Goal: Task Accomplishment & Management: Manage account settings

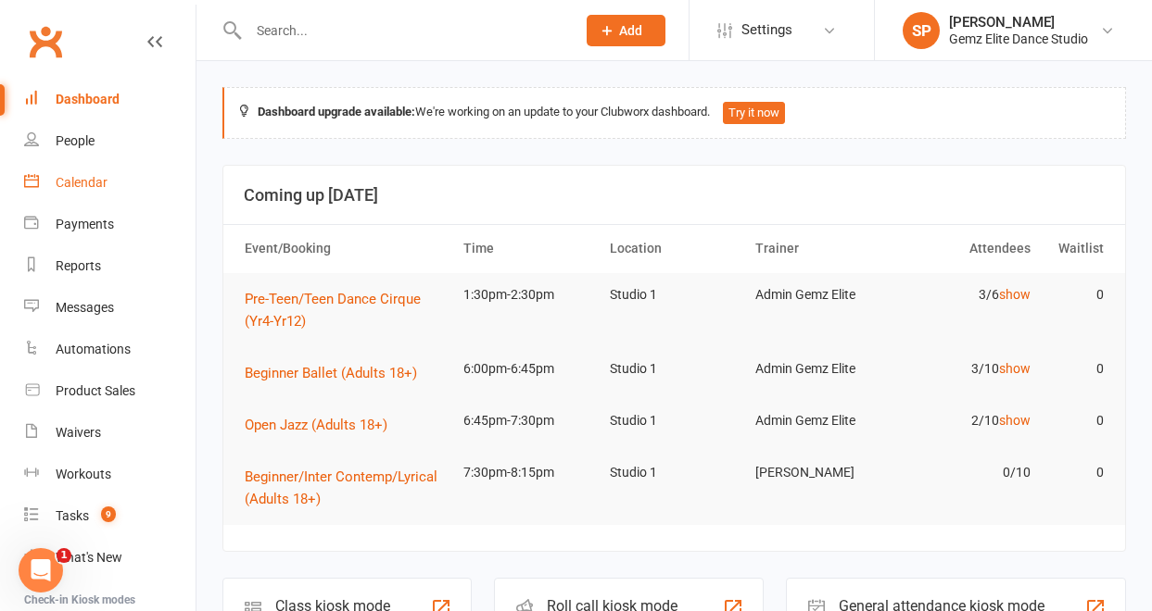
click at [93, 176] on div "Calendar" at bounding box center [82, 182] width 52 height 15
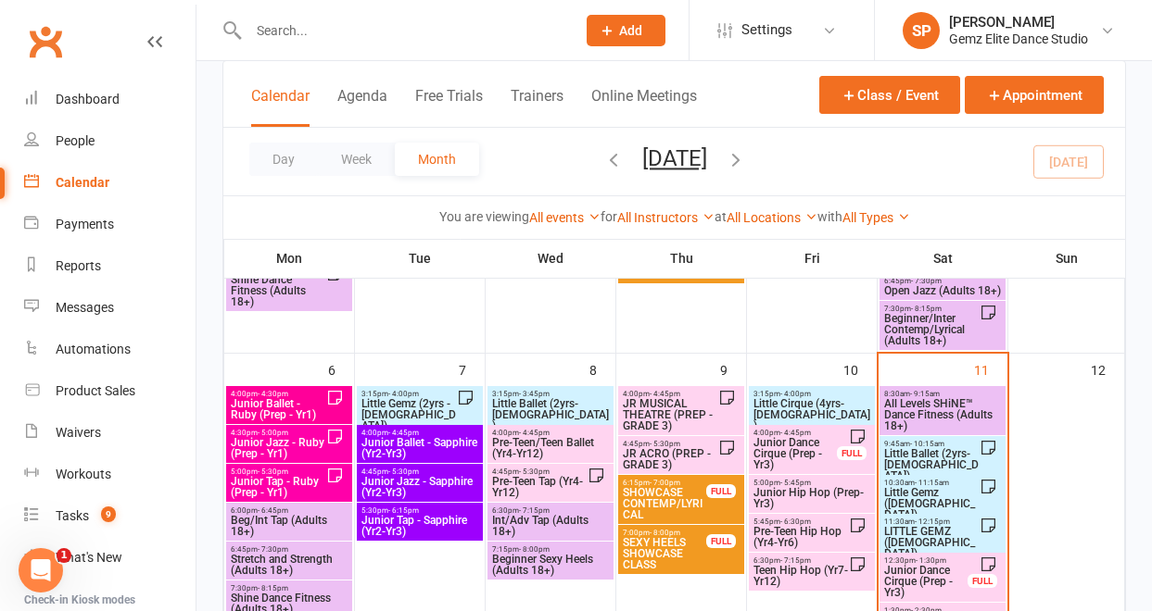
scroll to position [389, 0]
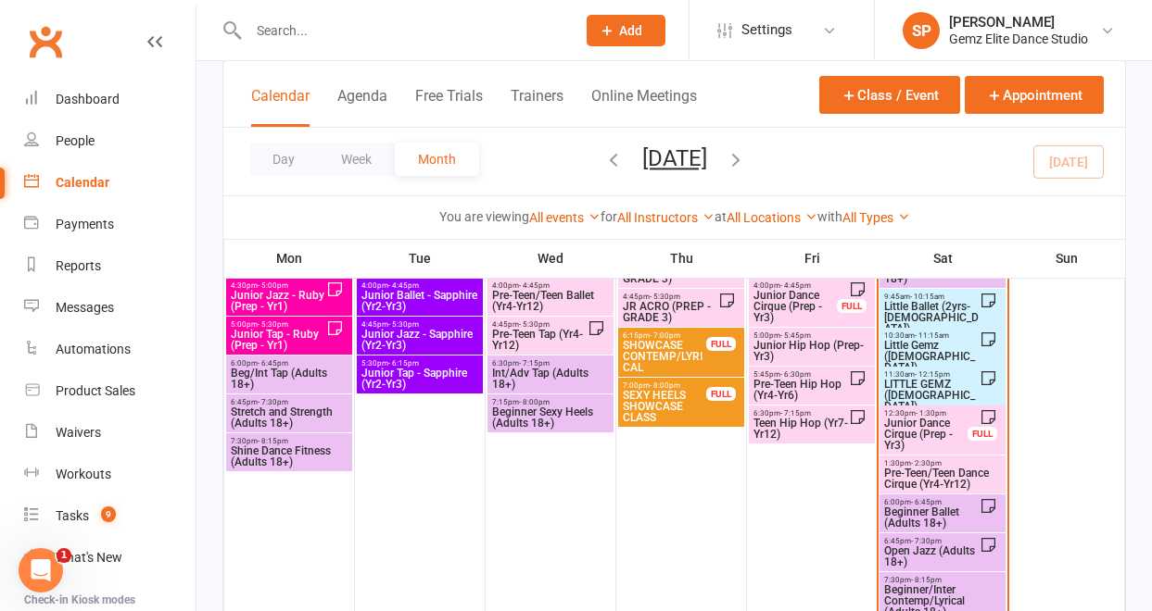
click at [935, 430] on span "Junior Dance Cirque (Prep - Yr3)" at bounding box center [925, 434] width 85 height 33
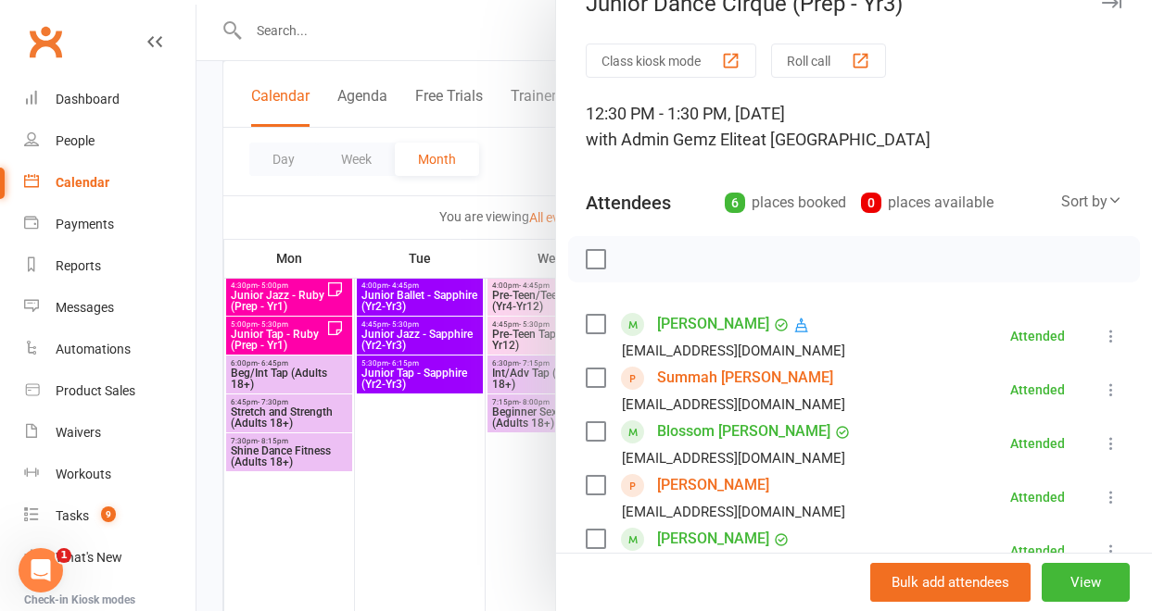
scroll to position [38, 0]
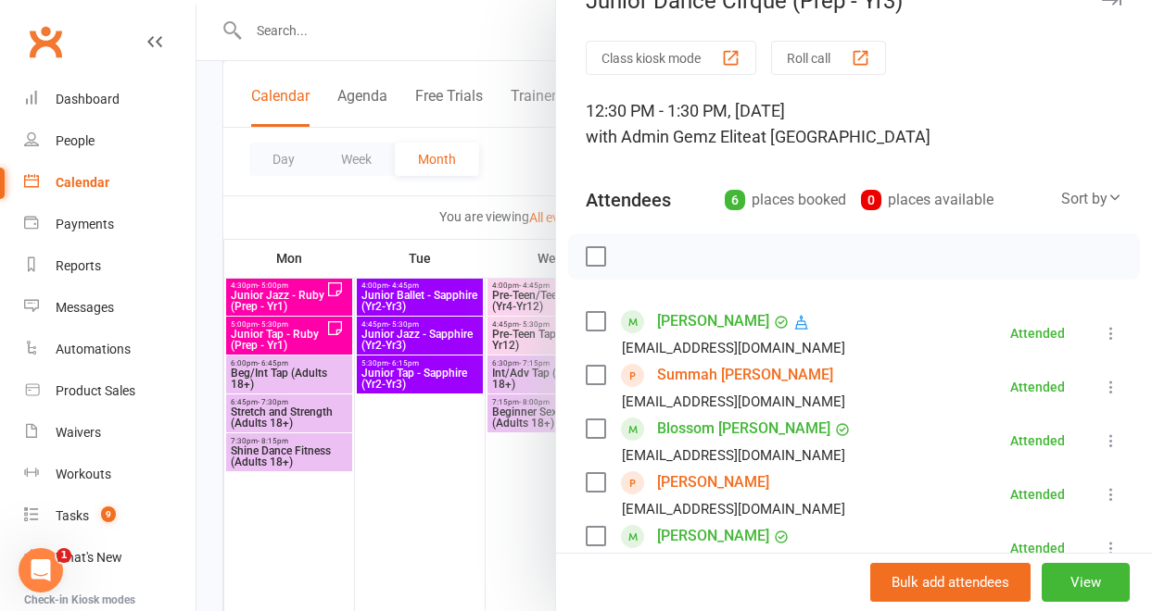
click at [724, 485] on link "[PERSON_NAME]" at bounding box center [713, 483] width 112 height 30
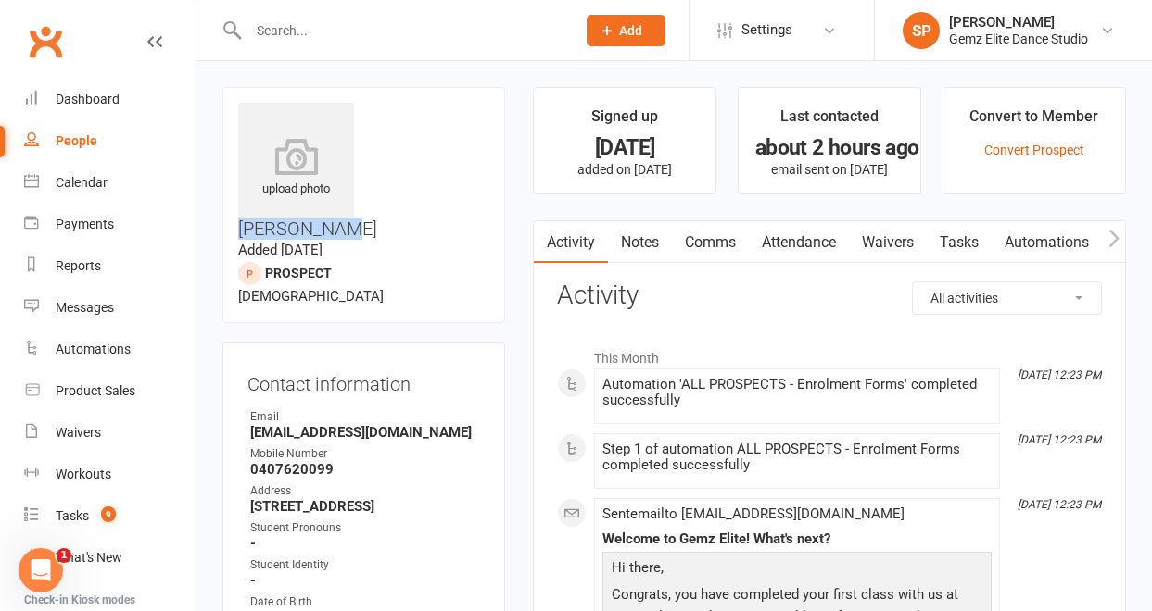
drag, startPoint x: 476, startPoint y: 111, endPoint x: 373, endPoint y: 111, distance: 102.8
click at [373, 111] on h3 "[PERSON_NAME]" at bounding box center [363, 171] width 251 height 136
copy h3 "[PERSON_NAME]"
click at [296, 151] on icon at bounding box center [297, 156] width 128 height 41
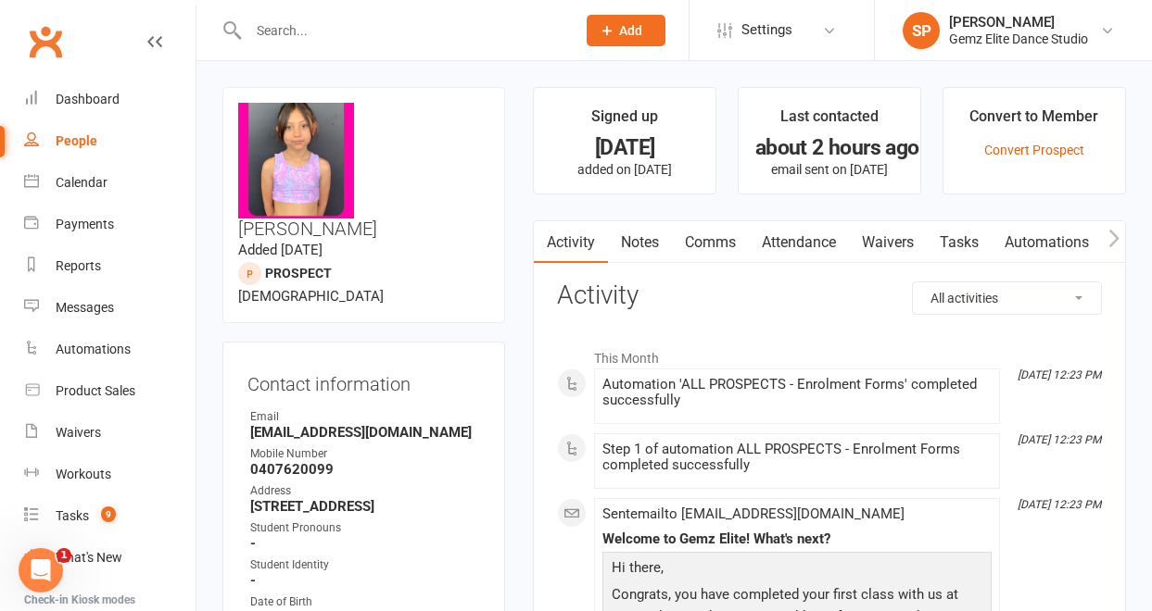
click at [641, 236] on link "Notes" at bounding box center [640, 242] width 64 height 43
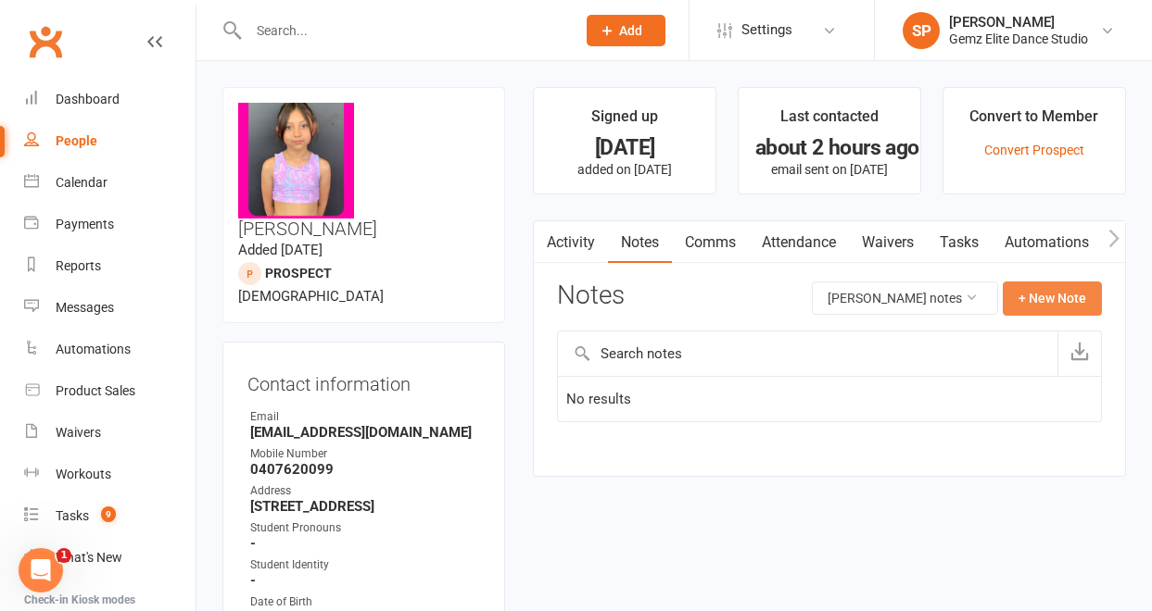
click at [1035, 296] on button "+ New Note" at bounding box center [1051, 298] width 99 height 33
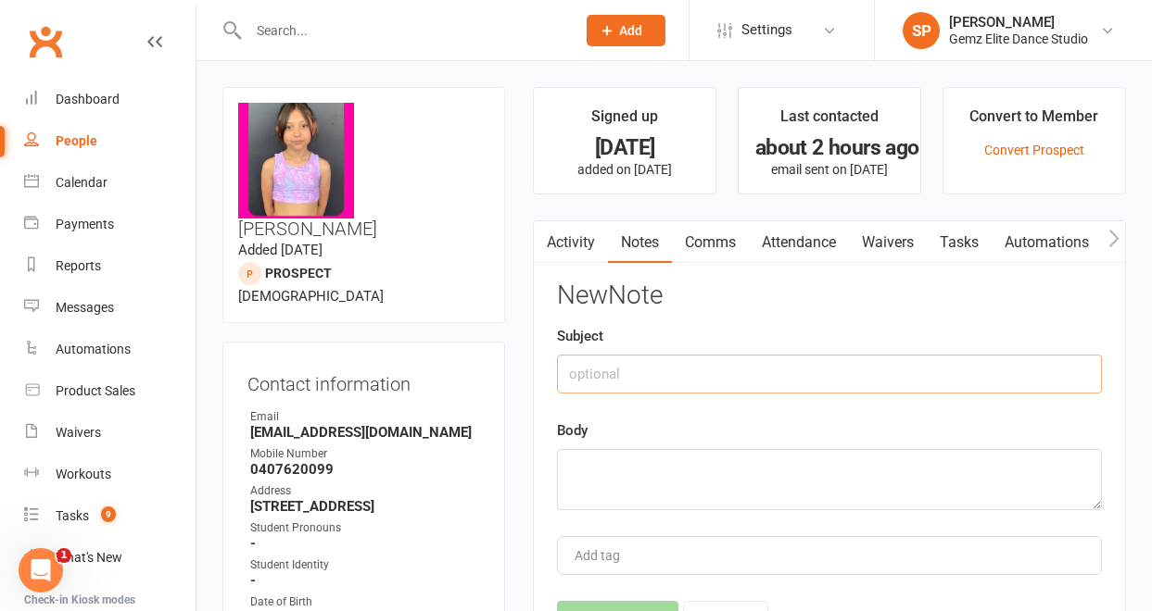
click at [751, 369] on input "text" at bounding box center [829, 374] width 545 height 39
type input "Prospect Update"
click at [721, 472] on textarea at bounding box center [829, 479] width 545 height 61
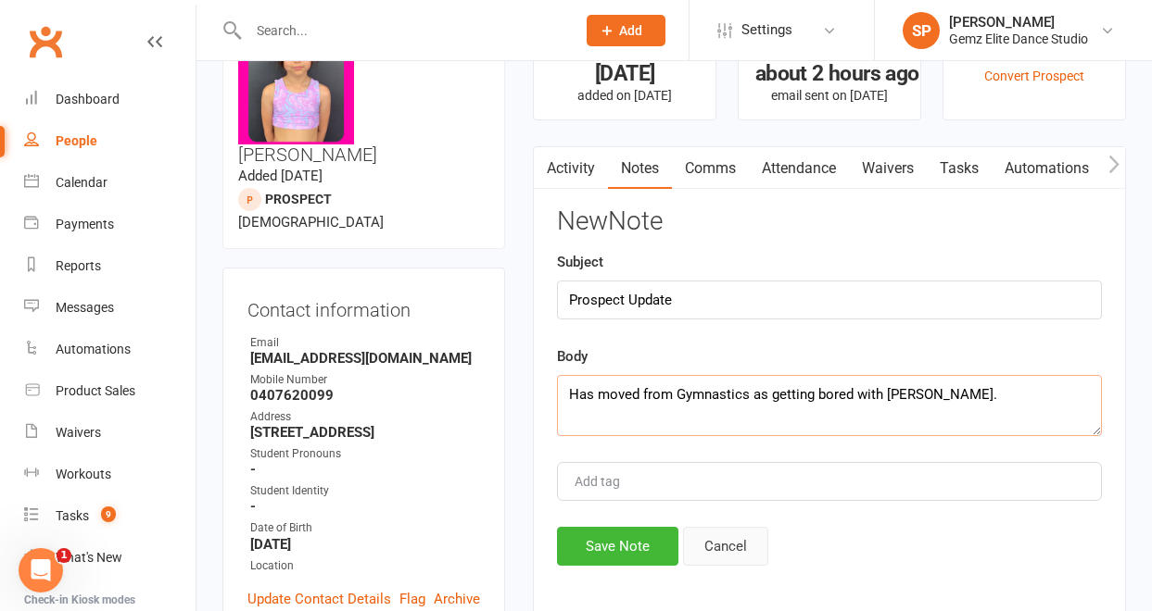
scroll to position [79, 0]
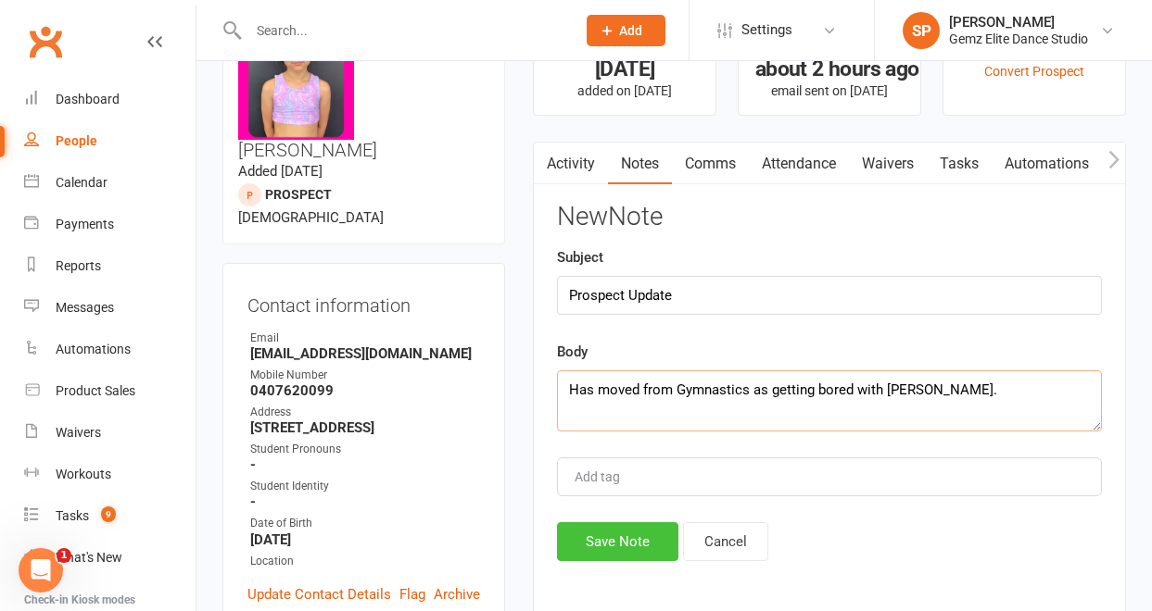
type textarea "Has moved from Gymnastics as getting bored with [PERSON_NAME]."
click at [612, 544] on button "Save Note" at bounding box center [617, 542] width 121 height 39
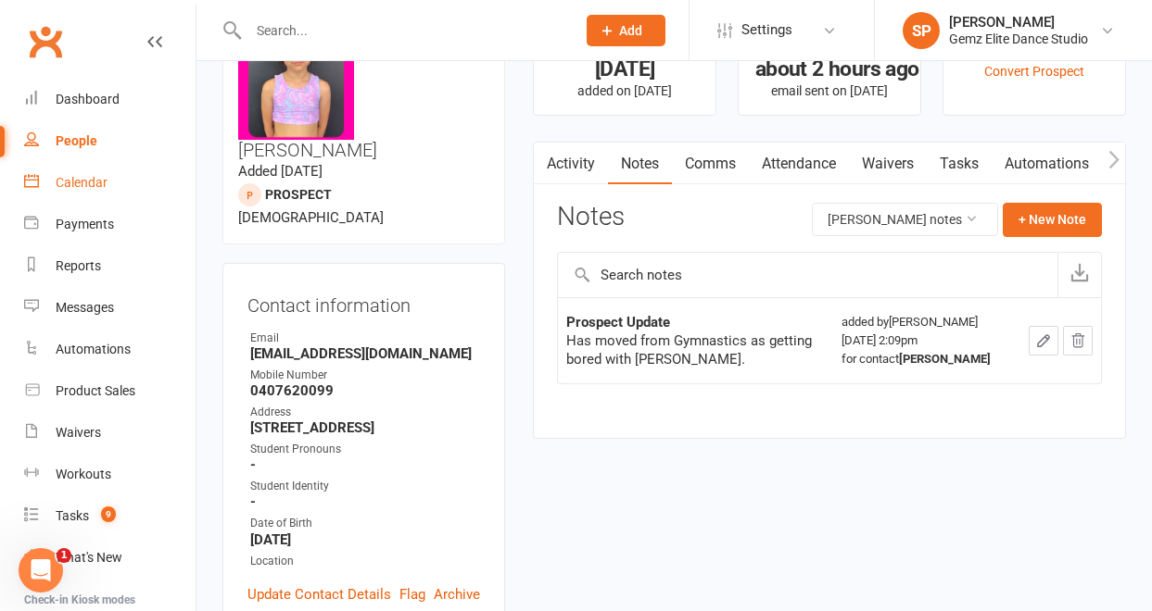
click at [73, 182] on div "Calendar" at bounding box center [82, 182] width 52 height 15
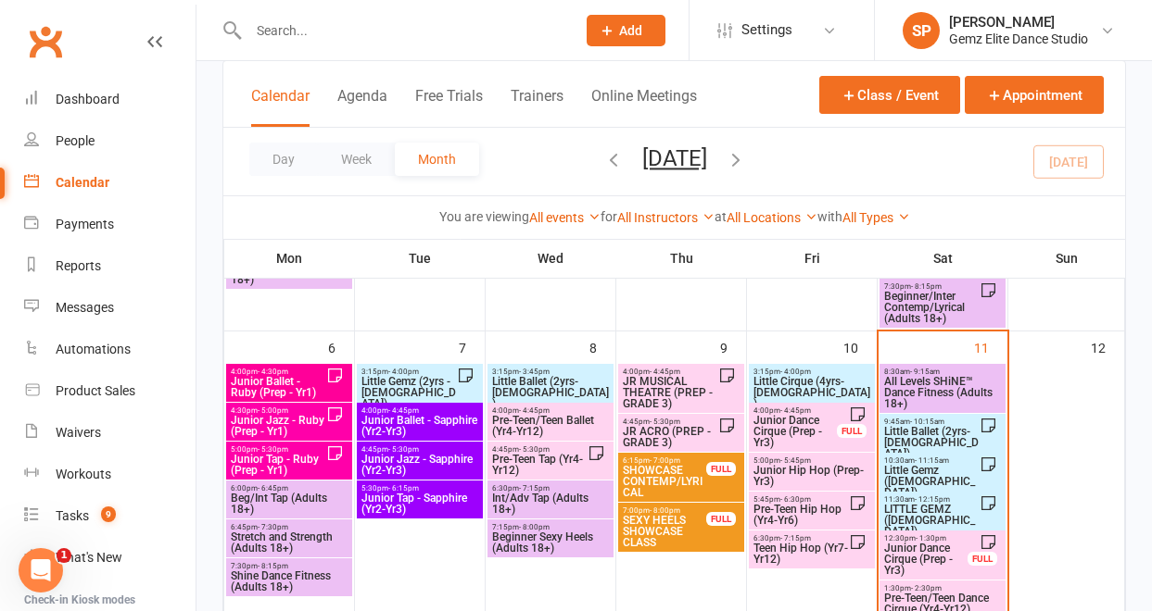
scroll to position [267, 0]
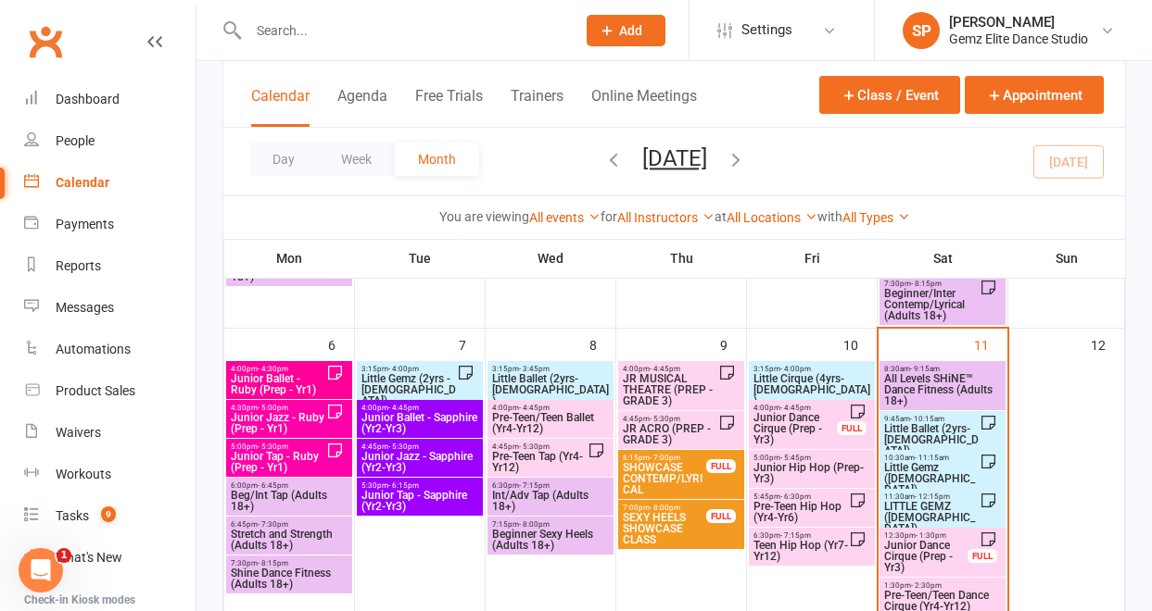
click at [926, 560] on span "Junior Dance Cirque (Prep - Yr3)" at bounding box center [925, 556] width 85 height 33
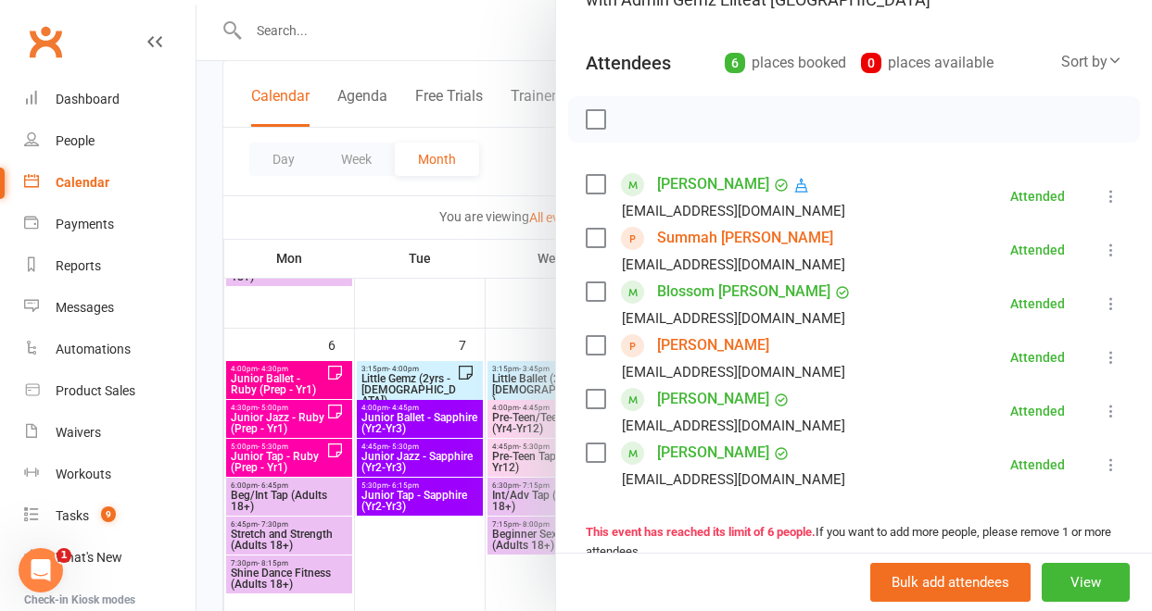
scroll to position [263, 0]
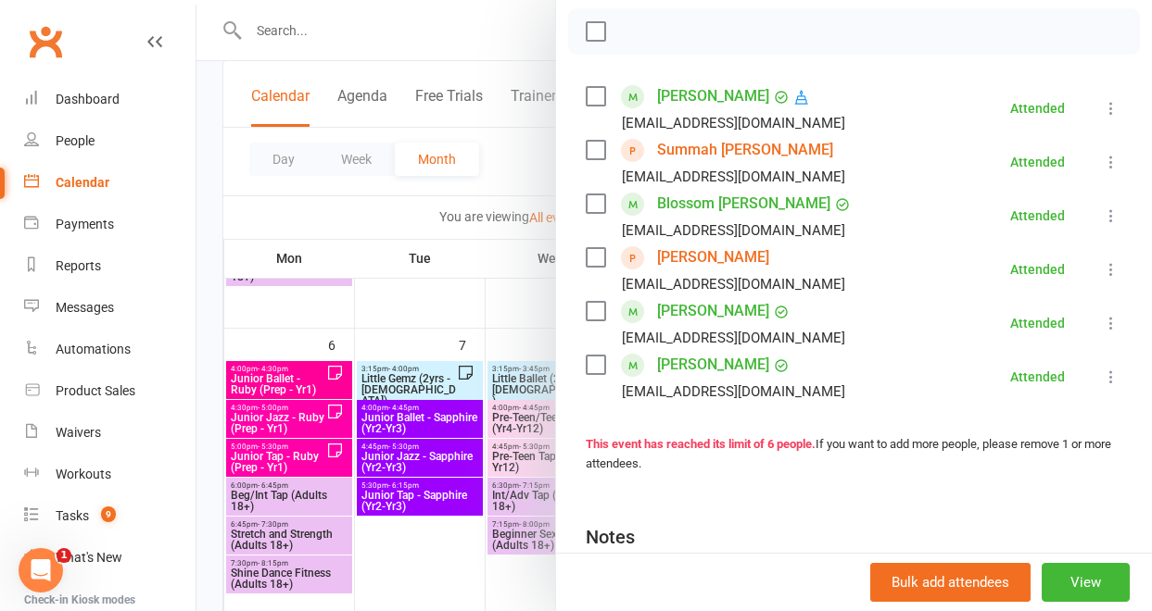
click at [734, 153] on link "Summah [PERSON_NAME]" at bounding box center [745, 150] width 176 height 30
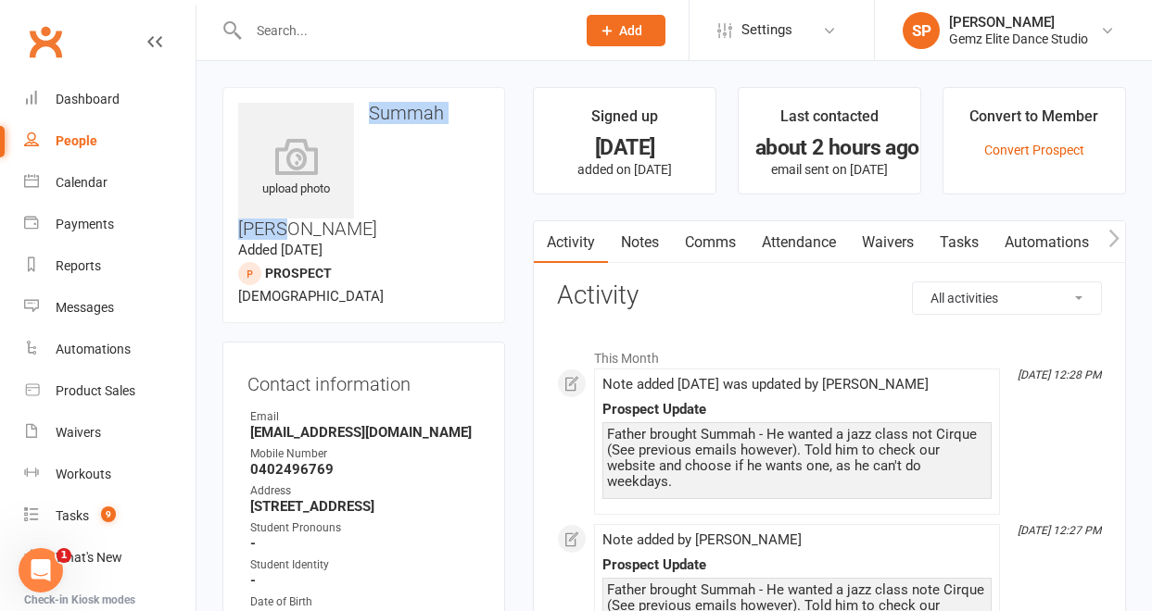
drag, startPoint x: 419, startPoint y: 136, endPoint x: 366, endPoint y: 116, distance: 56.6
click at [366, 116] on h3 "Summah [PERSON_NAME]" at bounding box center [363, 171] width 251 height 136
copy h3 "Summah [PERSON_NAME]"
click at [427, 132] on h3 "Summah [PERSON_NAME]" at bounding box center [363, 171] width 251 height 136
drag, startPoint x: 422, startPoint y: 133, endPoint x: 366, endPoint y: 116, distance: 58.3
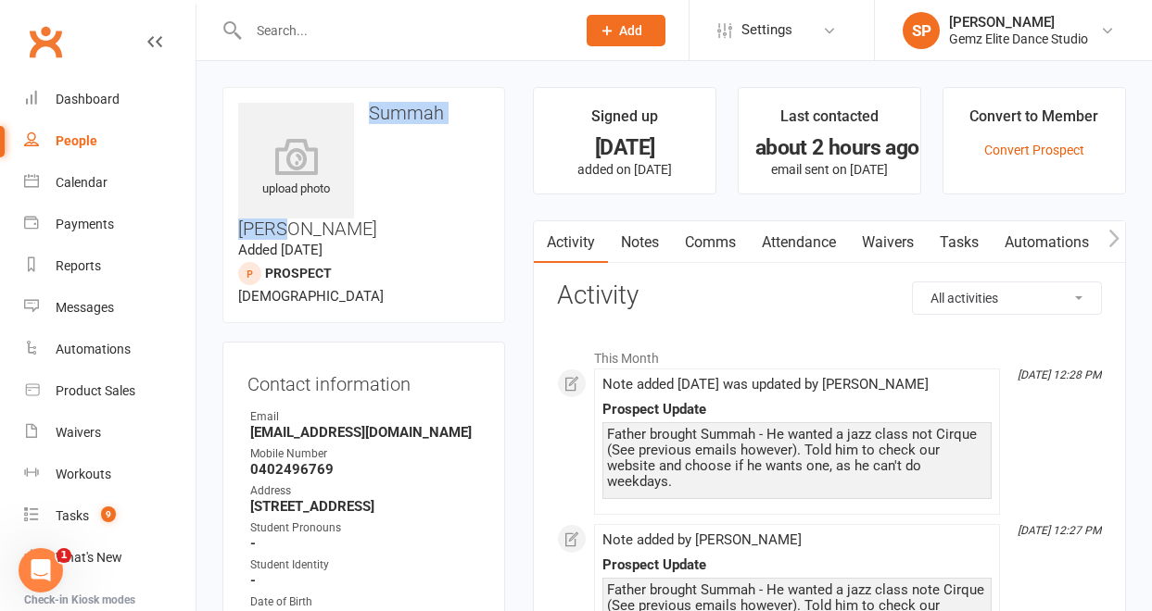
click at [366, 116] on h3 "Summah [PERSON_NAME]" at bounding box center [363, 171] width 251 height 136
copy h3 "Summah [PERSON_NAME]"
click at [304, 163] on icon at bounding box center [297, 156] width 128 height 41
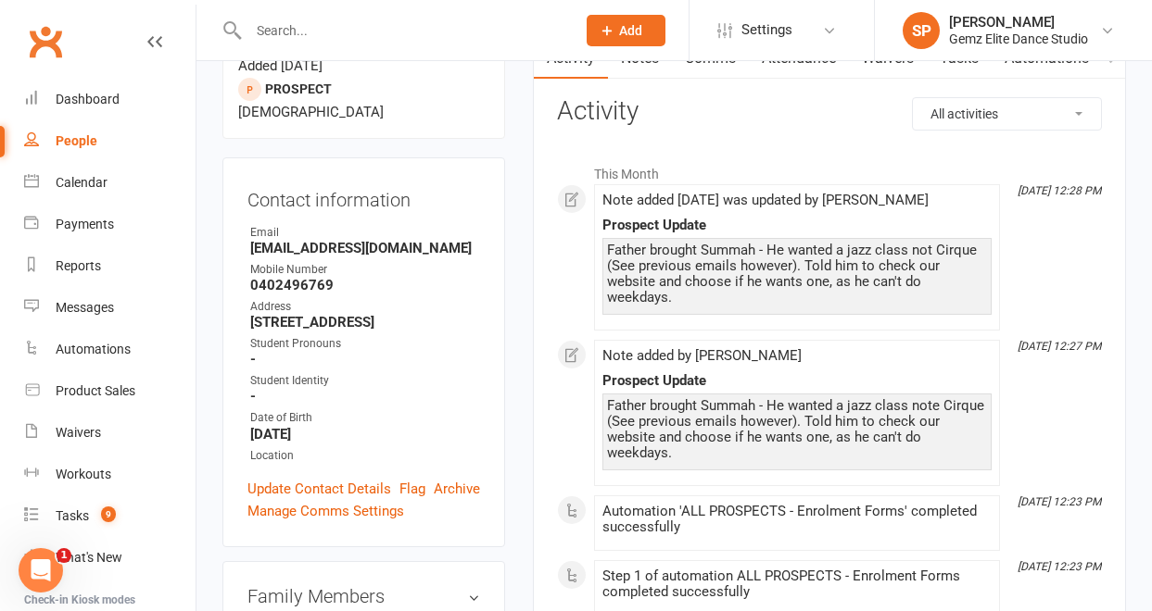
scroll to position [210, 0]
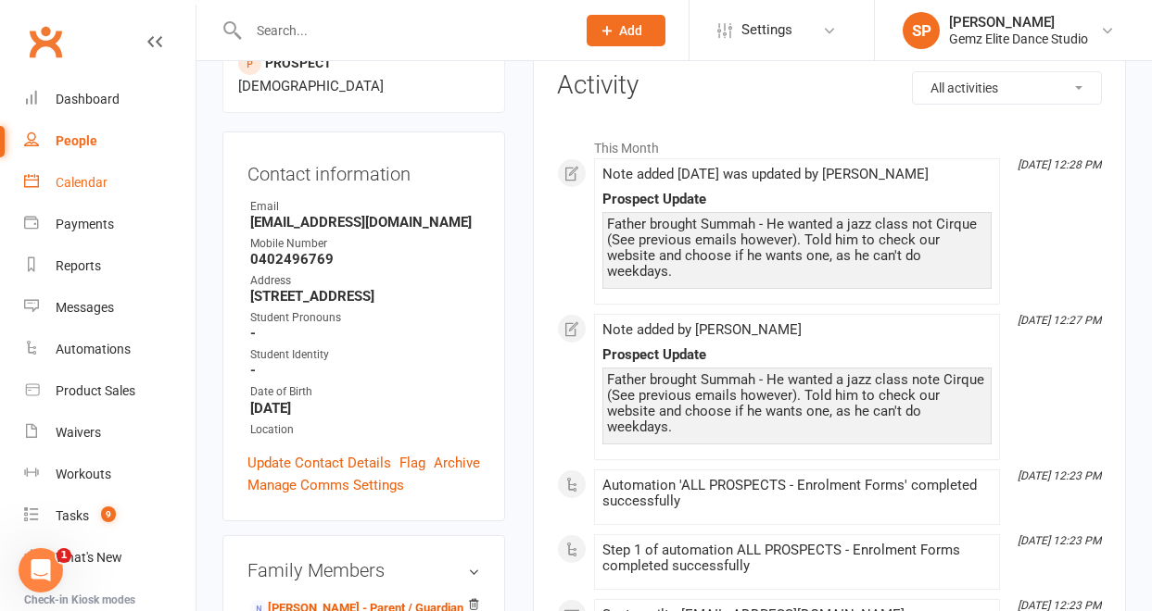
click at [101, 180] on div "Calendar" at bounding box center [82, 182] width 52 height 15
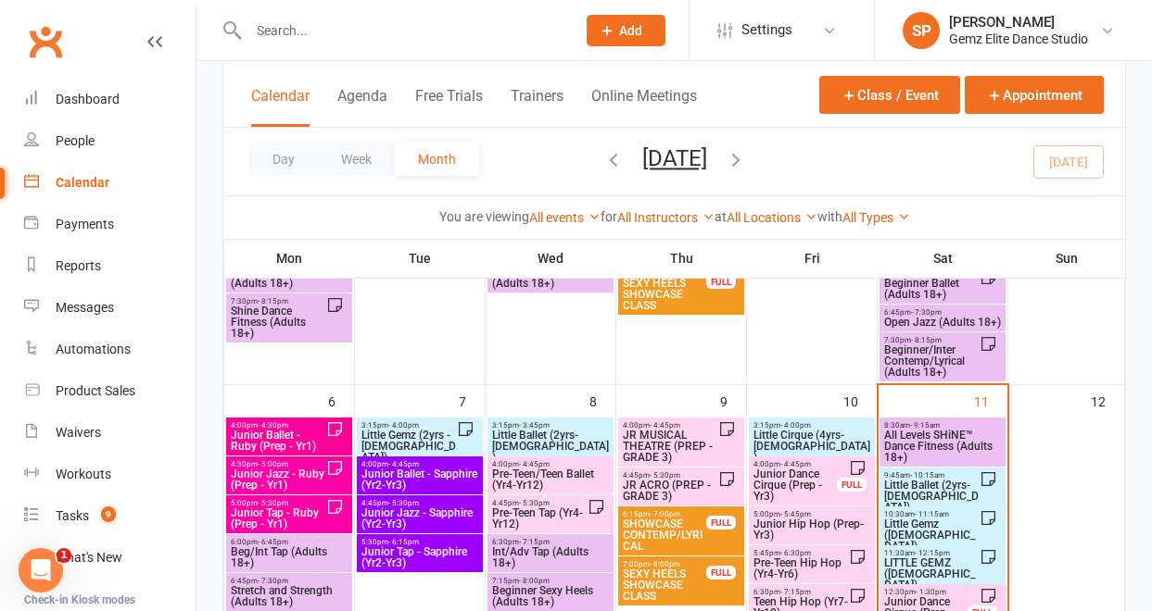
scroll to position [283, 0]
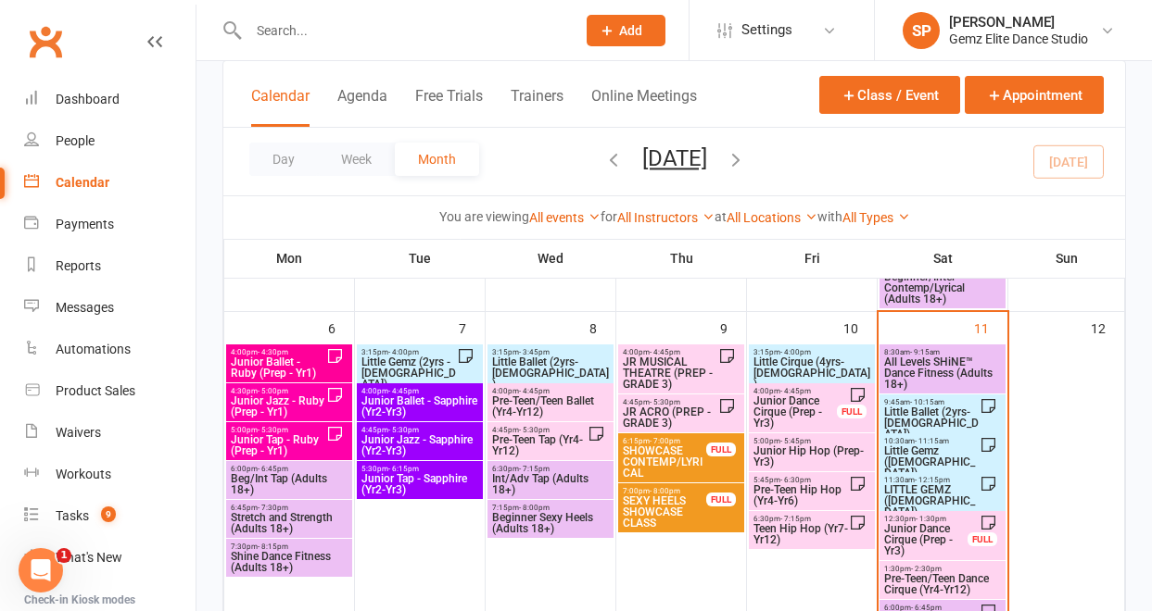
click at [925, 411] on span "Little Ballet (2yrs-[DEMOGRAPHIC_DATA])" at bounding box center [931, 423] width 96 height 33
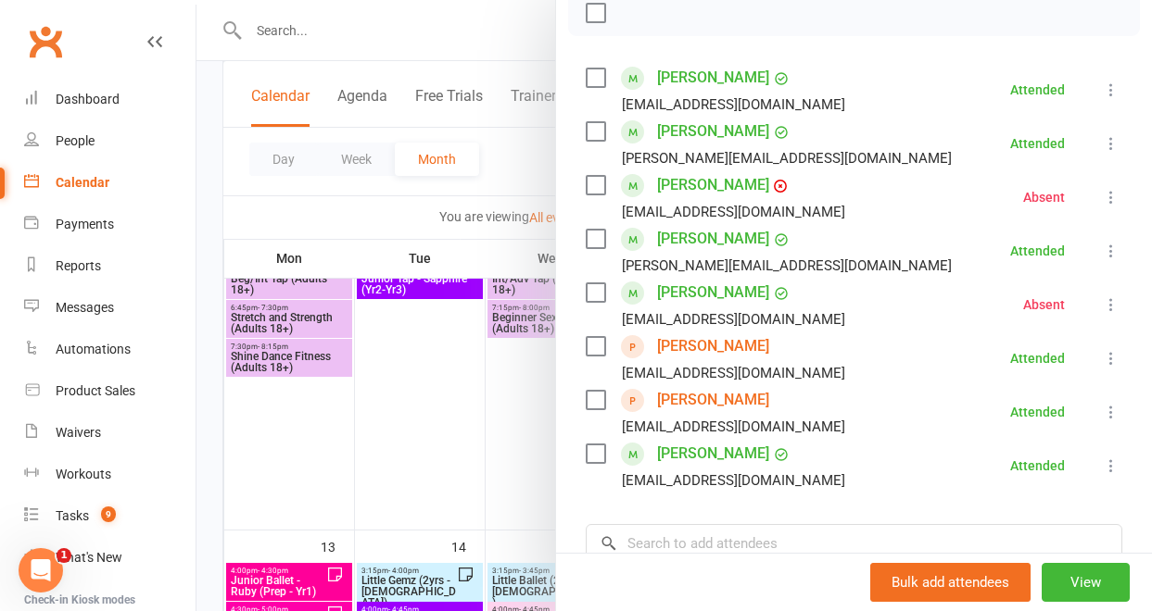
scroll to position [291, 0]
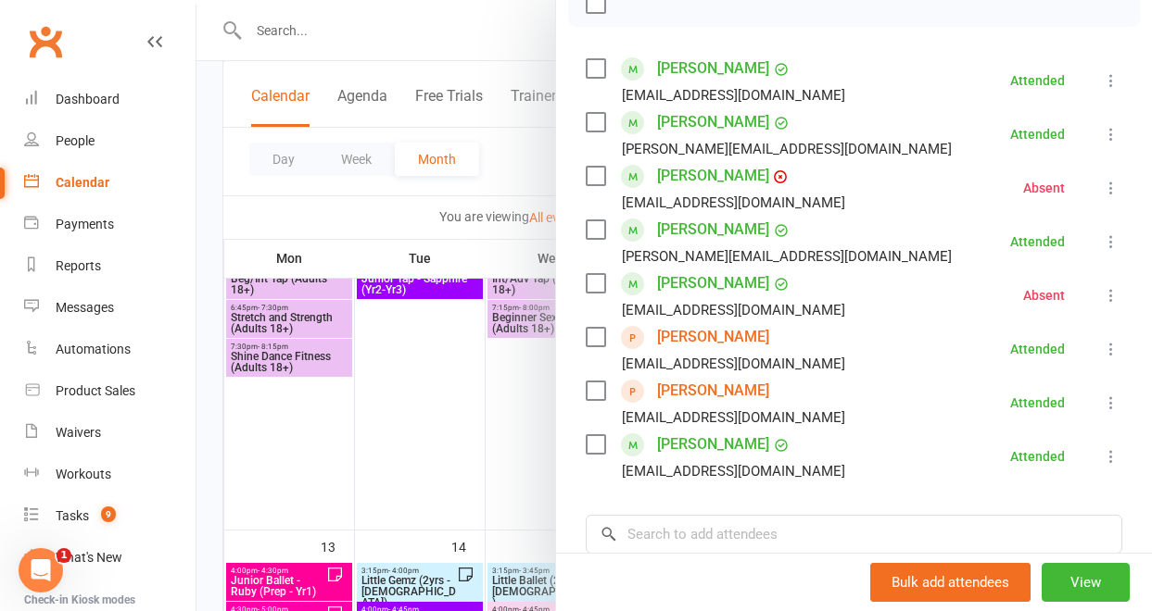
click at [735, 289] on link "[PERSON_NAME]" at bounding box center [713, 284] width 112 height 30
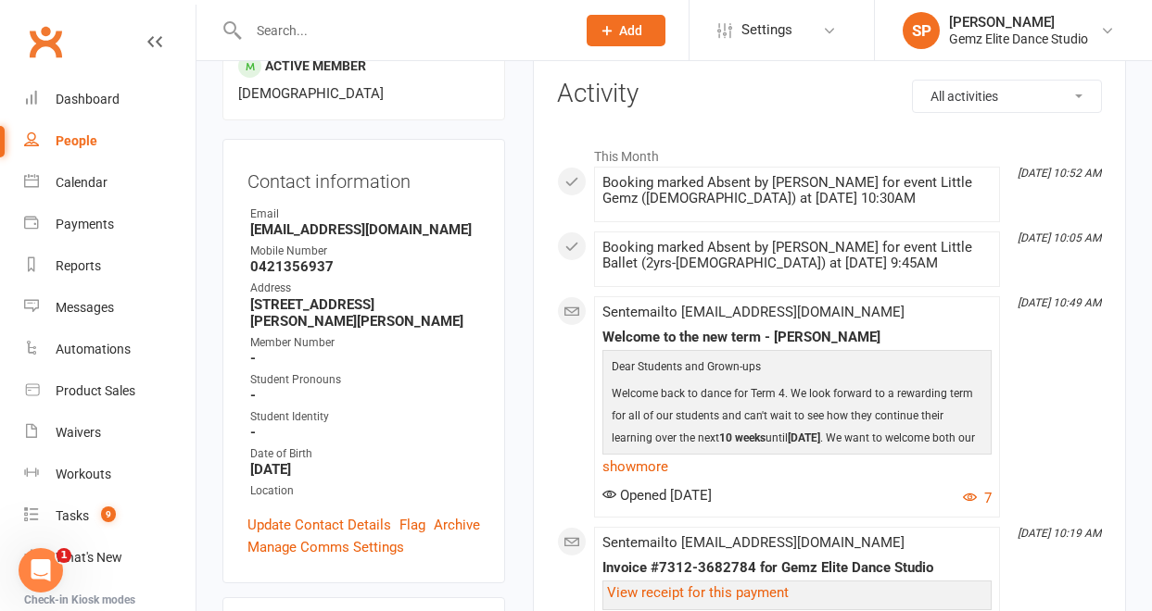
scroll to position [237, 0]
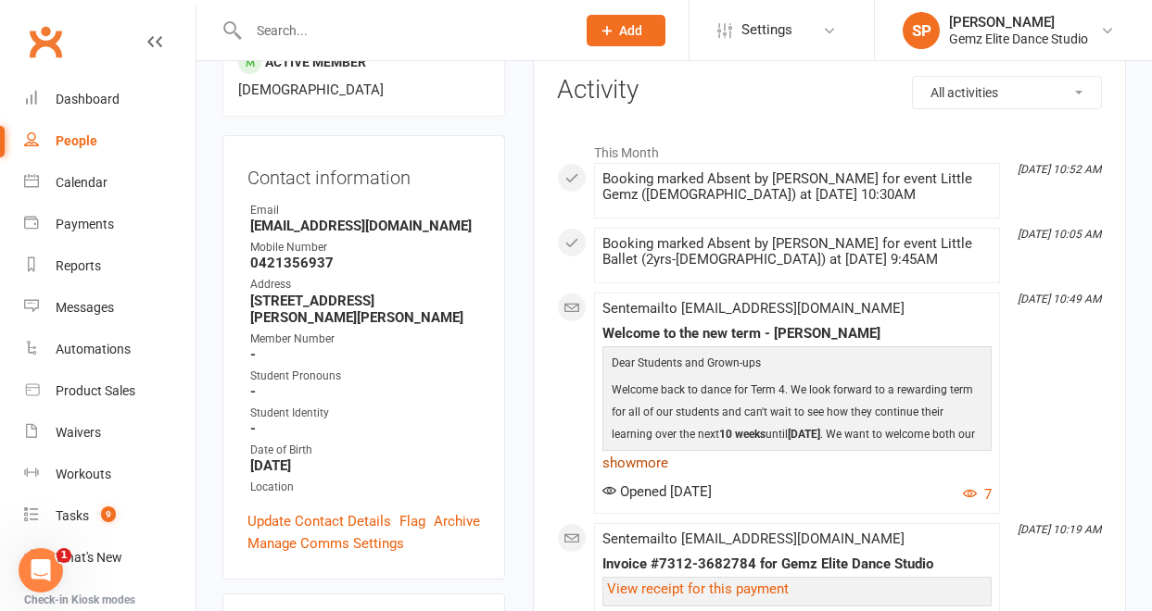
click at [650, 467] on link "show more" at bounding box center [796, 463] width 389 height 26
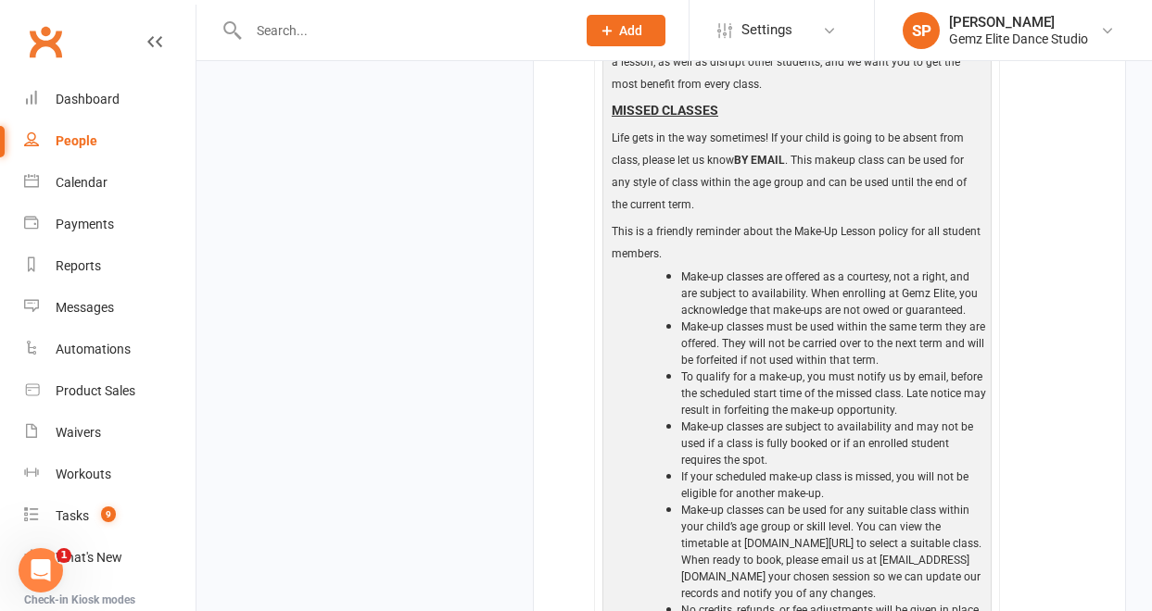
scroll to position [2419, 0]
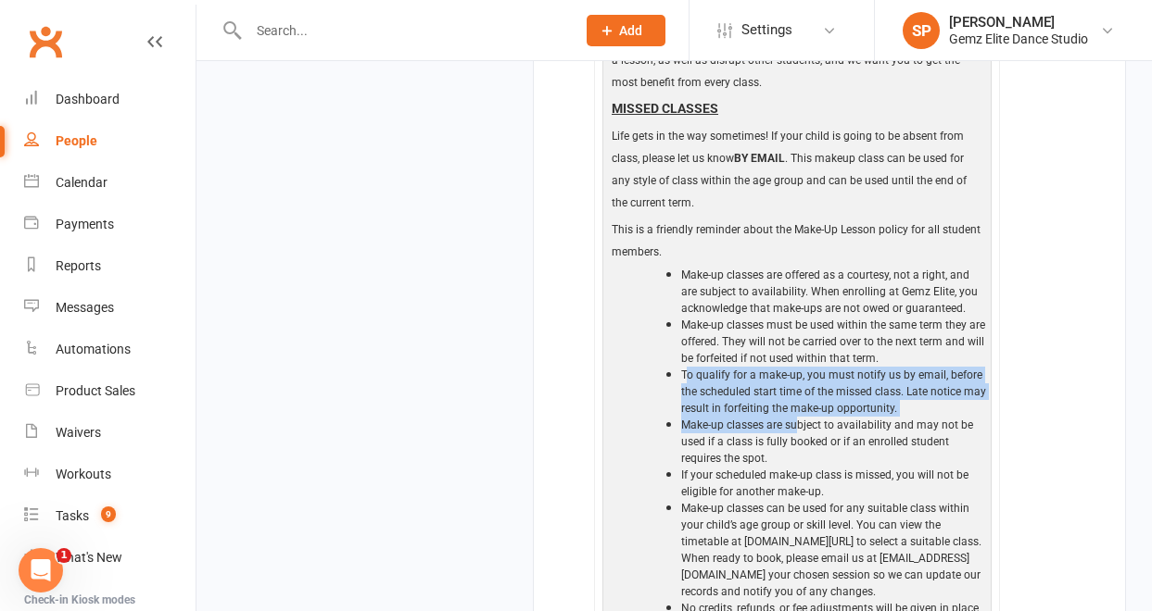
drag, startPoint x: 685, startPoint y: 376, endPoint x: 797, endPoint y: 418, distance: 119.6
click at [797, 418] on ul "Make-up classes are offered as a courtesy, not a right, and are subject to avai…" at bounding box center [815, 467] width 343 height 400
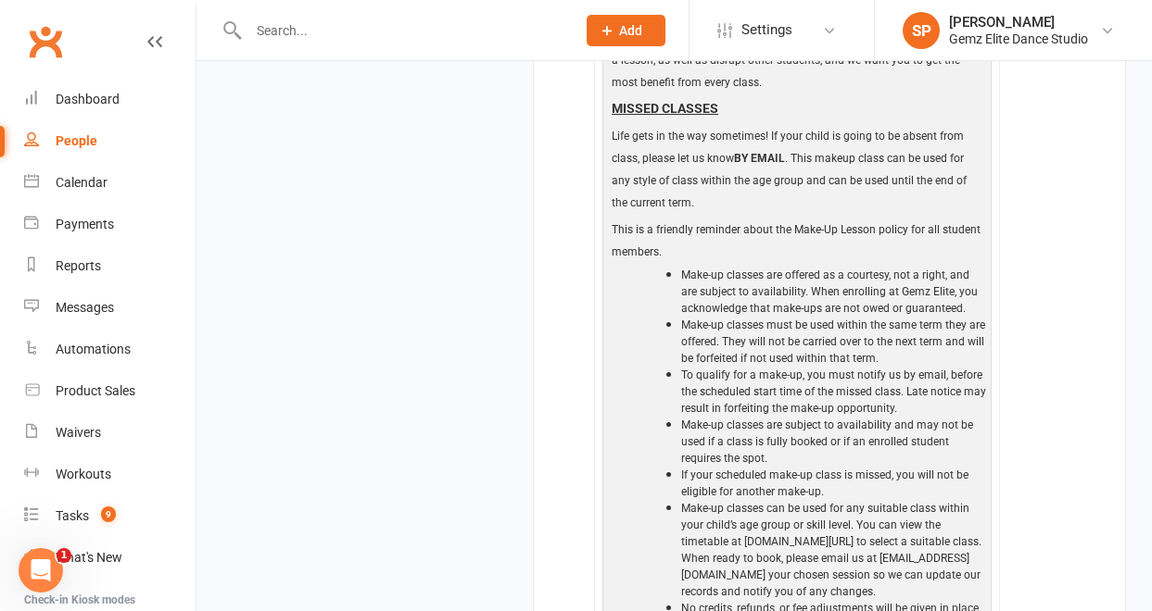
click at [912, 410] on li "To qualify for a make-up, you must notify us by email, before the scheduled sta…" at bounding box center [834, 392] width 306 height 50
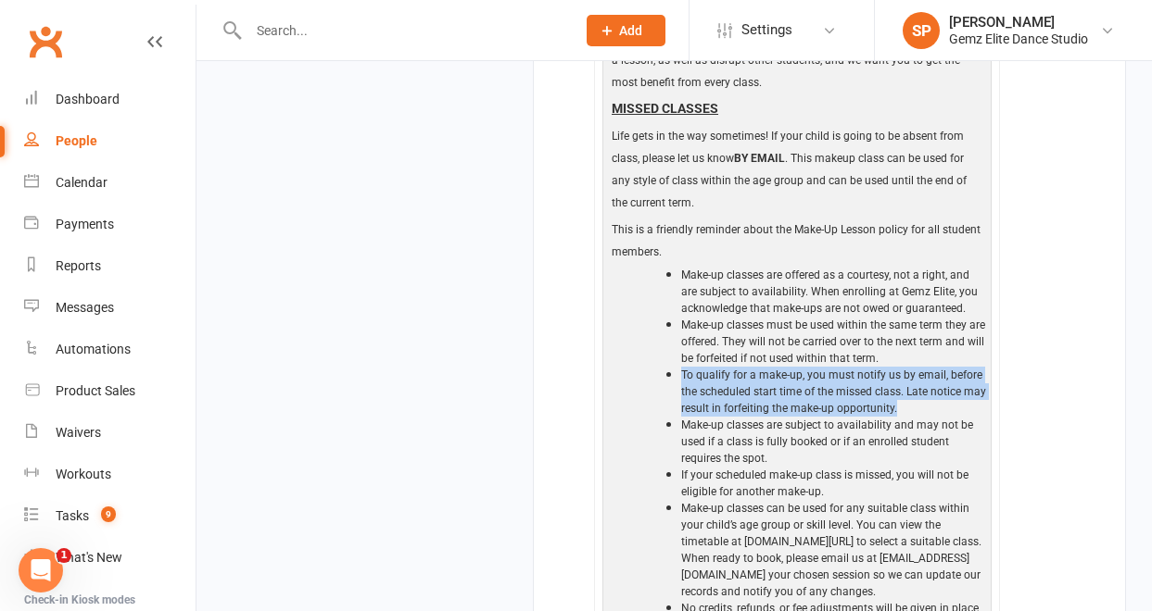
drag, startPoint x: 896, startPoint y: 409, endPoint x: 682, endPoint y: 380, distance: 215.9
click at [682, 380] on li "To qualify for a make-up, you must notify us by email, before the scheduled sta…" at bounding box center [834, 392] width 306 height 50
copy span "To qualify for a make-up, you must notify us by email, before the scheduled sta…"
click at [100, 184] on div "Calendar" at bounding box center [82, 182] width 52 height 15
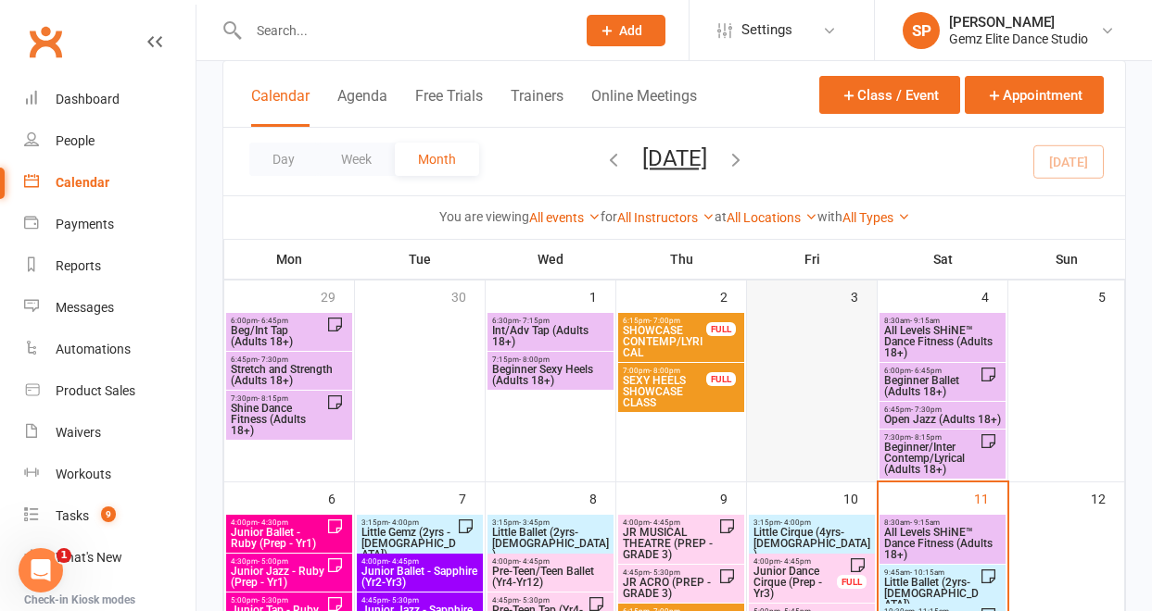
scroll to position [184, 0]
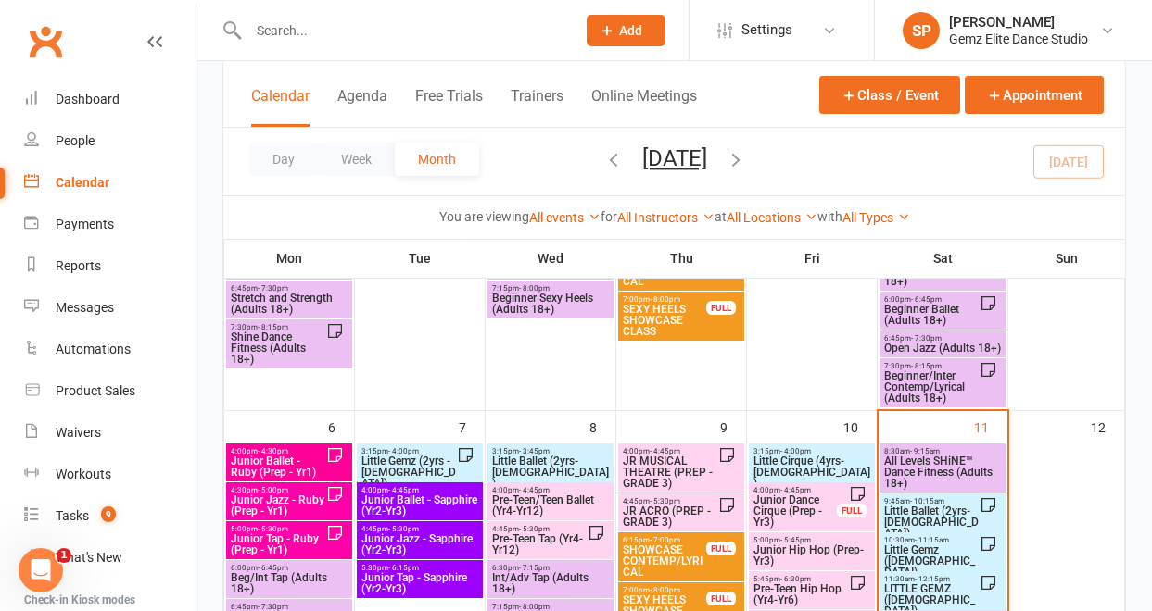
click at [910, 515] on span "Little Ballet (2yrs-[DEMOGRAPHIC_DATA])" at bounding box center [931, 522] width 96 height 33
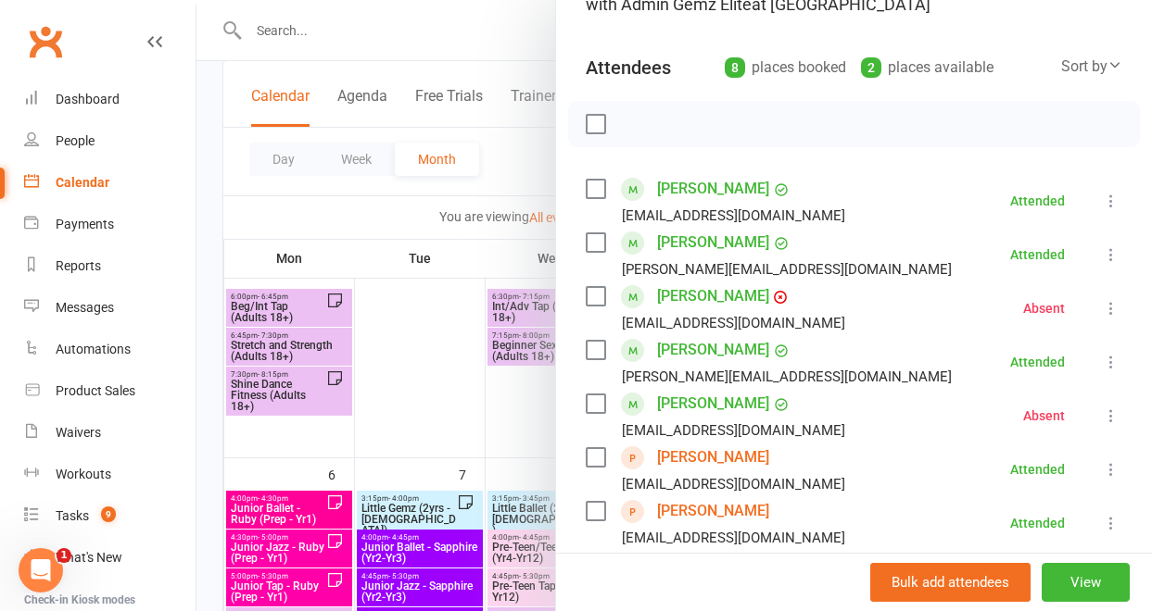
scroll to position [241, 0]
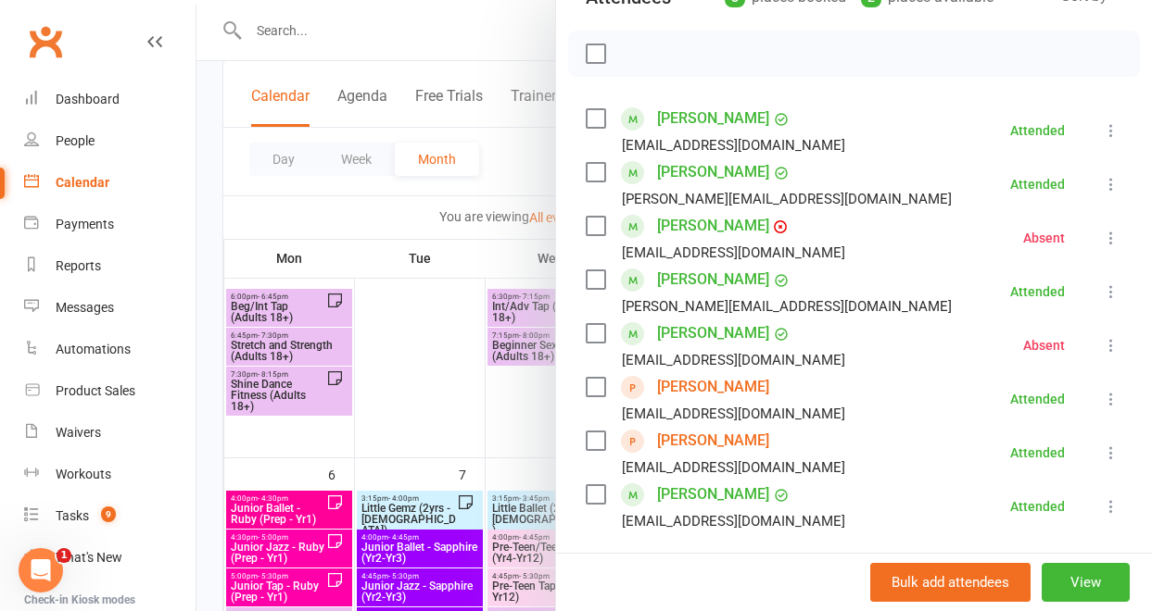
click at [697, 334] on link "[PERSON_NAME]" at bounding box center [713, 334] width 112 height 30
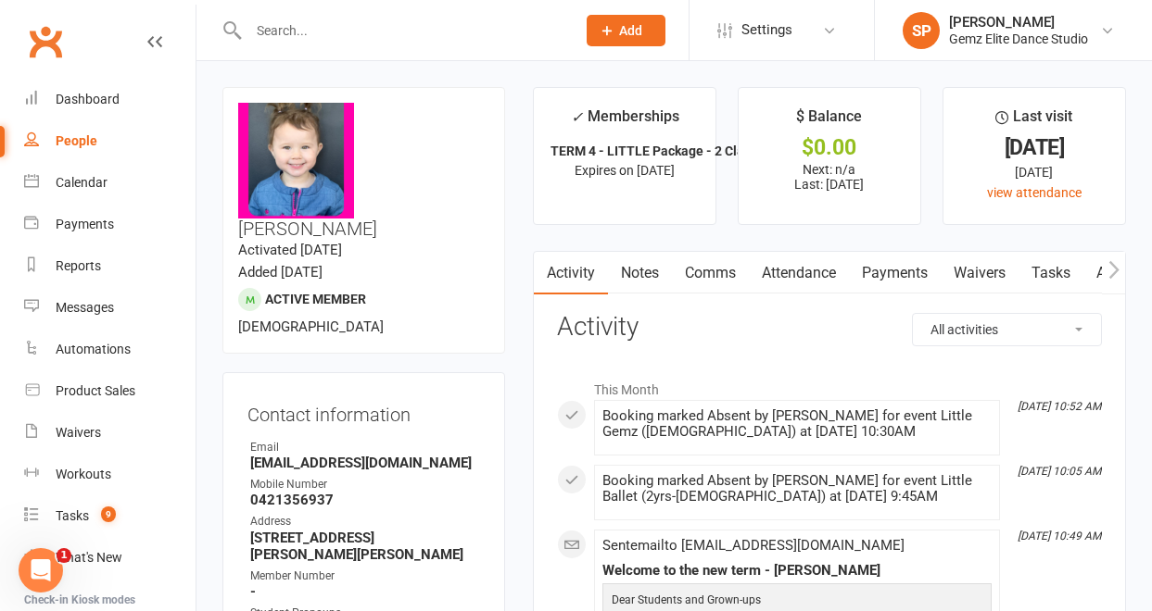
click at [639, 275] on link "Notes" at bounding box center [640, 273] width 64 height 43
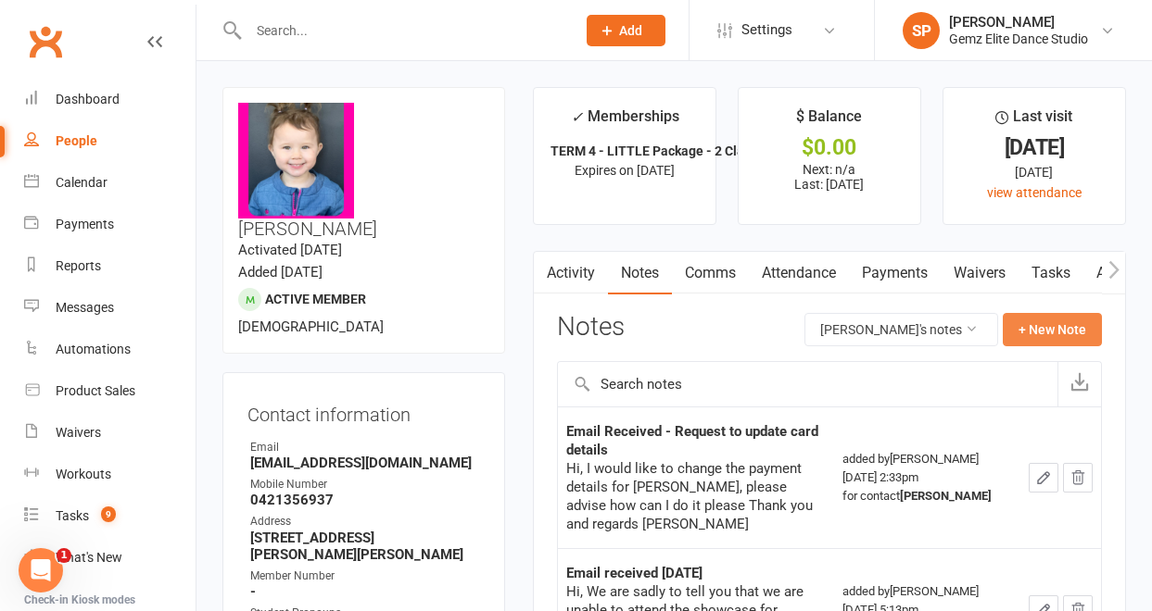
click at [1050, 332] on button "+ New Note" at bounding box center [1051, 329] width 99 height 33
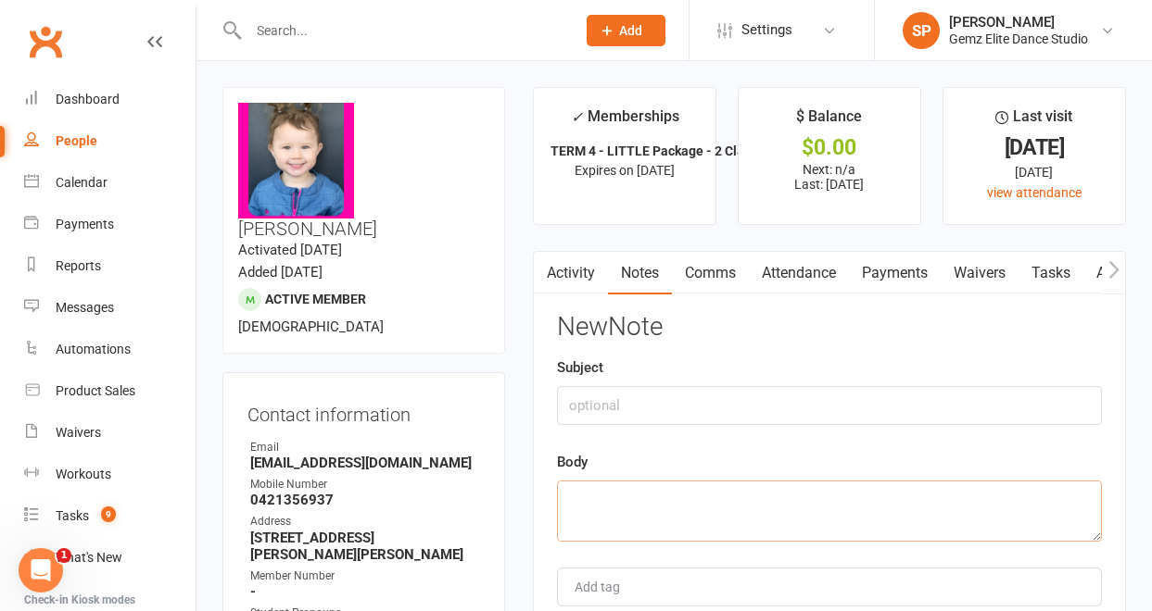
click at [641, 502] on textarea at bounding box center [829, 511] width 545 height 61
paste textarea "Hi, I would like to book a make up class for [PERSON_NAME], she couldn’t make i…"
type textarea "Hi, I would like to book a make up class for [PERSON_NAME], she couldn’t make i…"
click at [605, 408] on input "text" at bounding box center [829, 405] width 545 height 39
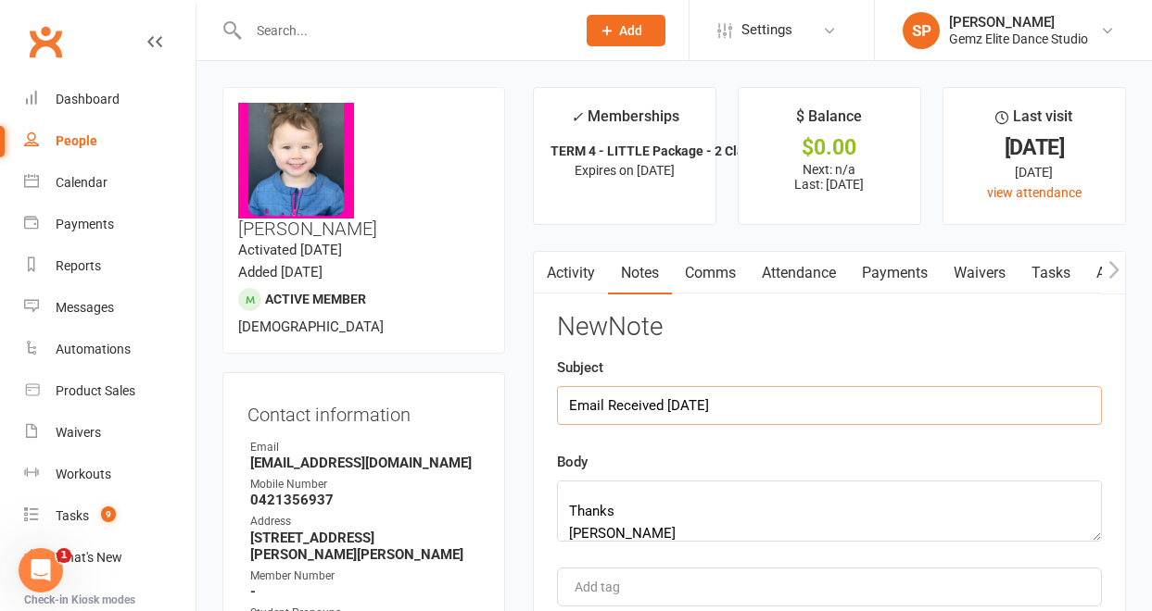
type input "Email Received [DATE]"
click at [735, 497] on textarea "Hi, I would like to book a make up class for [PERSON_NAME], she couldn’t make i…" at bounding box center [829, 511] width 545 height 61
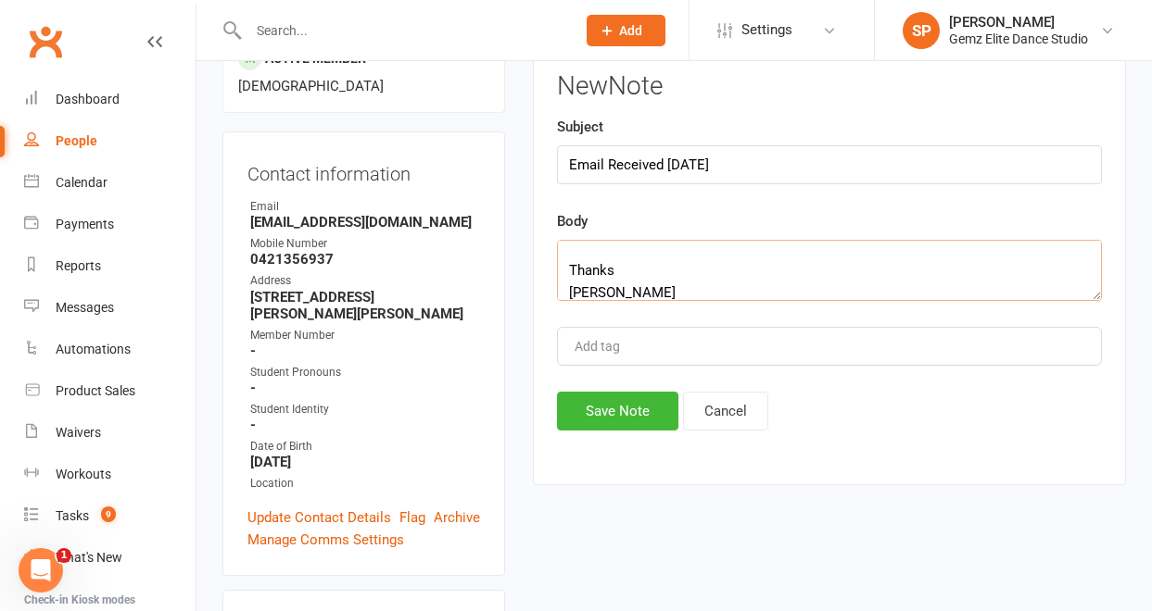
scroll to position [280, 0]
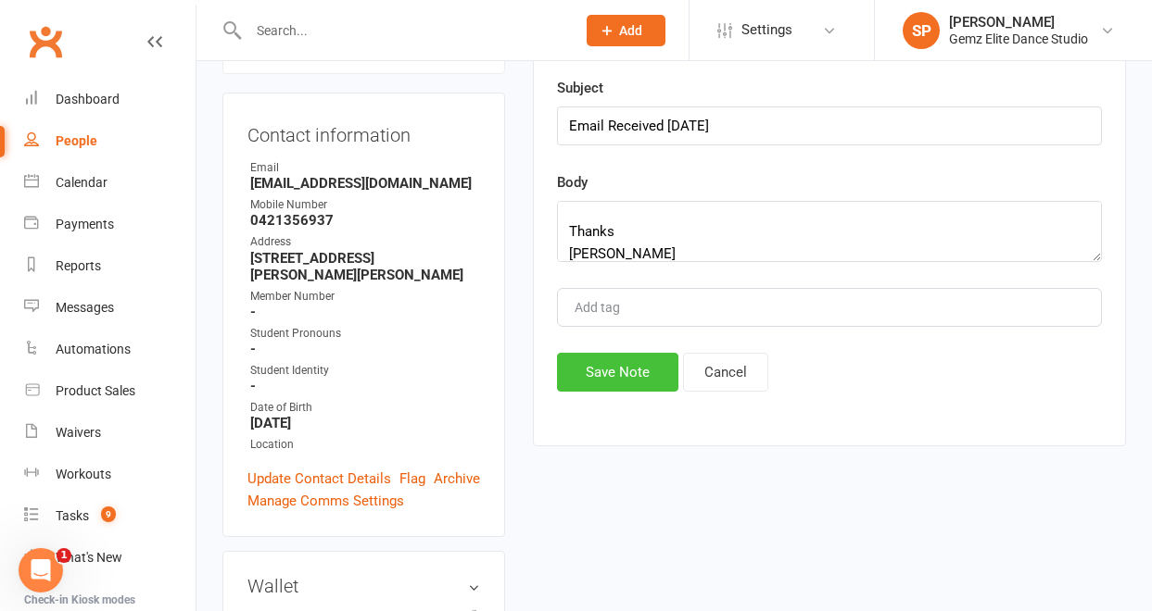
click at [631, 377] on button "Save Note" at bounding box center [617, 372] width 121 height 39
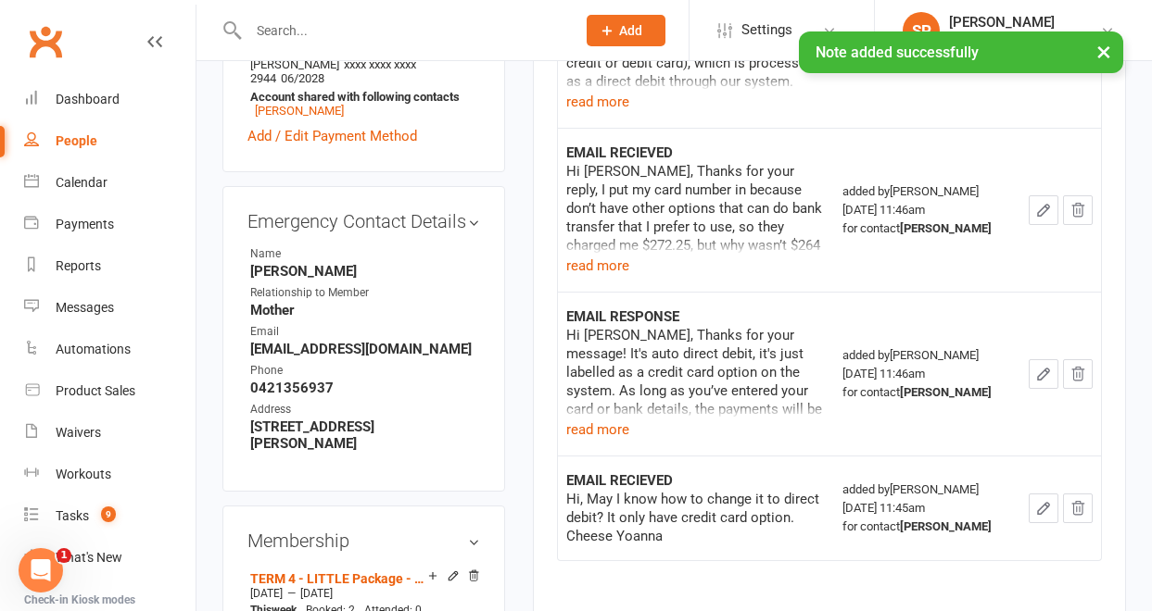
scroll to position [864, 0]
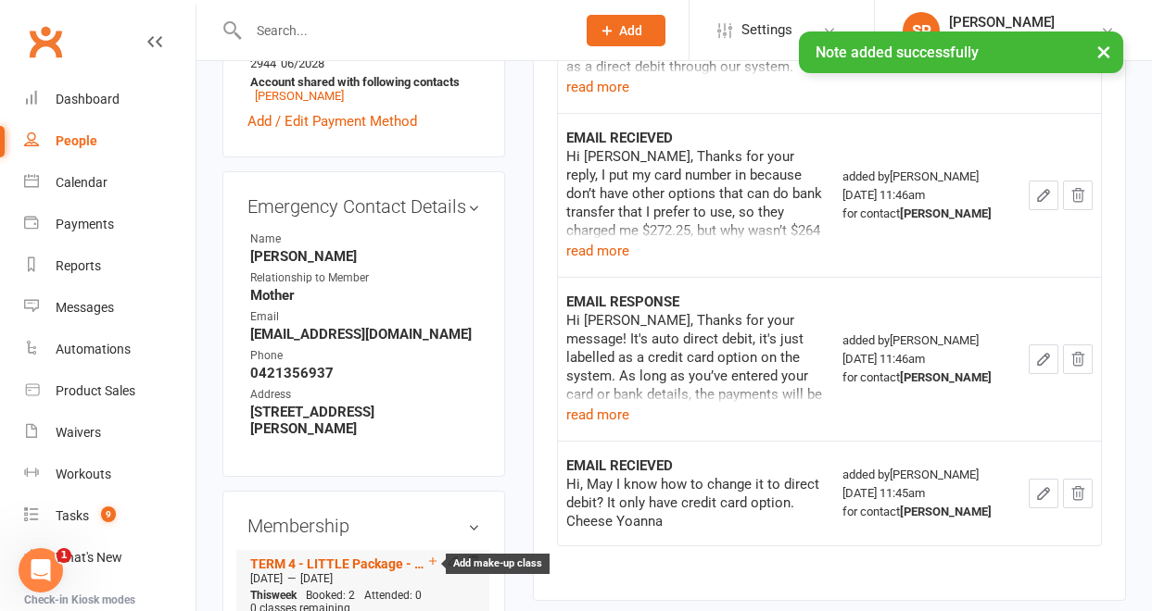
click at [431, 555] on icon at bounding box center [432, 561] width 13 height 13
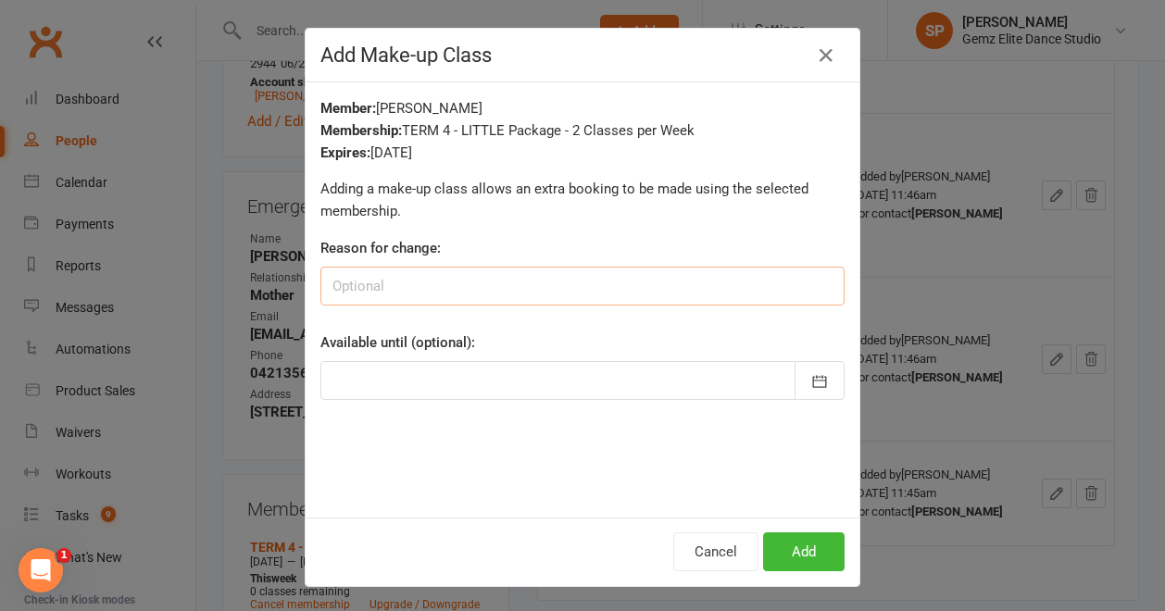
click at [459, 295] on input at bounding box center [583, 286] width 524 height 39
drag, startPoint x: 558, startPoint y: 289, endPoint x: 318, endPoint y: 284, distance: 240.0
click at [321, 284] on input "[PERSON_NAME] [DATE] x 2 classes" at bounding box center [583, 286] width 524 height 39
type input "[PERSON_NAME] [DATE] x 2 classes"
click at [813, 382] on icon "button" at bounding box center [820, 381] width 19 height 19
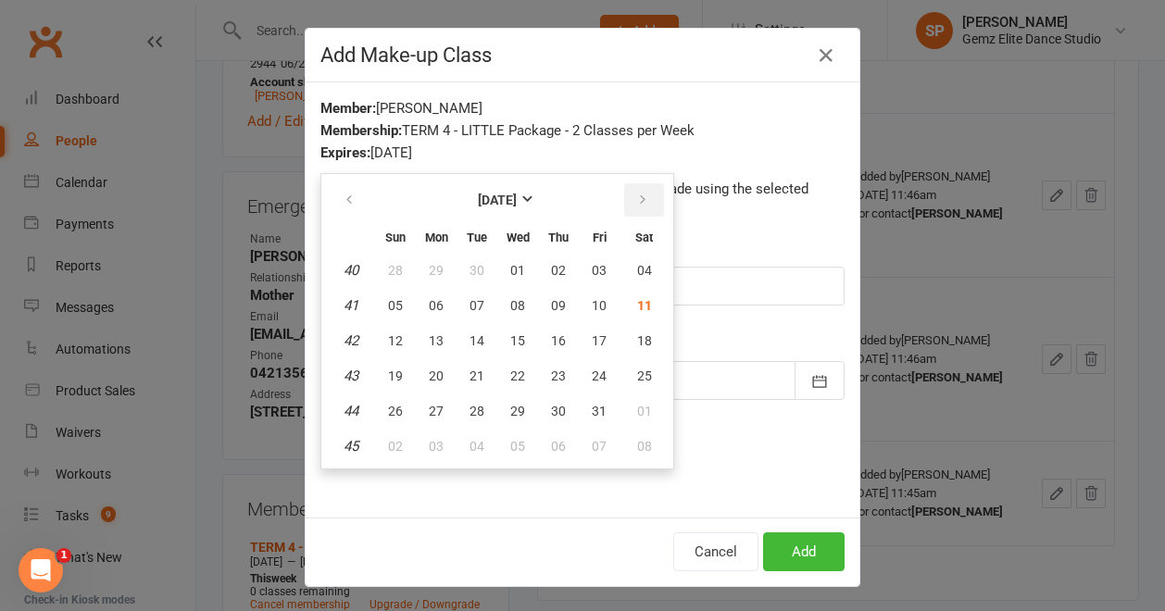
click at [636, 193] on icon "button" at bounding box center [642, 200] width 13 height 15
click at [637, 306] on span "13" at bounding box center [644, 305] width 15 height 15
type input "[DATE]"
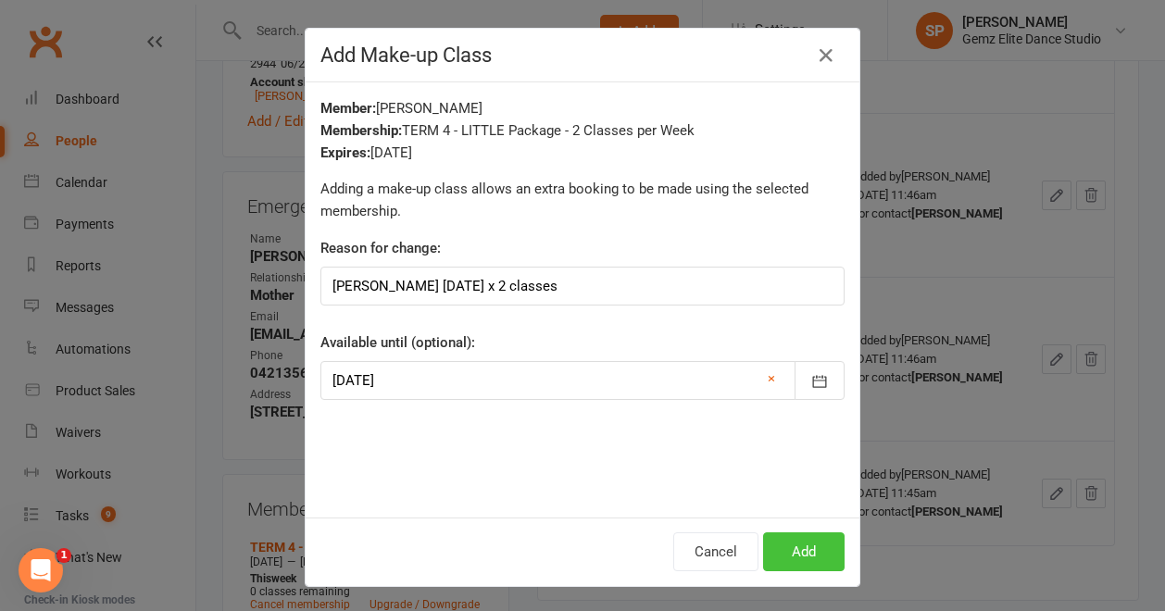
click at [791, 555] on button "Add" at bounding box center [804, 552] width 82 height 39
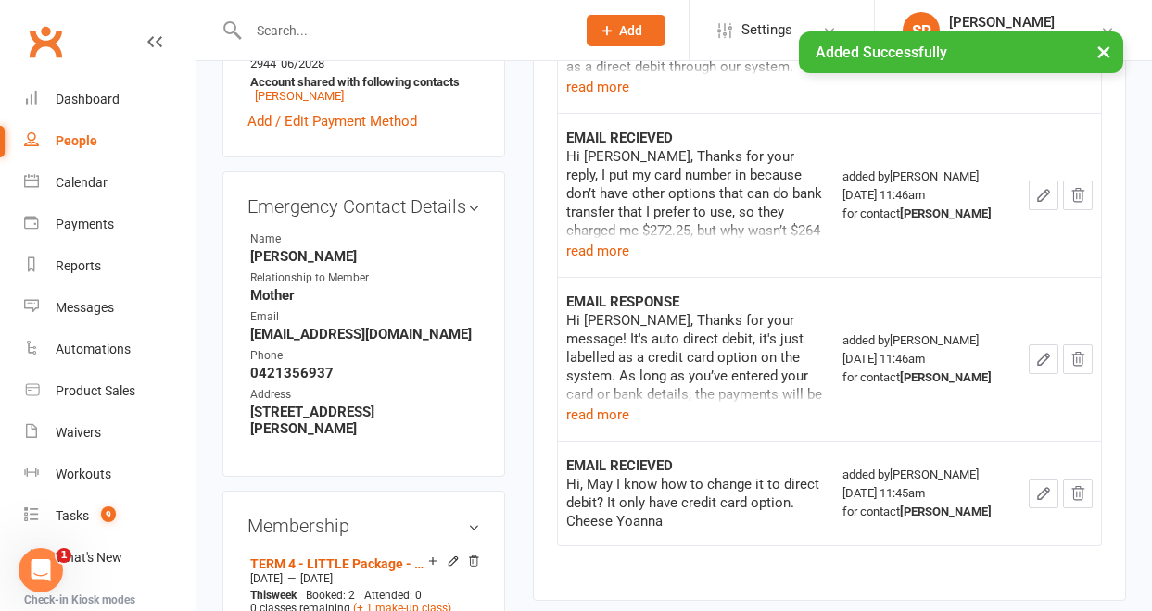
click at [477, 491] on div "Membership TERM 4 - LITTLE Package - 2 Classes per Week [DATE] — [DATE] This we…" at bounding box center [363, 610] width 283 height 239
click at [436, 555] on icon at bounding box center [432, 561] width 13 height 13
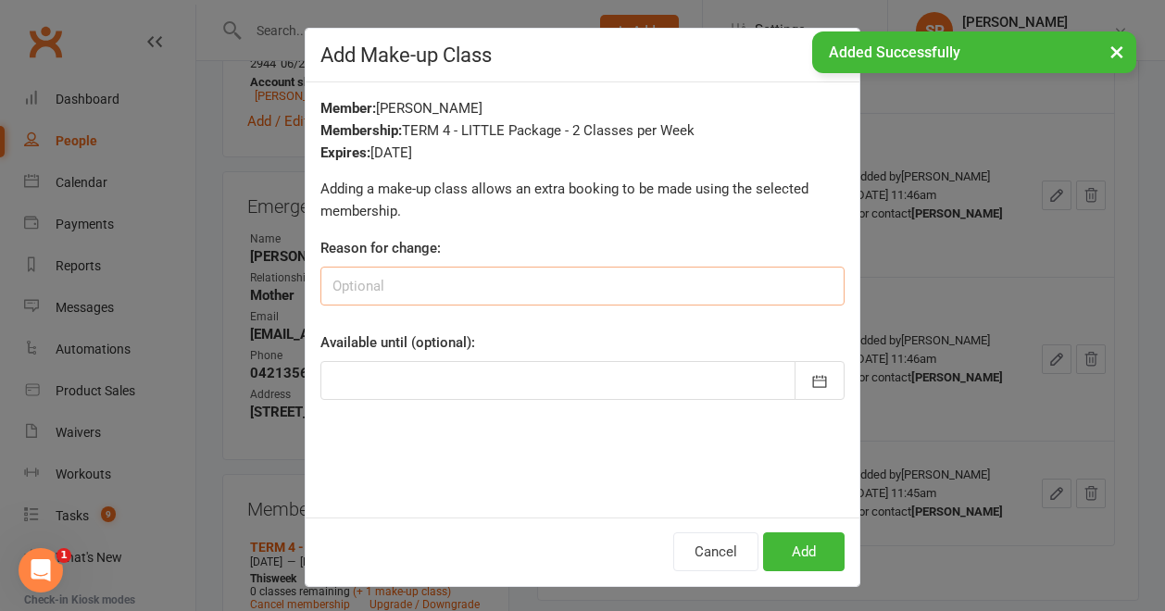
click at [505, 286] on input at bounding box center [583, 286] width 524 height 39
paste input "[PERSON_NAME] [DATE] x 2 classes"
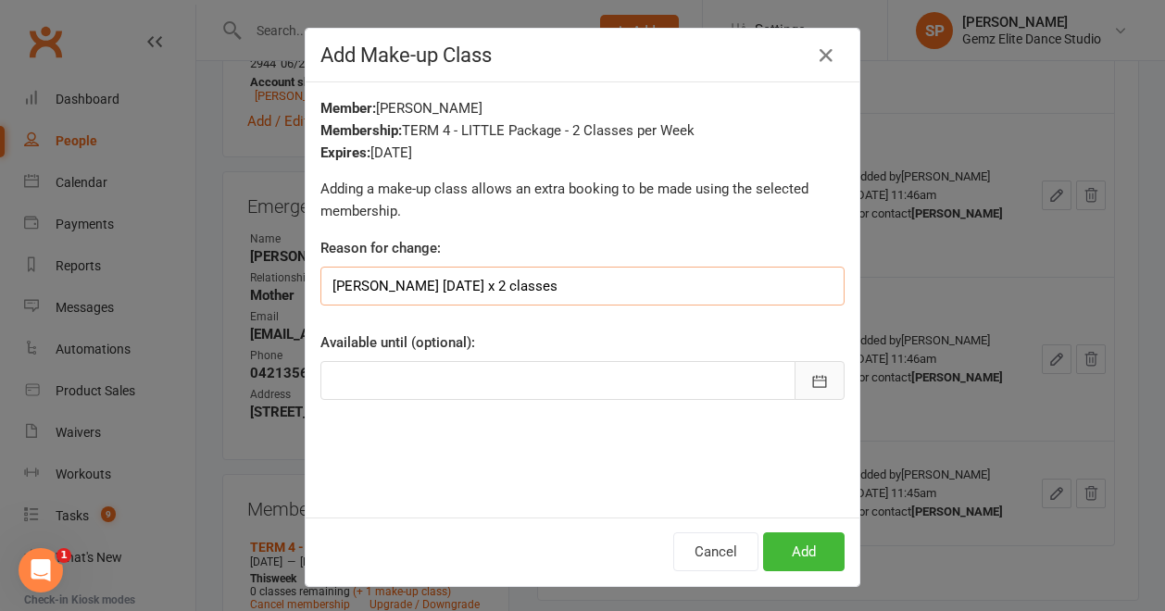
type input "[PERSON_NAME] [DATE] x 2 classes"
click at [819, 382] on icon "button" at bounding box center [820, 381] width 14 height 12
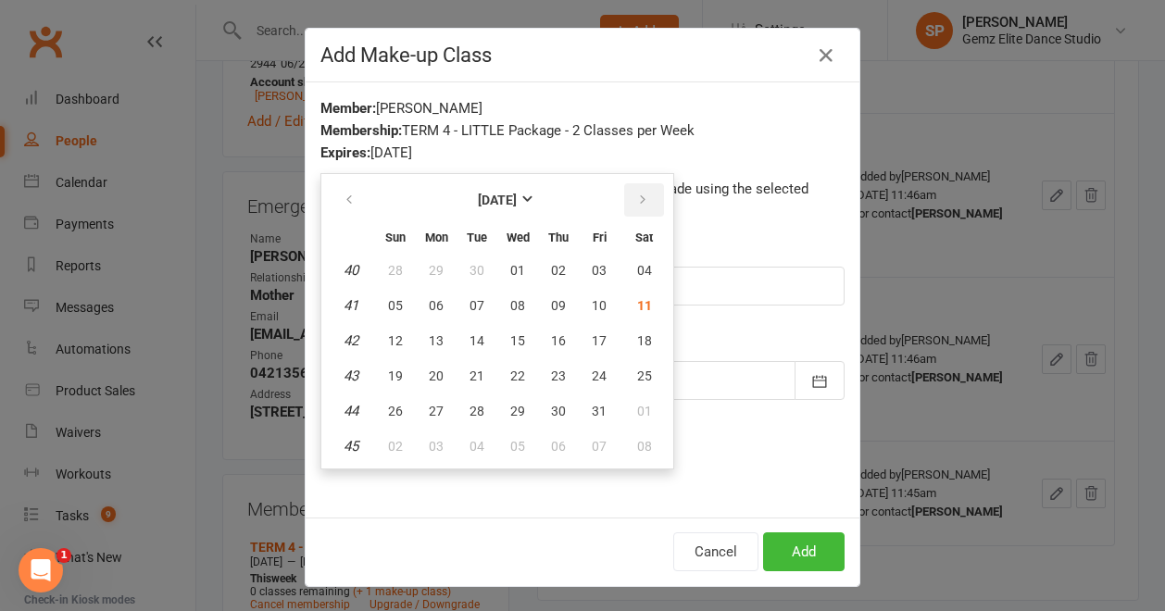
click at [636, 195] on icon "button" at bounding box center [642, 200] width 13 height 15
click at [639, 305] on span "13" at bounding box center [644, 305] width 15 height 15
type input "[DATE]"
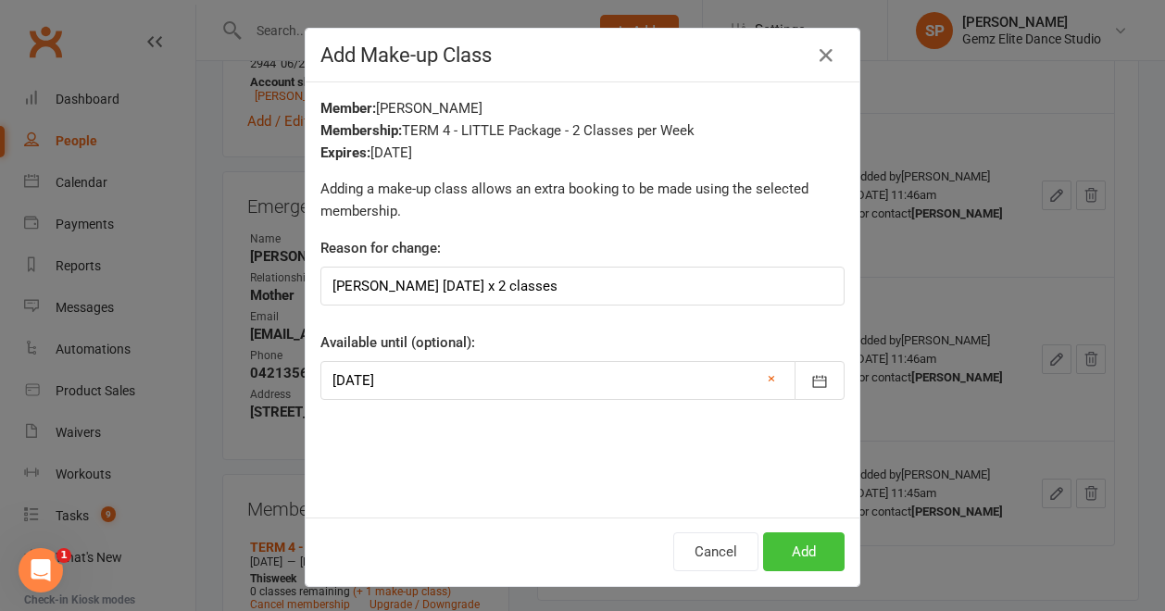
click at [793, 551] on button "Add" at bounding box center [804, 552] width 82 height 39
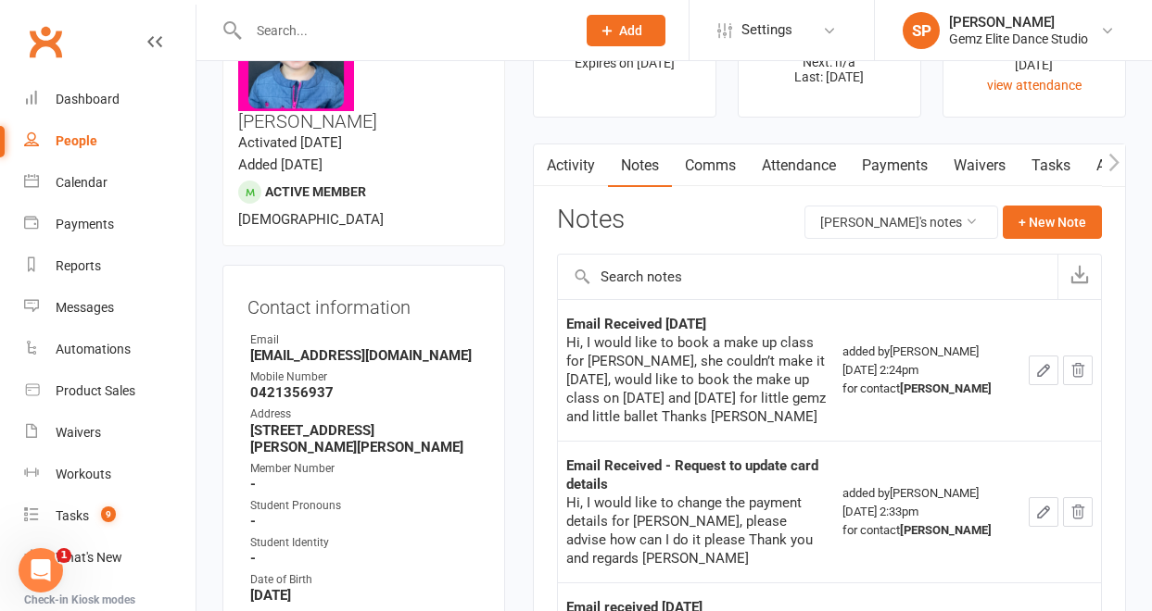
scroll to position [0, 0]
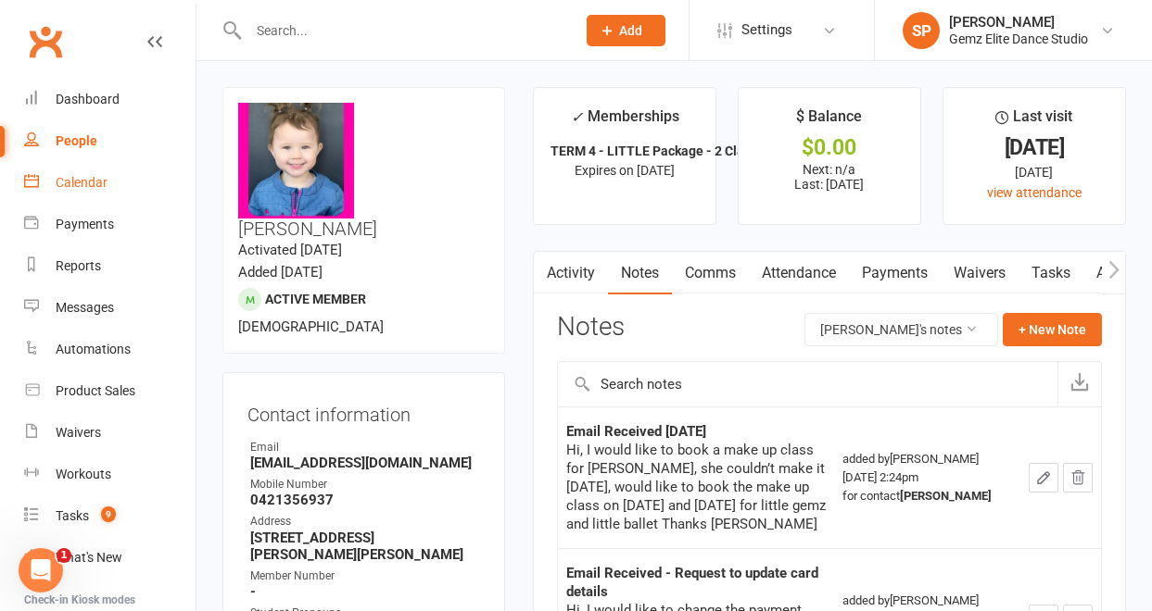
click at [94, 179] on div "Calendar" at bounding box center [82, 182] width 52 height 15
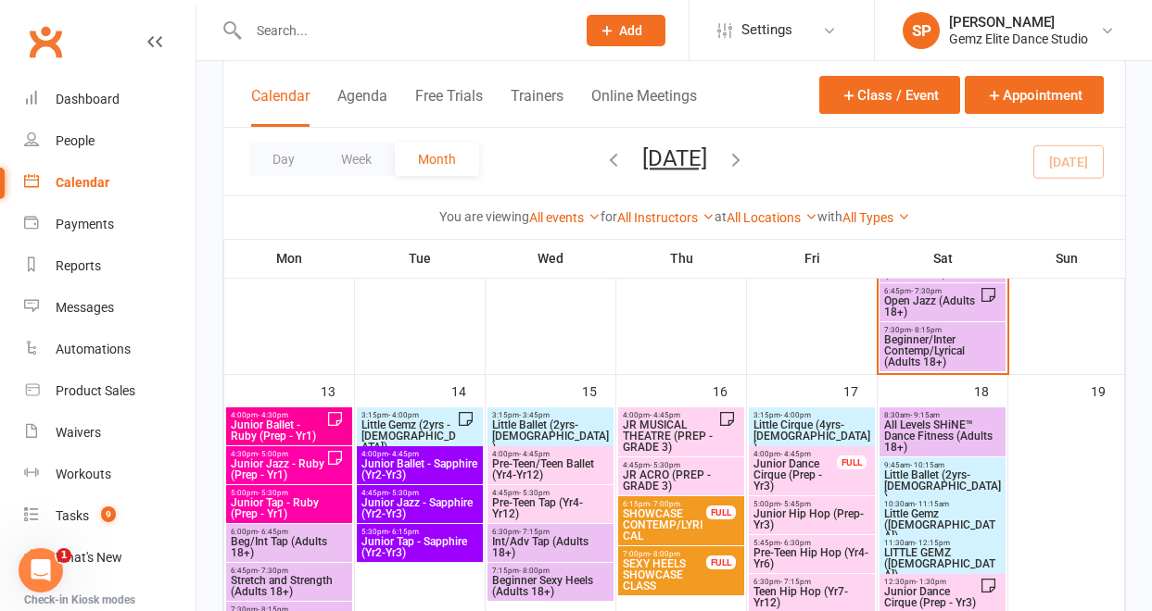
scroll to position [645, 0]
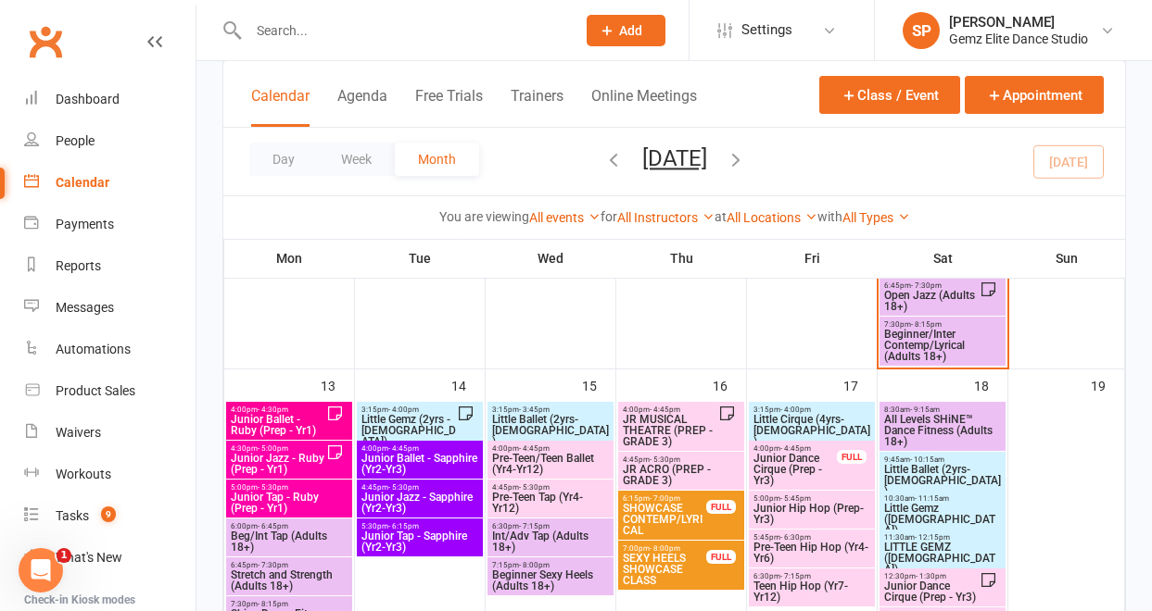
click at [444, 424] on span "Little Gemz (2yrs - [DEMOGRAPHIC_DATA])" at bounding box center [408, 430] width 96 height 33
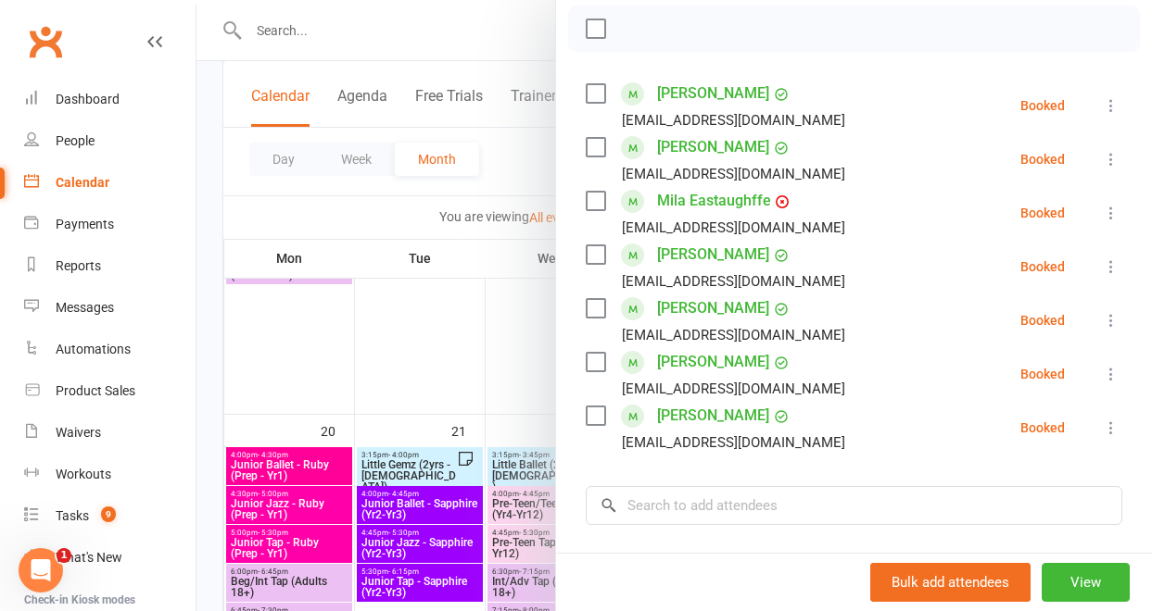
scroll to position [276, 0]
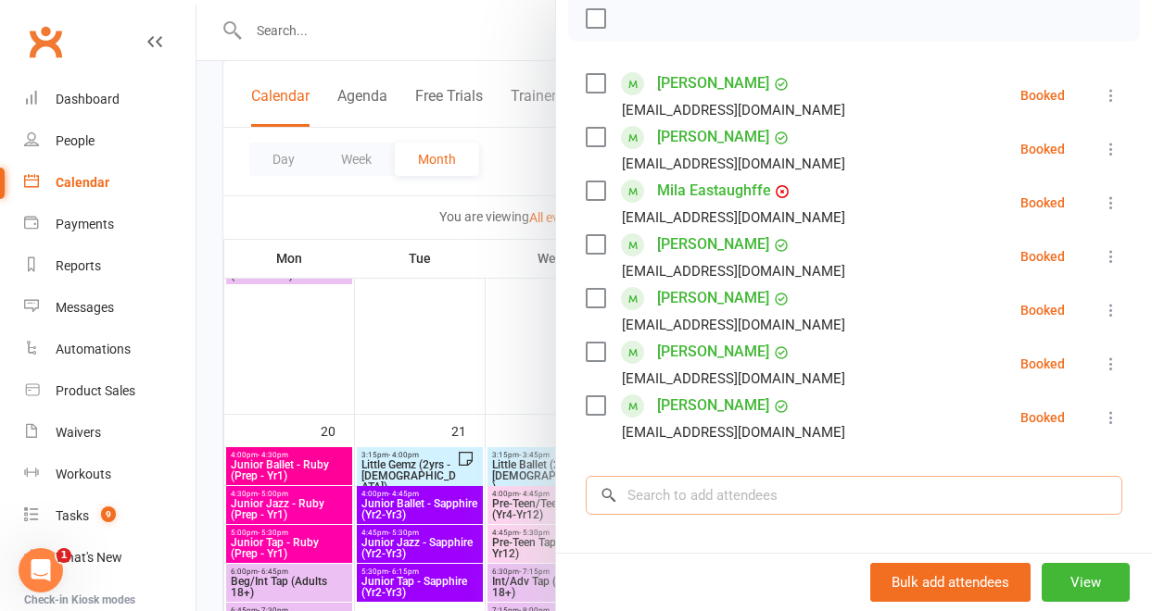
click at [673, 496] on input "search" at bounding box center [854, 495] width 536 height 39
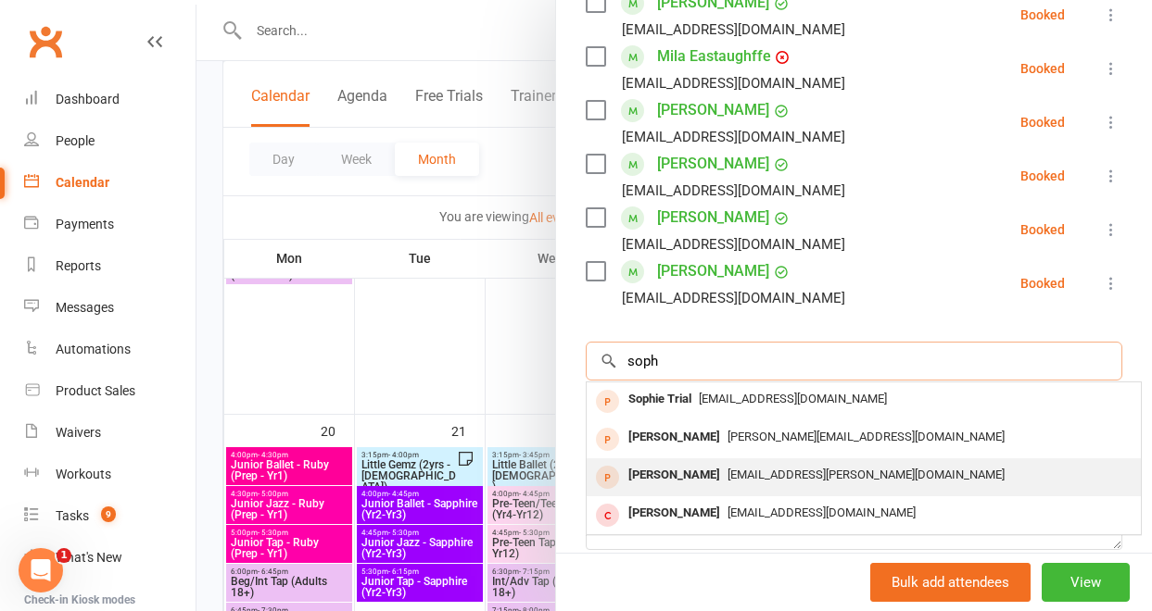
scroll to position [409, 0]
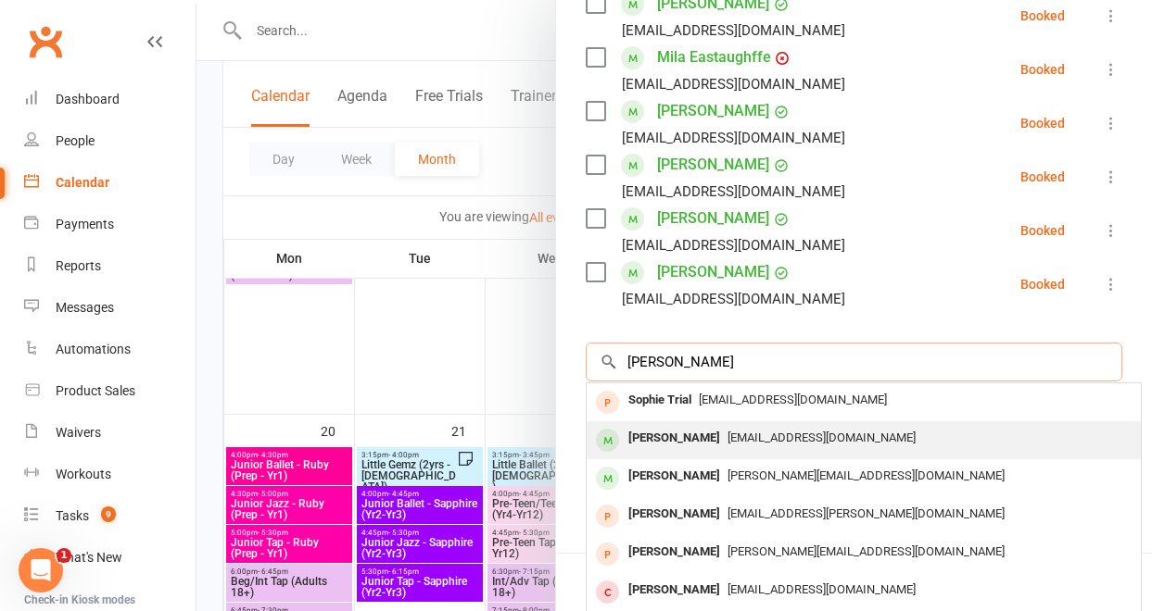
type input "[PERSON_NAME]"
click at [727, 435] on span "[EMAIL_ADDRESS][DOMAIN_NAME]" at bounding box center [821, 438] width 188 height 14
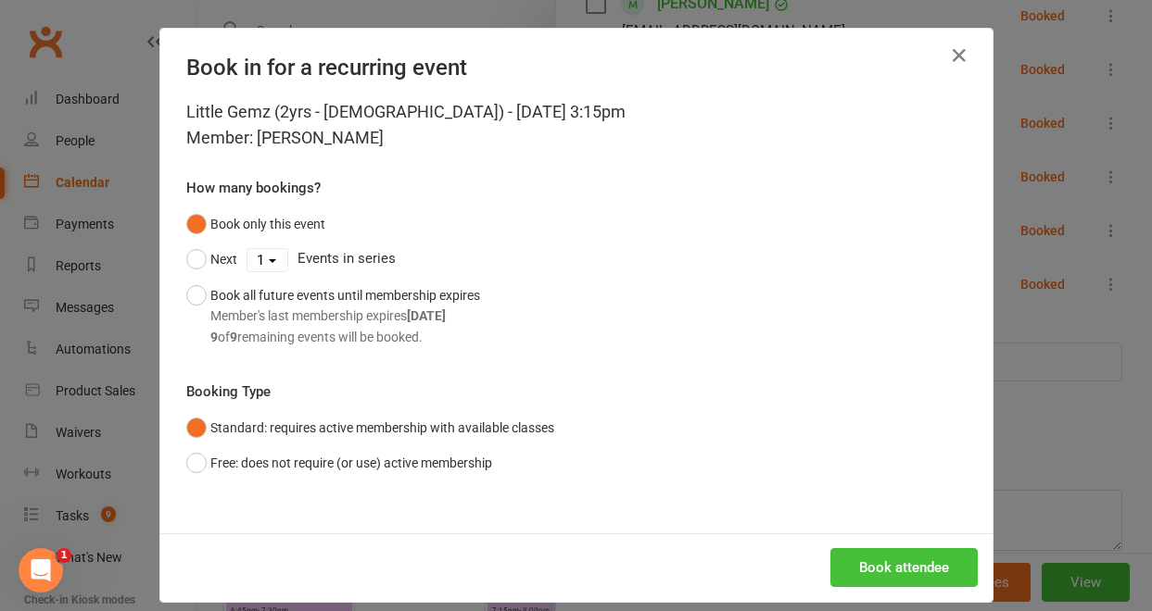
click at [861, 563] on button "Book attendee" at bounding box center [903, 567] width 147 height 39
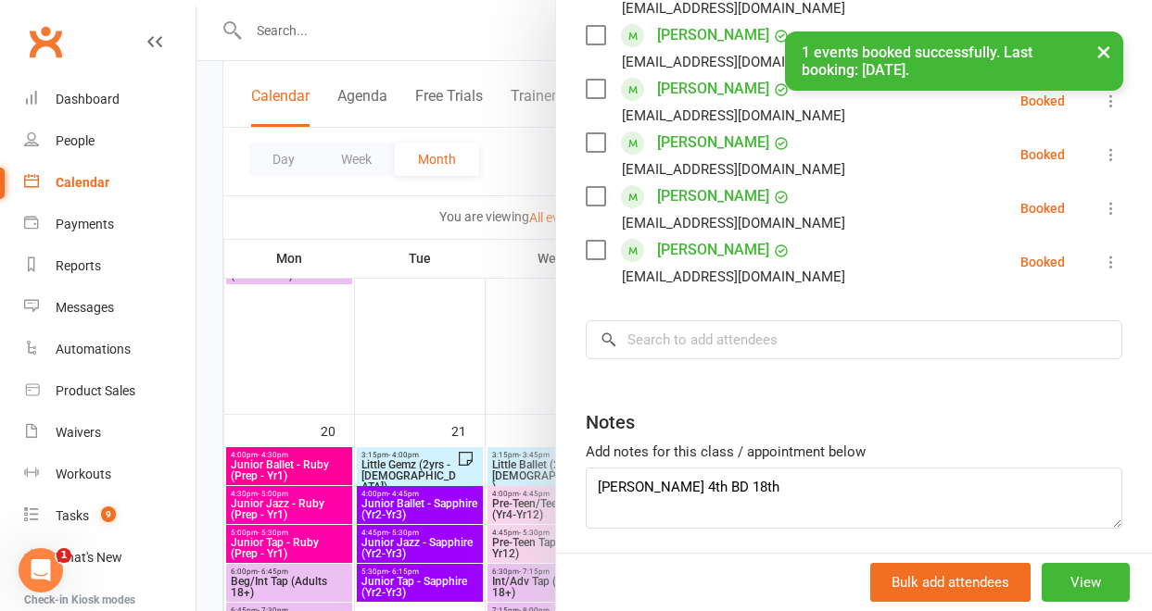
scroll to position [554, 0]
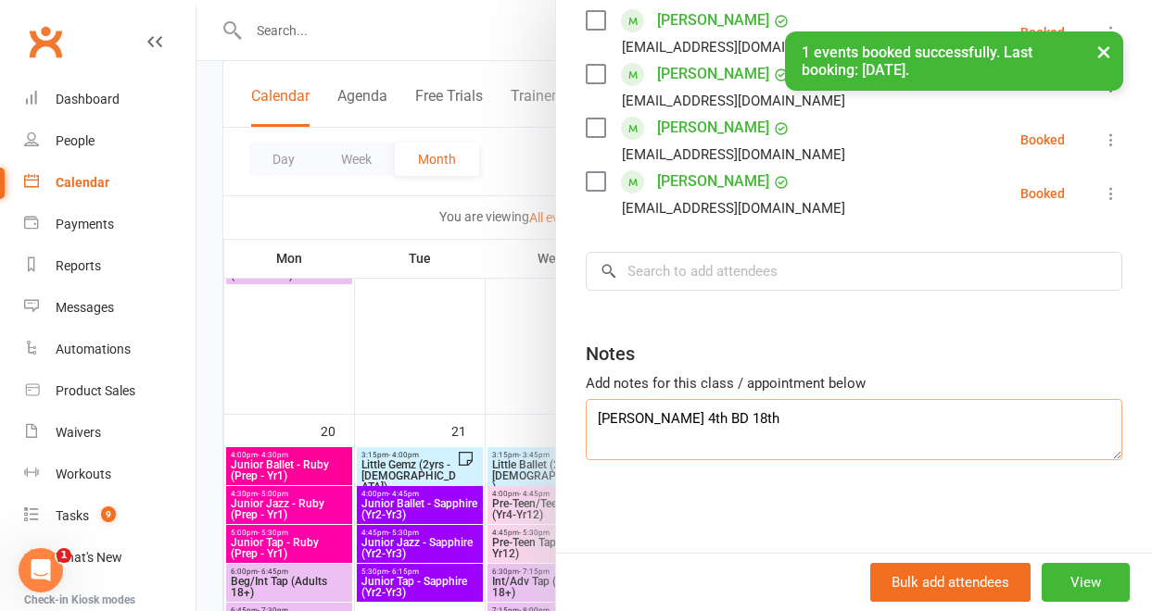
click at [710, 421] on textarea "[PERSON_NAME] 4th BD 18th" at bounding box center [854, 429] width 536 height 61
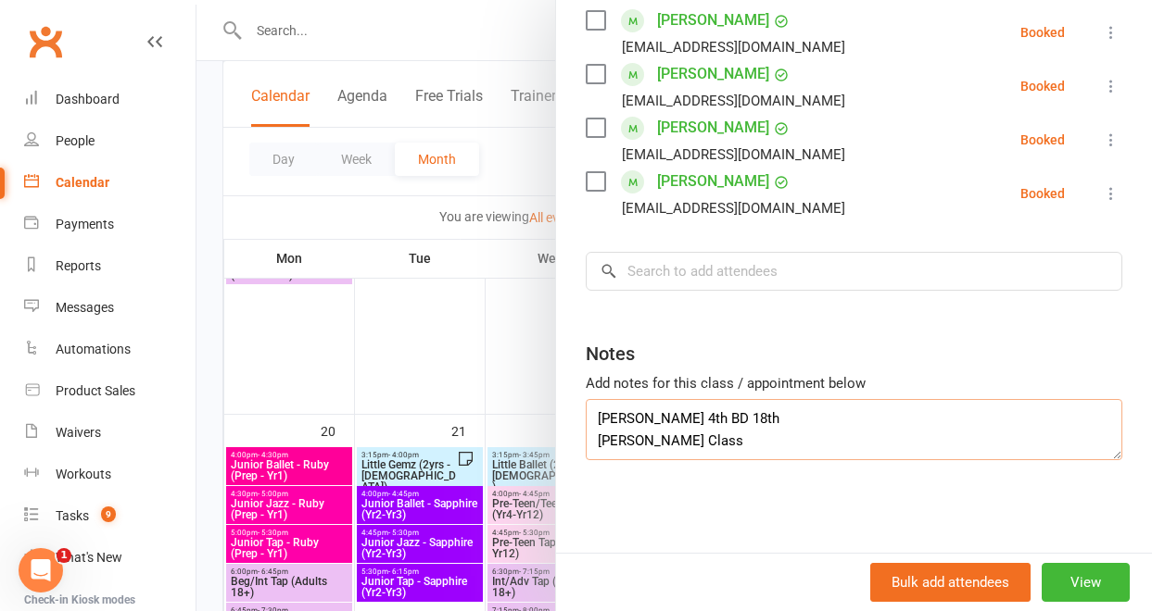
click at [807, 457] on textarea "[PERSON_NAME] 4th BD 18th [PERSON_NAME] Class" at bounding box center [854, 429] width 536 height 61
type textarea "[PERSON_NAME] 4th BD 18th [PERSON_NAME] Class"
click at [492, 420] on div at bounding box center [673, 305] width 955 height 611
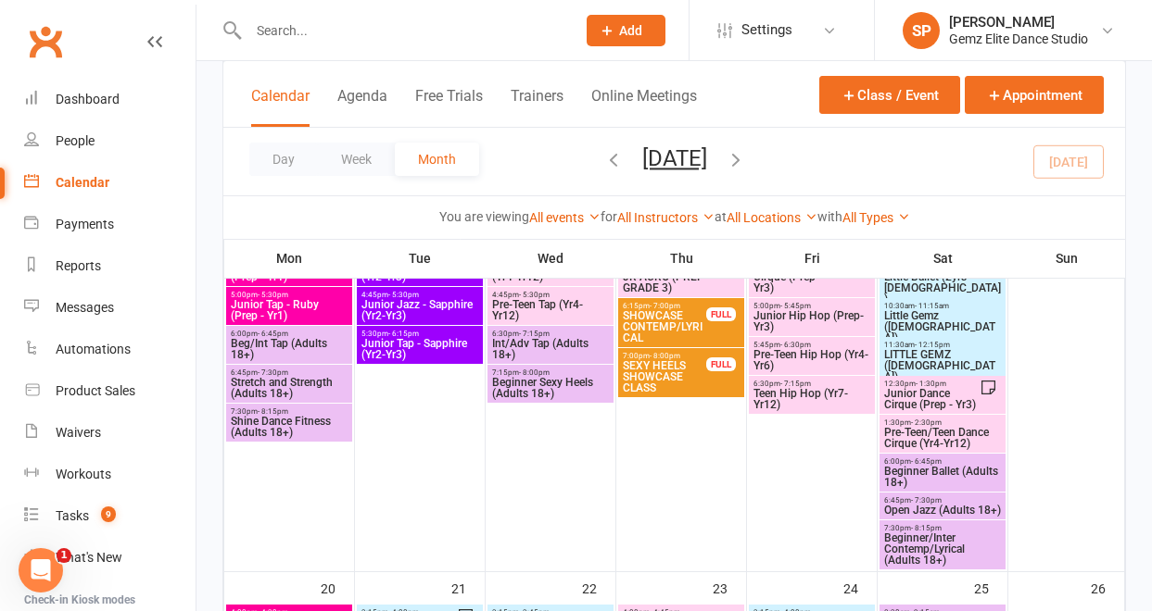
scroll to position [940, 0]
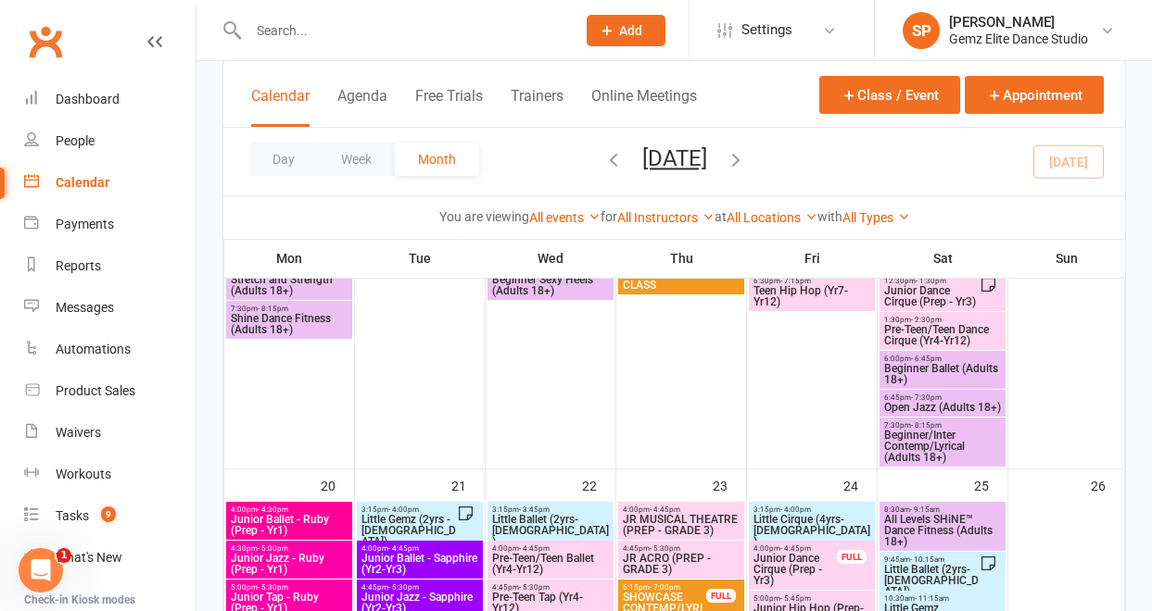
click at [442, 522] on span "Little Gemz (2yrs - [DEMOGRAPHIC_DATA])" at bounding box center [408, 530] width 96 height 33
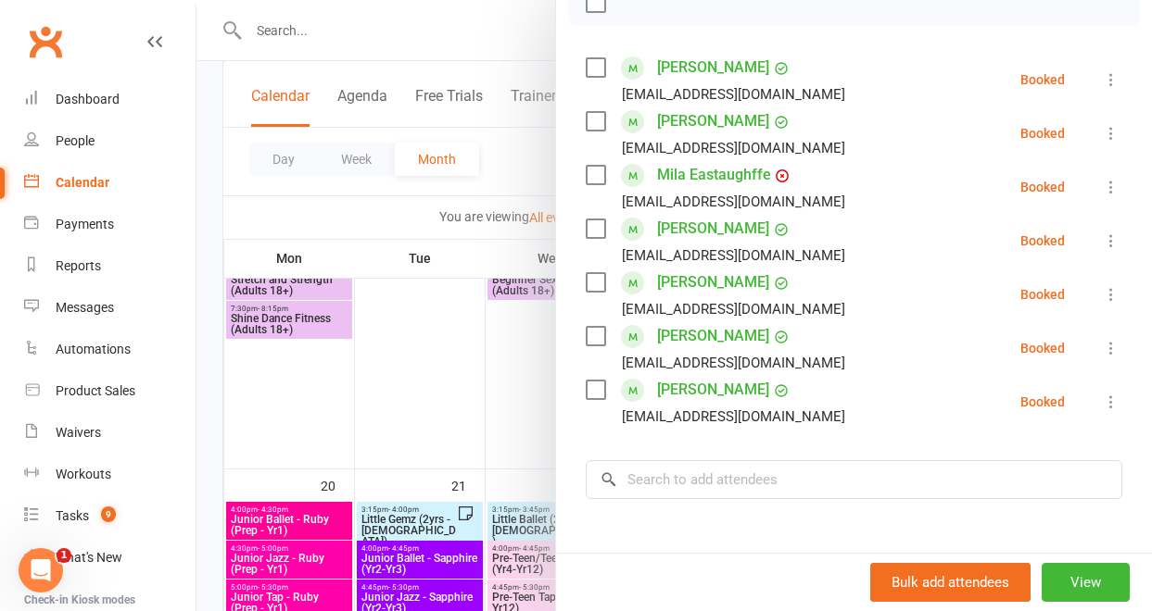
scroll to position [247, 0]
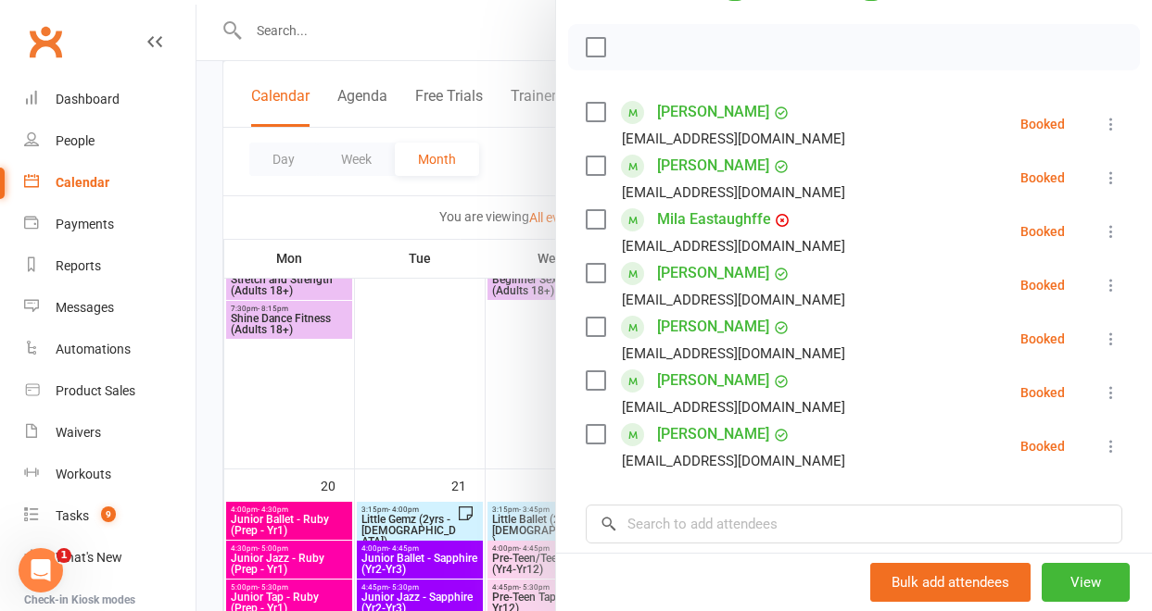
click at [447, 466] on div at bounding box center [673, 305] width 955 height 611
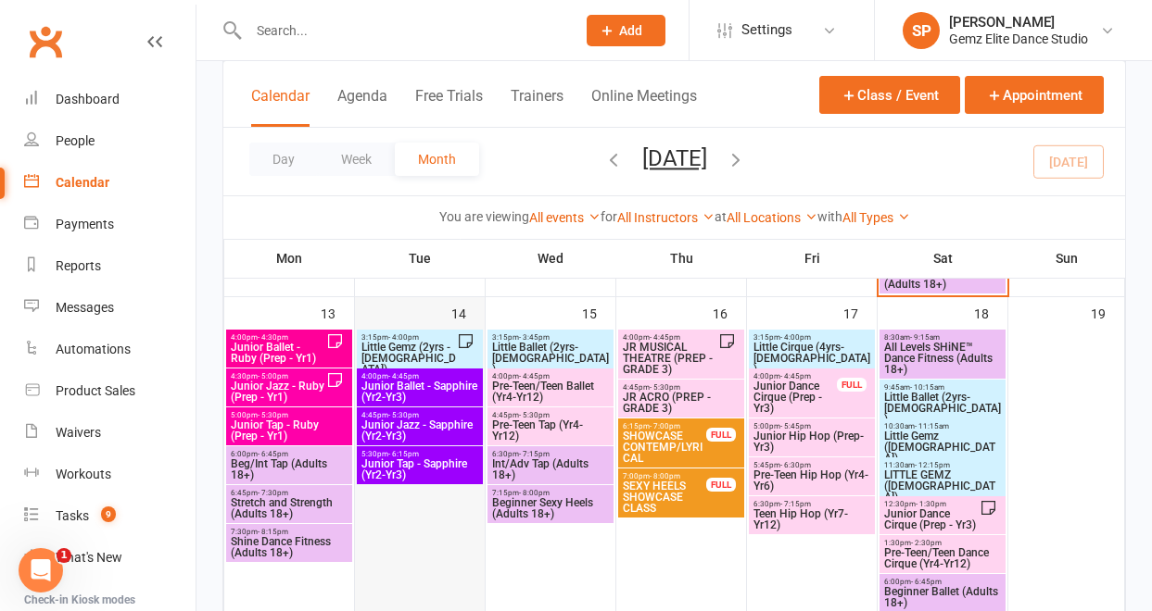
scroll to position [699, 0]
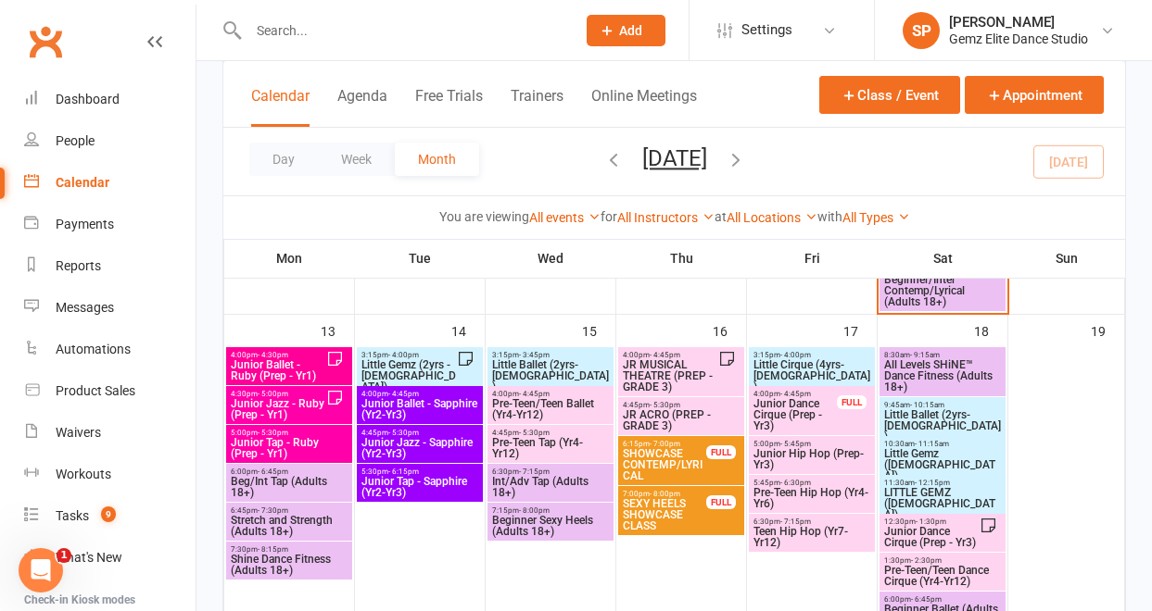
click at [437, 370] on span "Little Gemz (2yrs - [DEMOGRAPHIC_DATA])" at bounding box center [408, 375] width 96 height 33
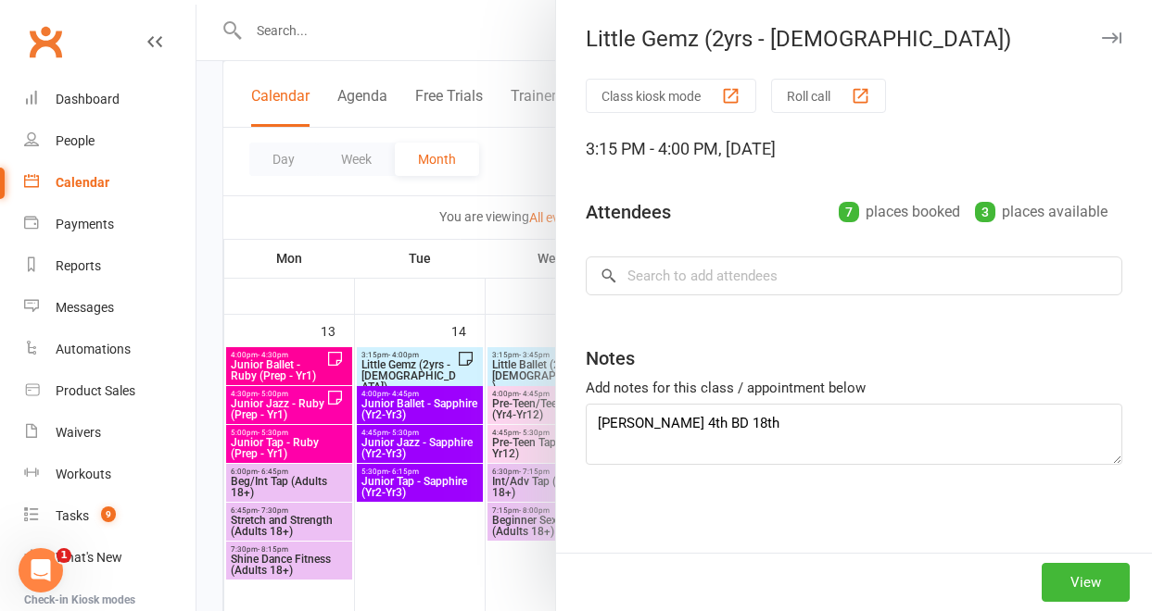
type textarea "[PERSON_NAME] 4th BD 18th [PERSON_NAME] Class"
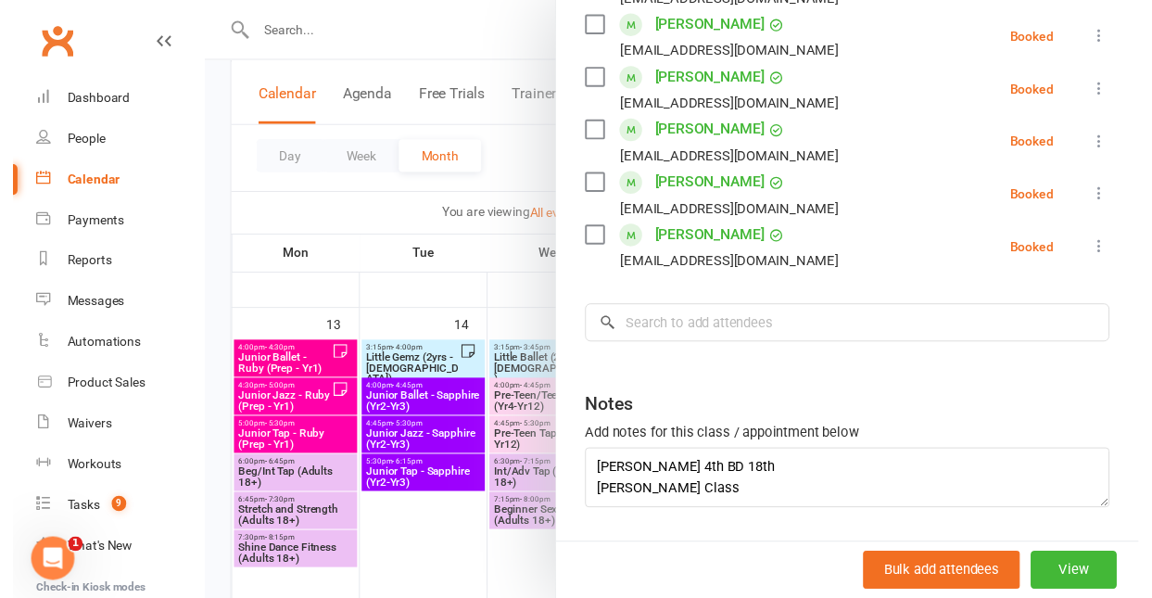
scroll to position [492, 0]
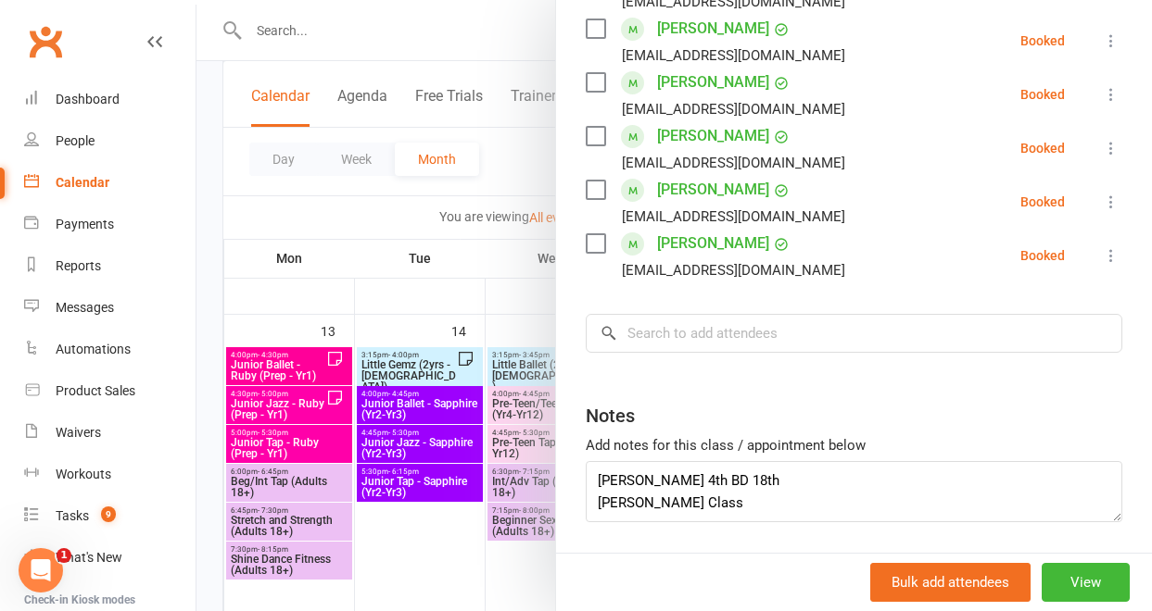
click at [444, 576] on div at bounding box center [673, 305] width 955 height 611
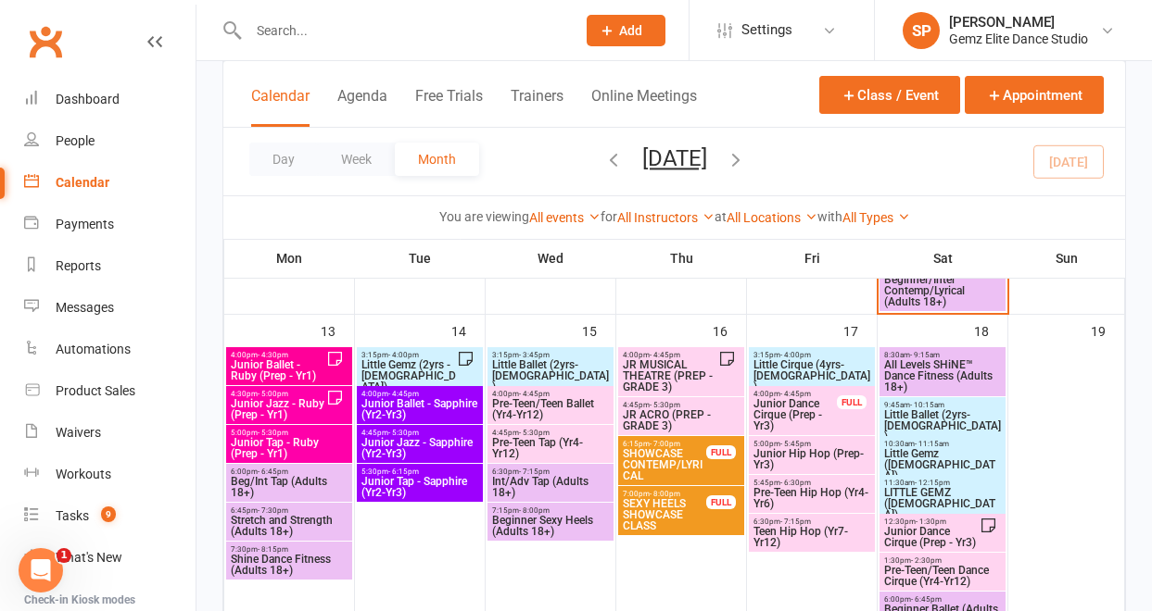
click at [543, 359] on span "Little Ballet (2yrs-[DEMOGRAPHIC_DATA])" at bounding box center [550, 375] width 119 height 33
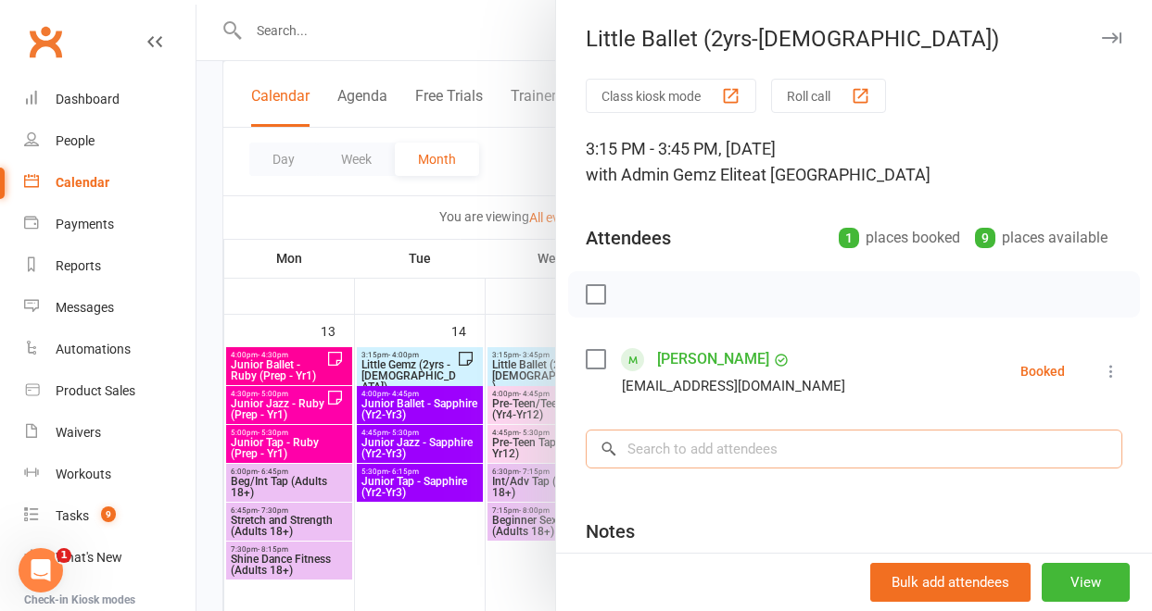
click at [666, 449] on input "search" at bounding box center [854, 449] width 536 height 39
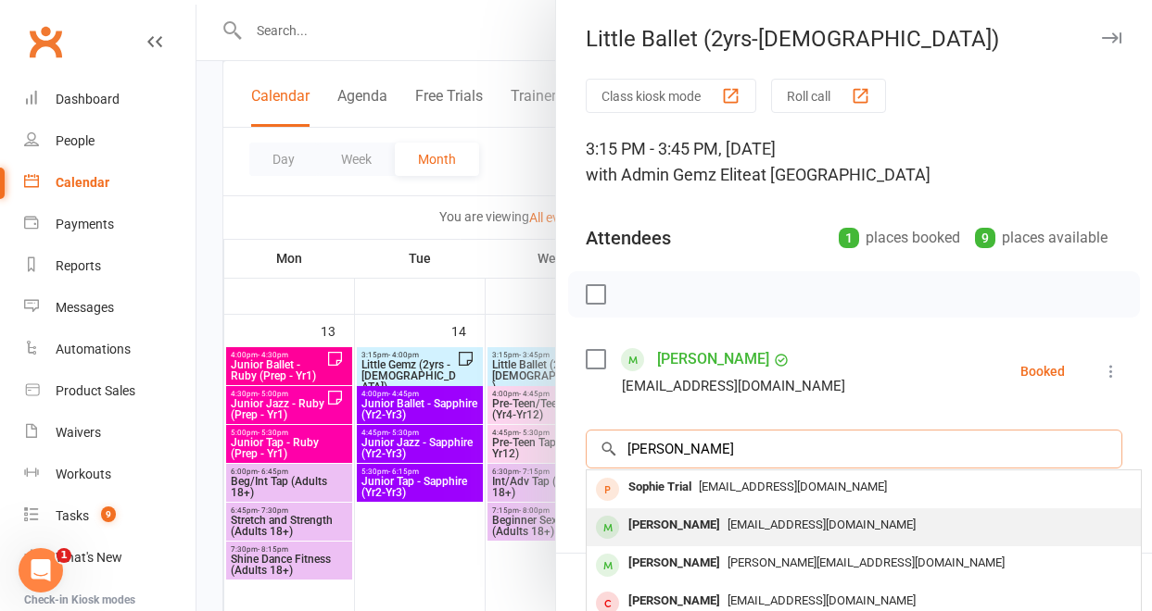
type input "[PERSON_NAME]"
click at [690, 535] on div "[PERSON_NAME]" at bounding box center [674, 525] width 107 height 27
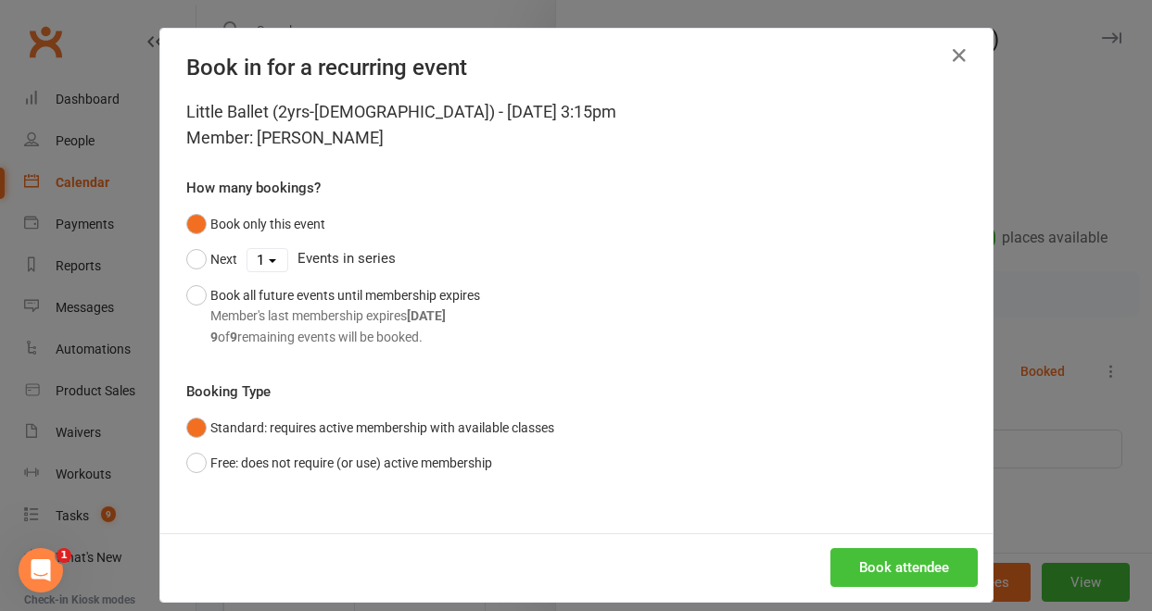
click at [872, 573] on button "Book attendee" at bounding box center [903, 567] width 147 height 39
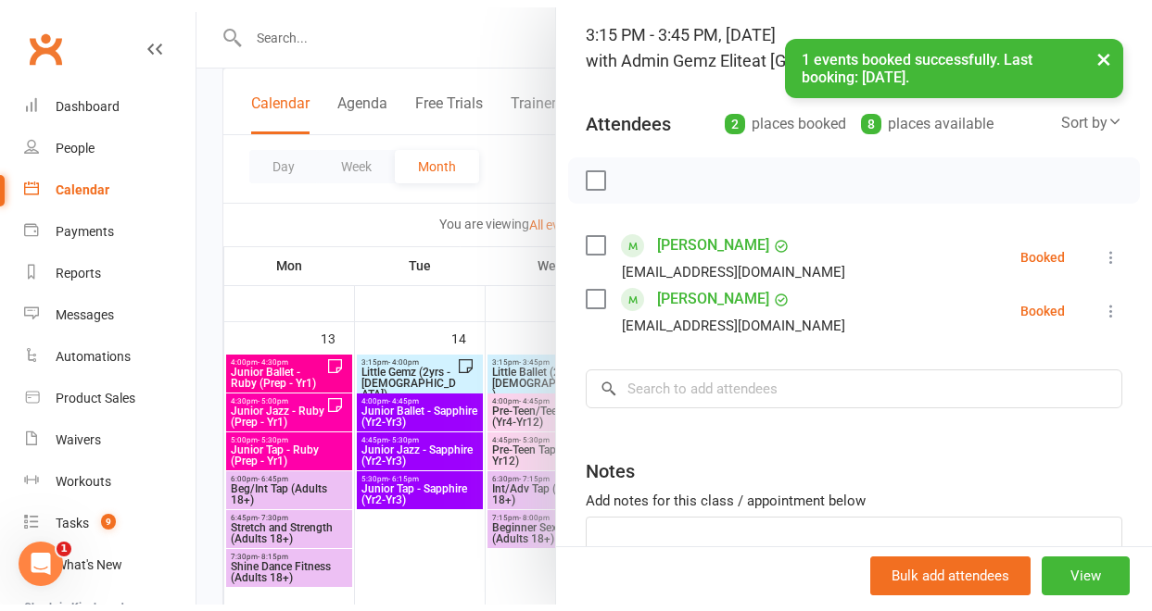
scroll to position [126, 0]
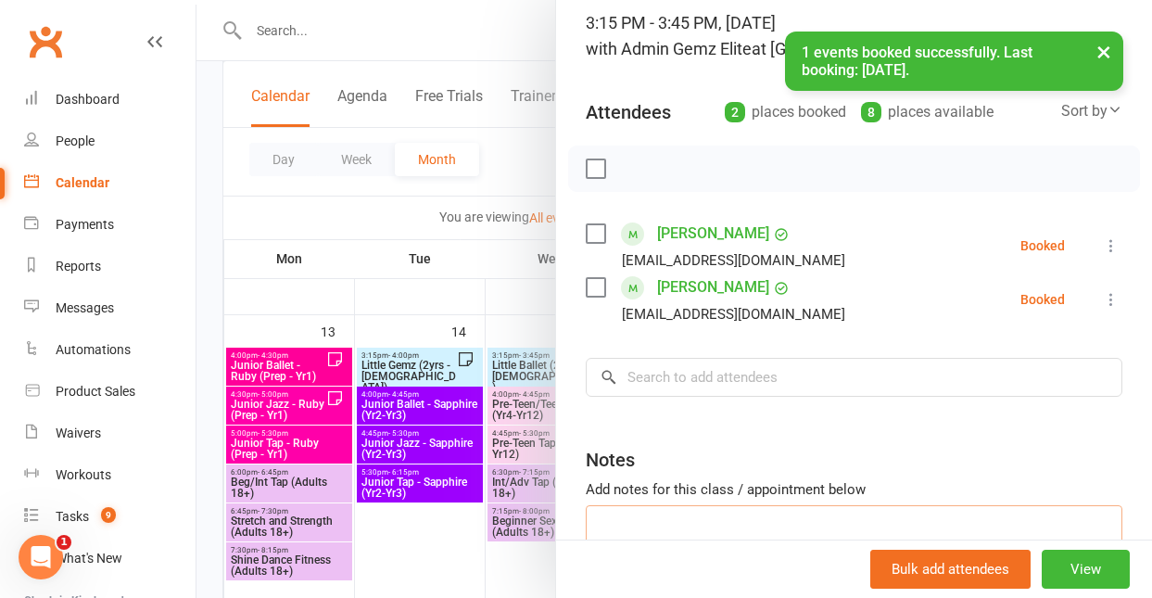
click at [661, 513] on textarea at bounding box center [854, 535] width 536 height 61
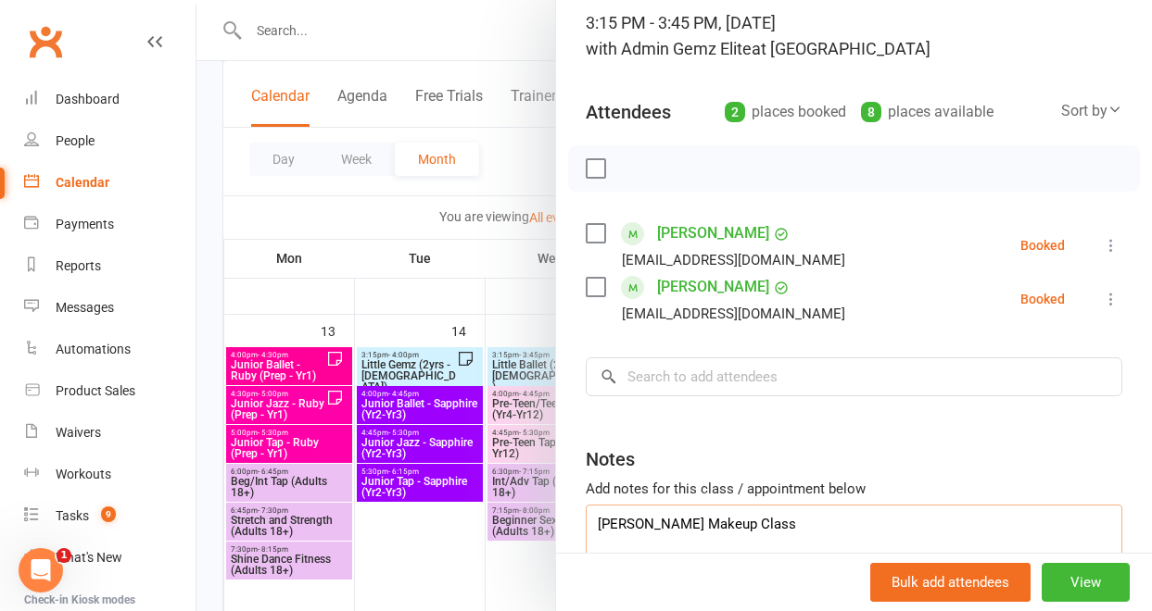
click at [737, 533] on textarea "[PERSON_NAME] Makeup Class" at bounding box center [854, 535] width 536 height 61
type textarea "[PERSON_NAME] Makeup Class"
click at [479, 565] on div at bounding box center [673, 305] width 955 height 611
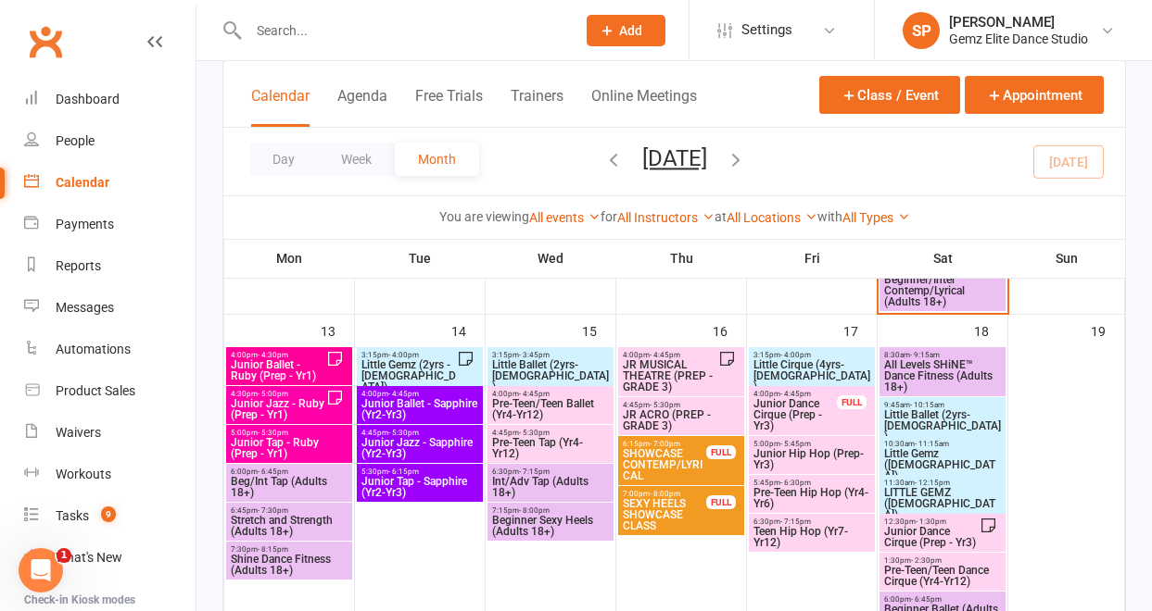
click at [549, 372] on span "Little Ballet (2yrs-[DEMOGRAPHIC_DATA])" at bounding box center [550, 375] width 119 height 33
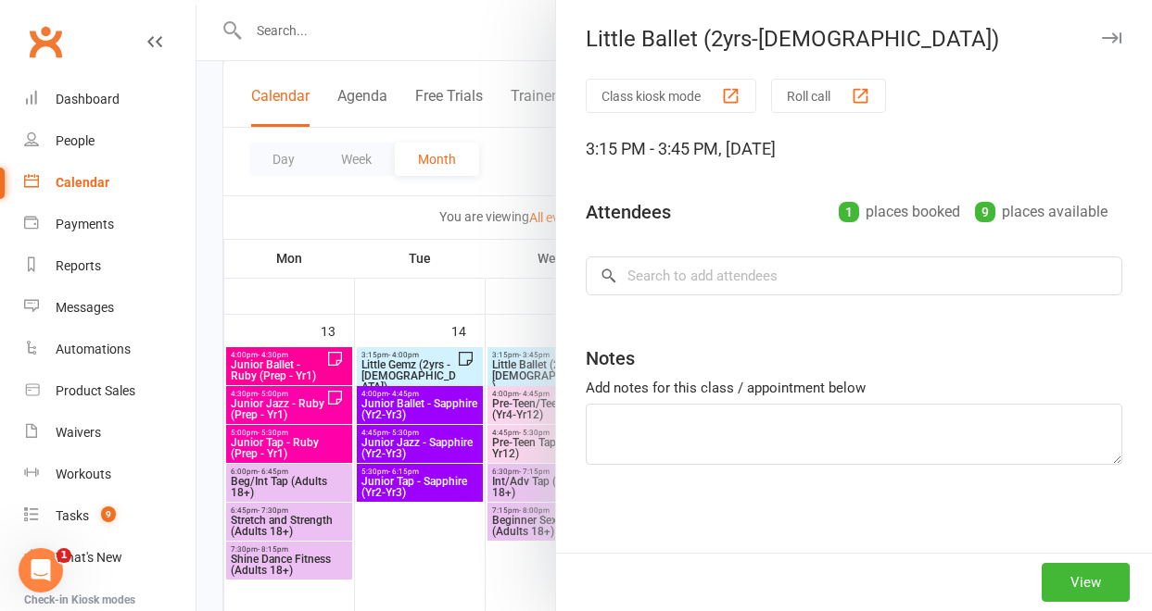
type textarea "[PERSON_NAME] Makeup Class"
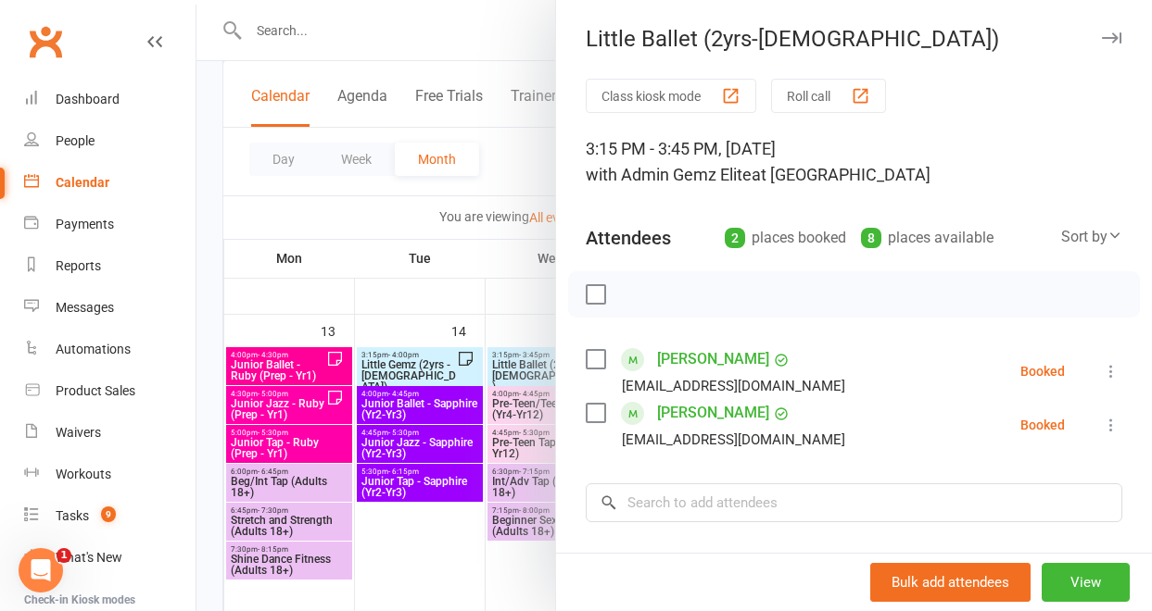
click at [689, 413] on link "[PERSON_NAME]" at bounding box center [713, 413] width 112 height 30
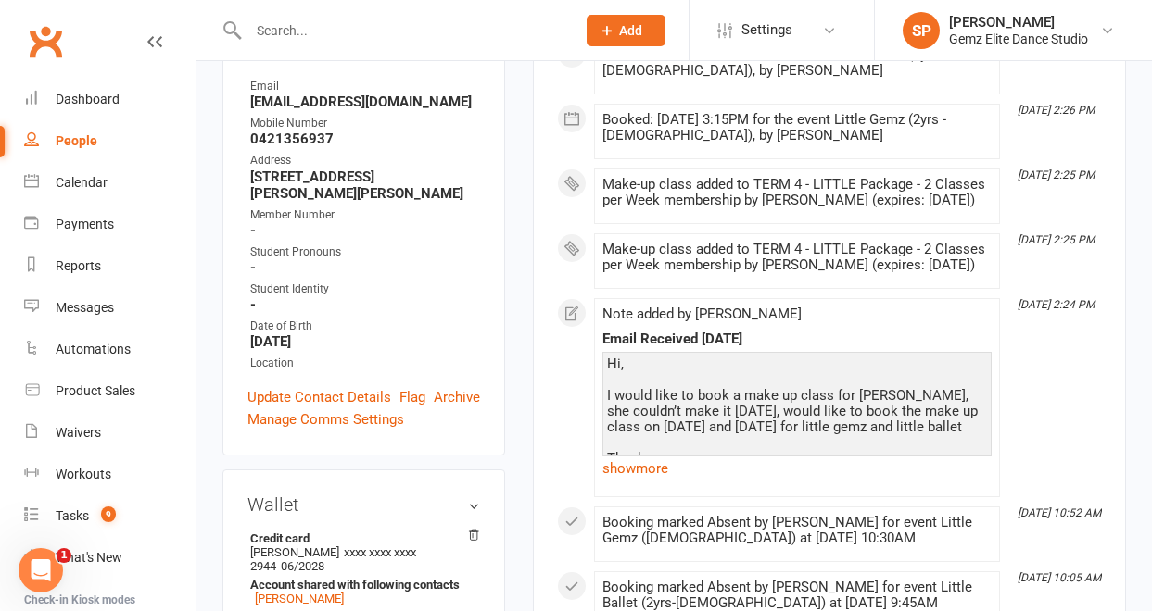
scroll to position [367, 0]
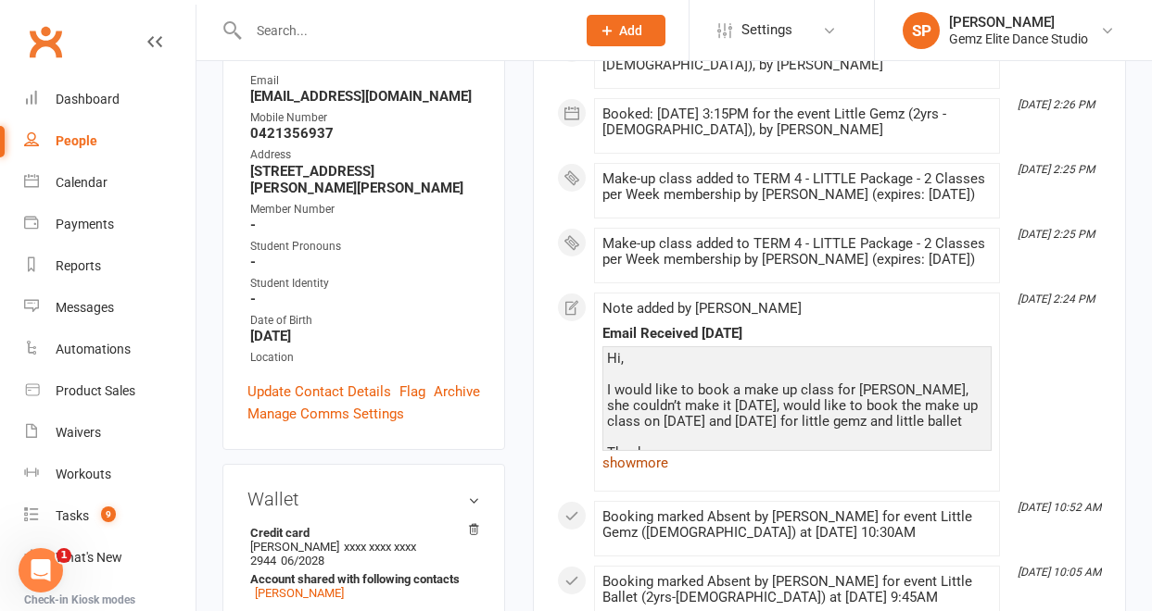
click at [668, 476] on link "show more" at bounding box center [796, 463] width 389 height 26
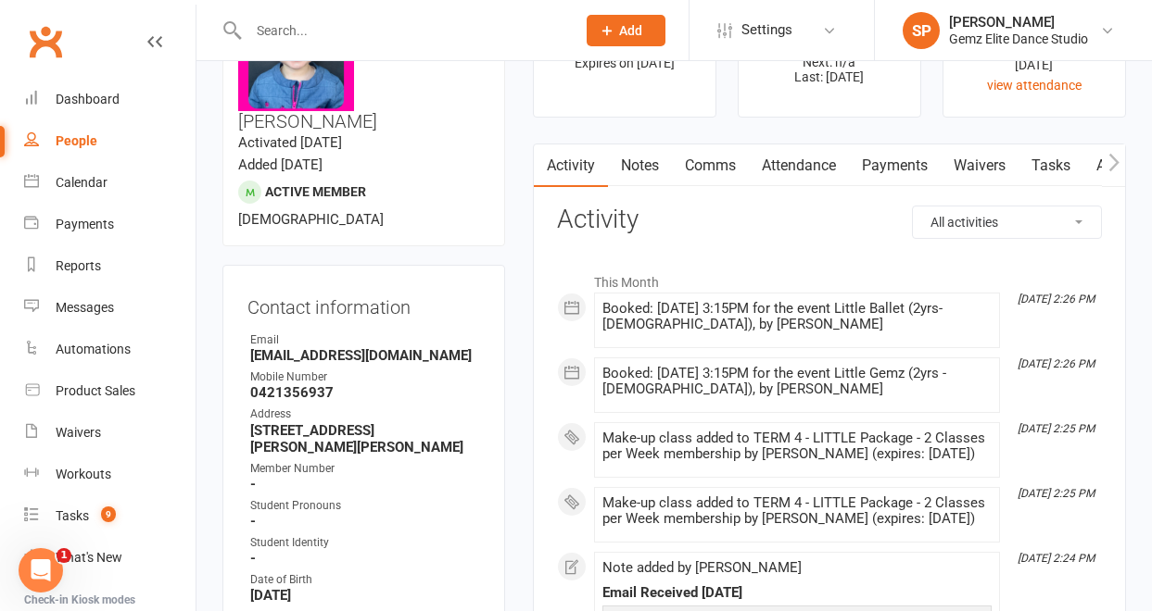
scroll to position [104, 0]
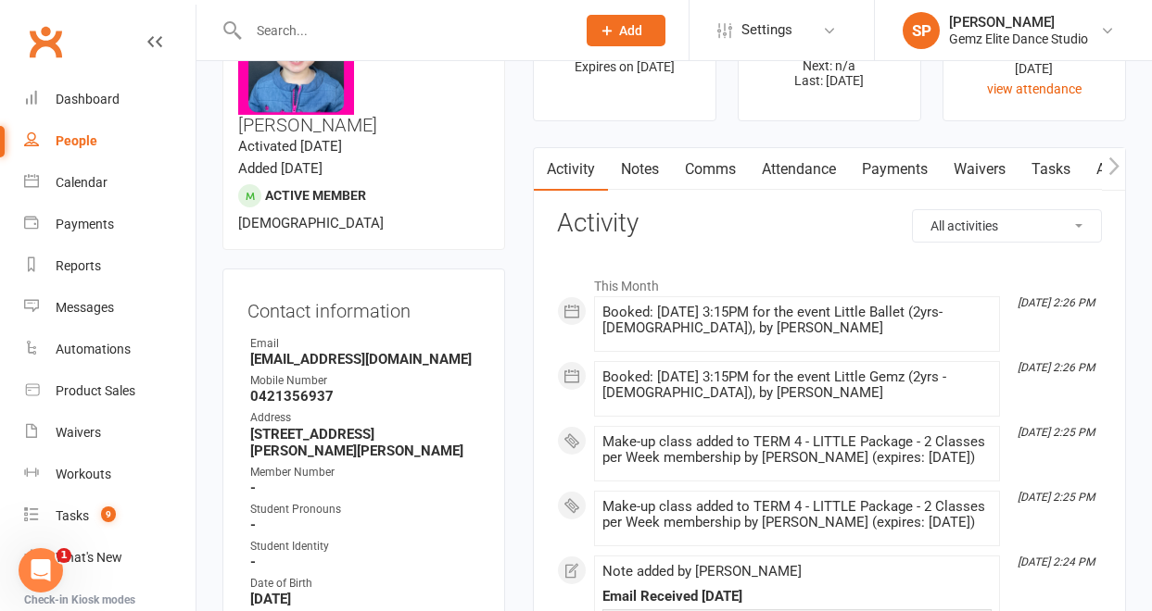
click at [713, 171] on link "Comms" at bounding box center [710, 169] width 77 height 43
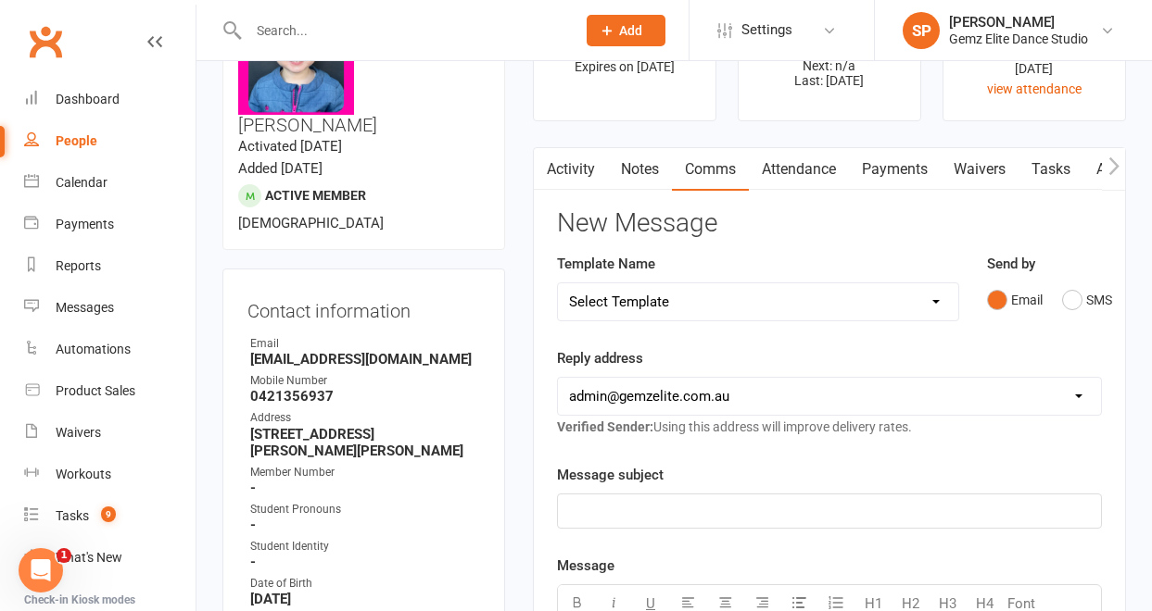
click at [936, 299] on select "Select Template [Email] STUDENT - Absent - Makeup Class Added [Email] ADULTS - …" at bounding box center [758, 301] width 400 height 37
select select "0"
click at [558, 283] on select "Select Template [Email] STUDENT - Absent - Makeup Class Added [Email] ADULTS - …" at bounding box center [758, 301] width 400 height 37
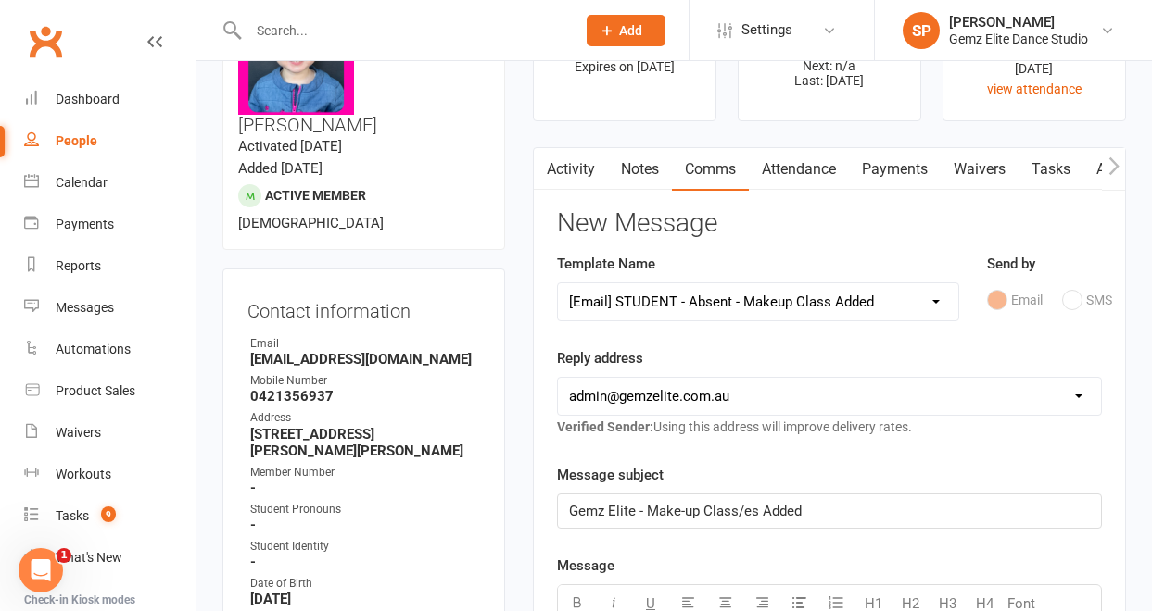
click at [933, 299] on select "Select Template [Email] STUDENT - Absent - Makeup Class Added [Email] ADULTS - …" at bounding box center [758, 301] width 400 height 37
click at [69, 183] on div "Calendar" at bounding box center [82, 182] width 52 height 15
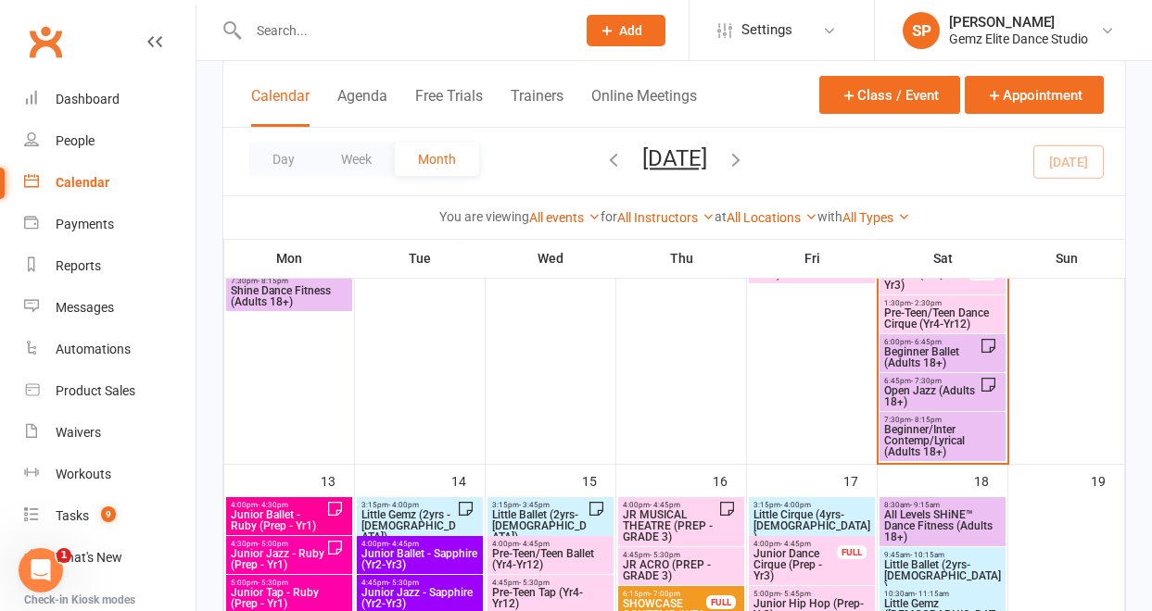
scroll to position [632, 0]
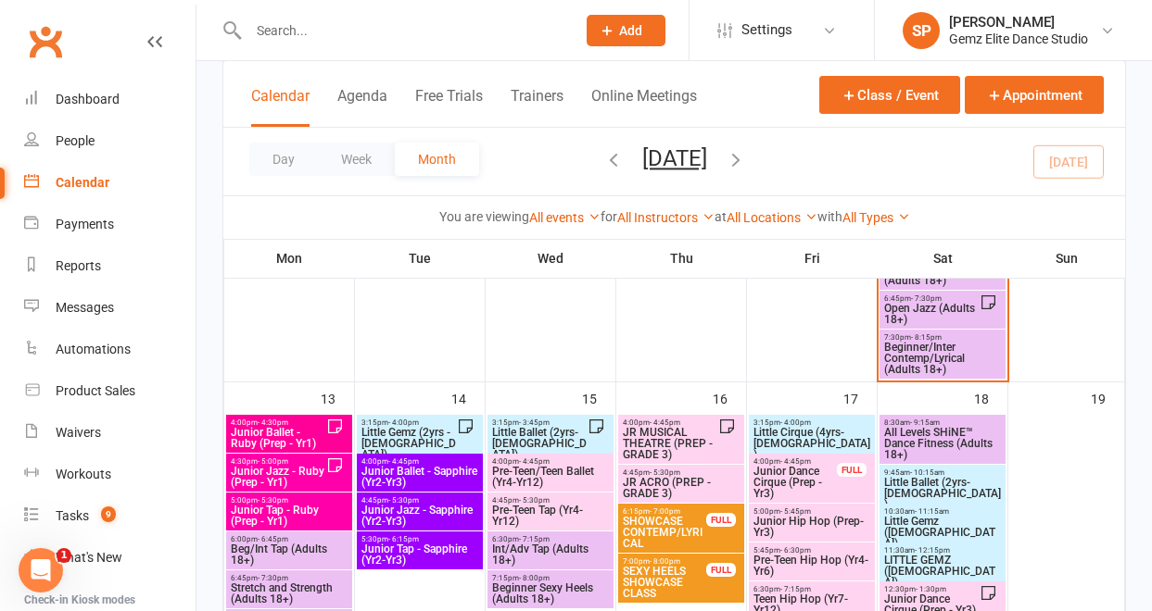
click at [431, 435] on span "Little Gemz (2yrs - [DEMOGRAPHIC_DATA])" at bounding box center [408, 443] width 96 height 33
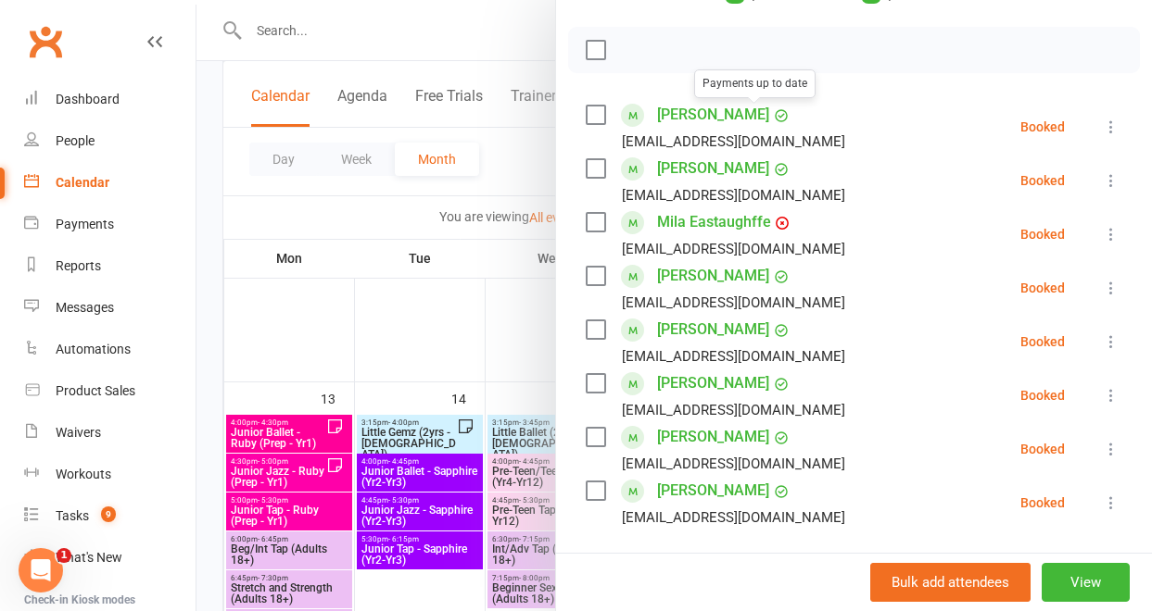
scroll to position [359, 0]
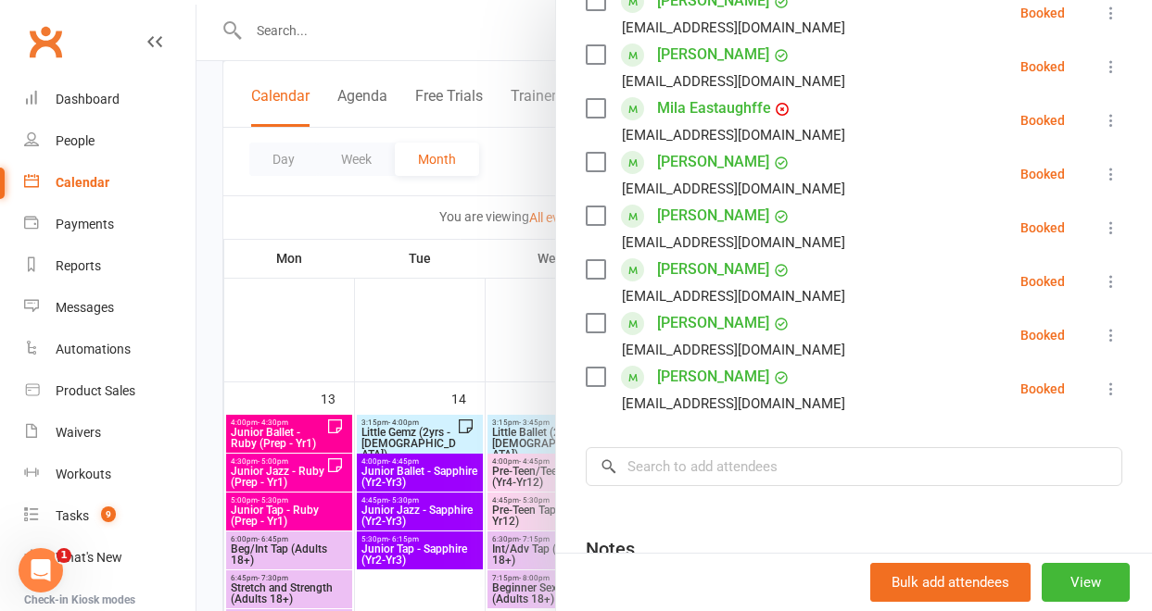
click at [728, 375] on link "[PERSON_NAME]" at bounding box center [713, 377] width 112 height 30
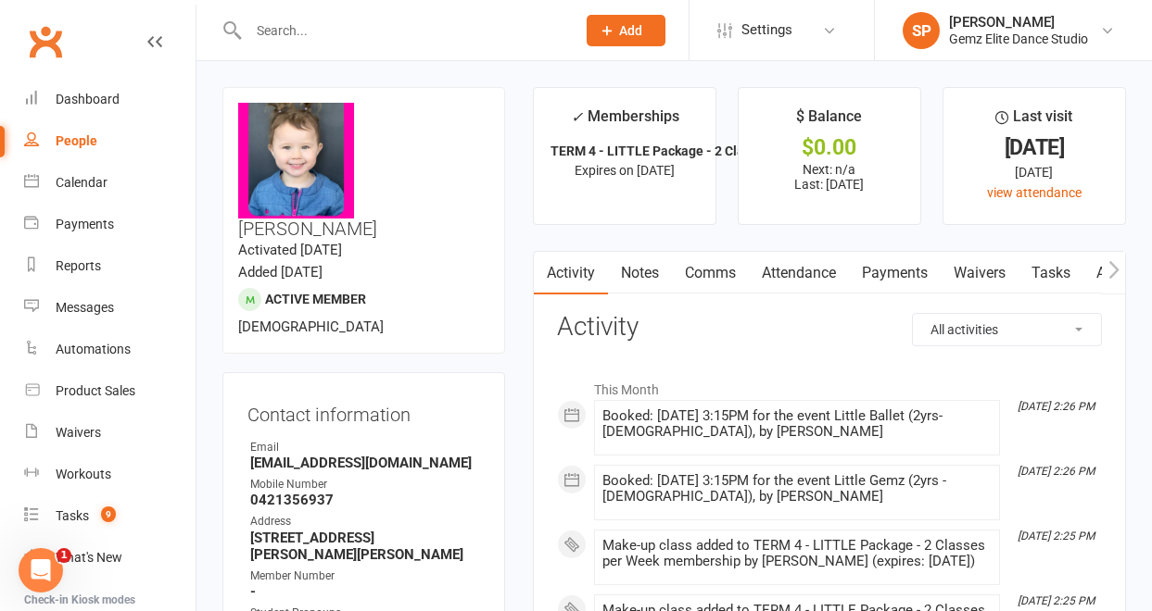
click at [715, 277] on link "Comms" at bounding box center [710, 273] width 77 height 43
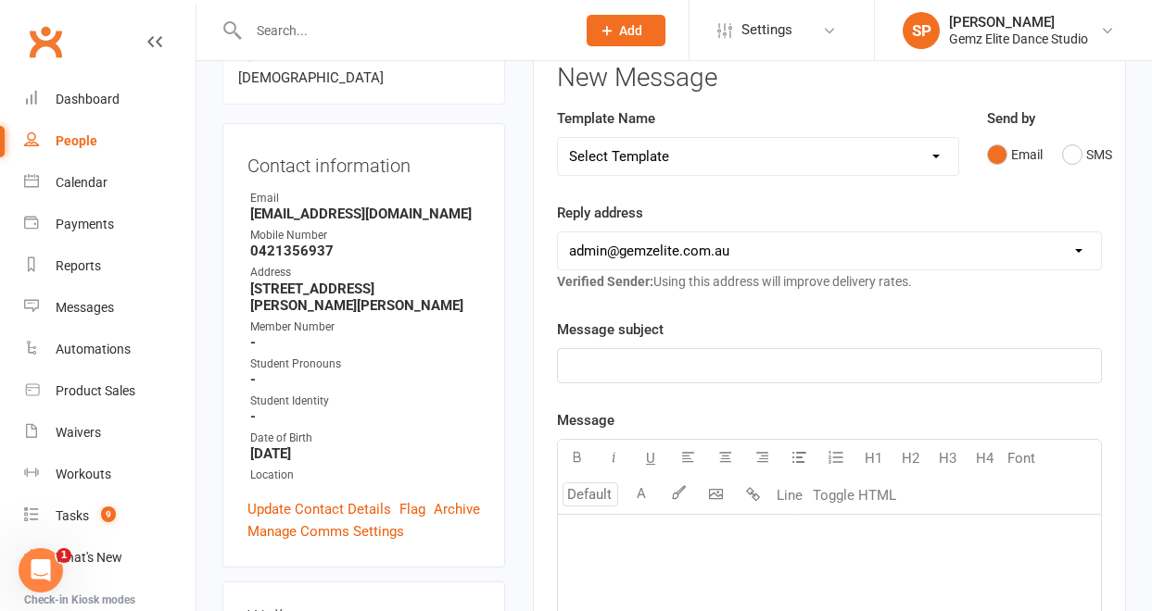
scroll to position [259, 0]
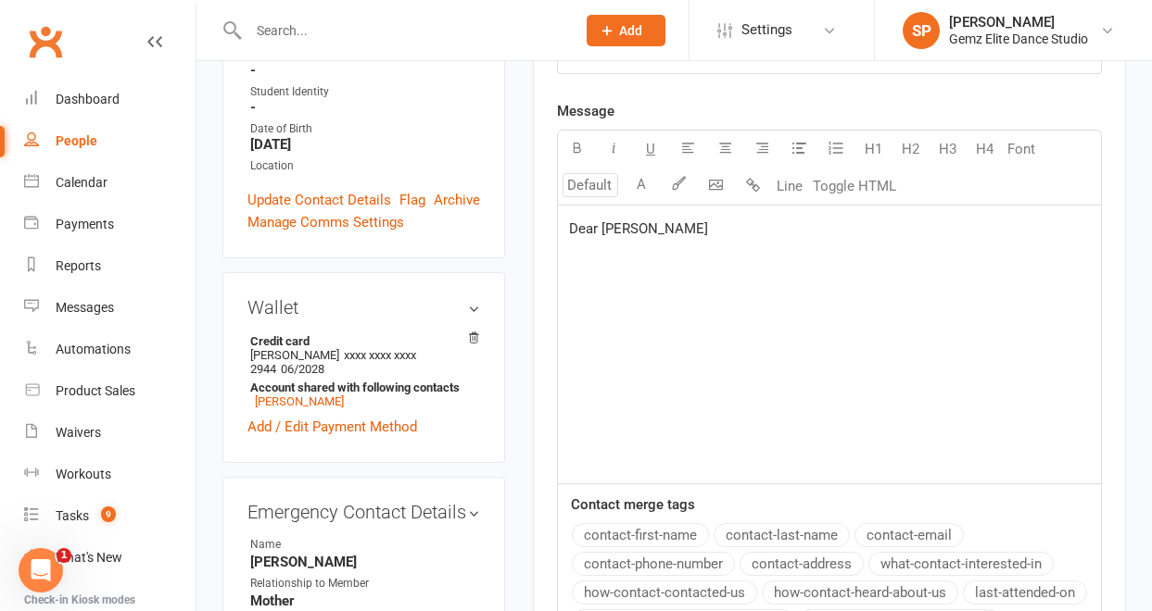
scroll to position [573, 0]
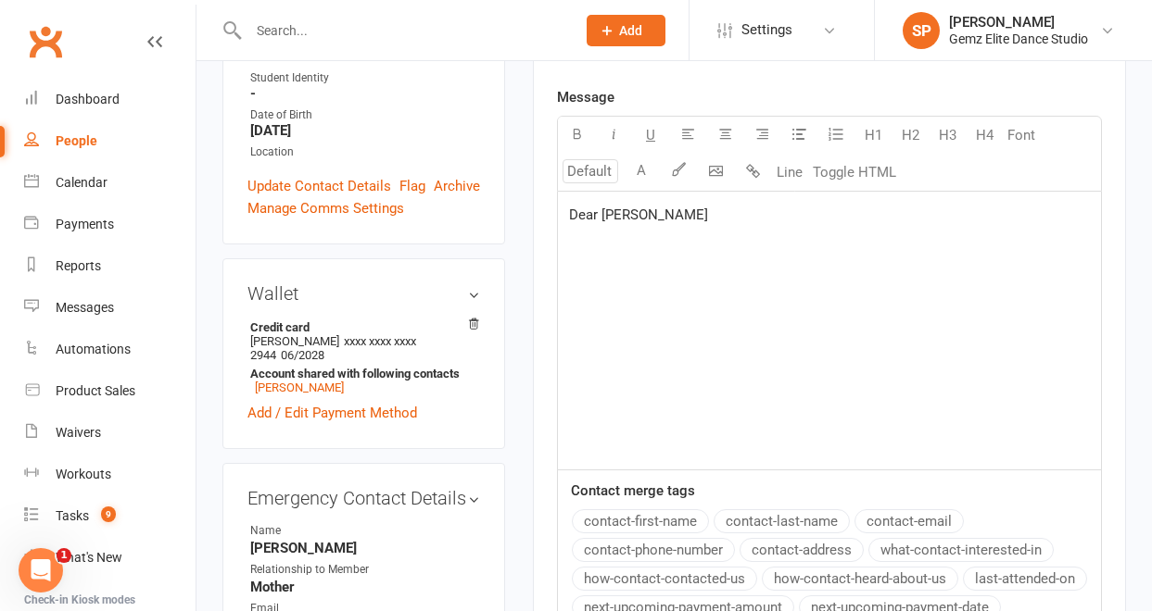
click at [484, 463] on div "Emergency Contact Details edit Name [PERSON_NAME] Relationship to Member Mother…" at bounding box center [363, 616] width 283 height 307
click at [661, 226] on div "Dear [PERSON_NAME]" at bounding box center [829, 331] width 543 height 278
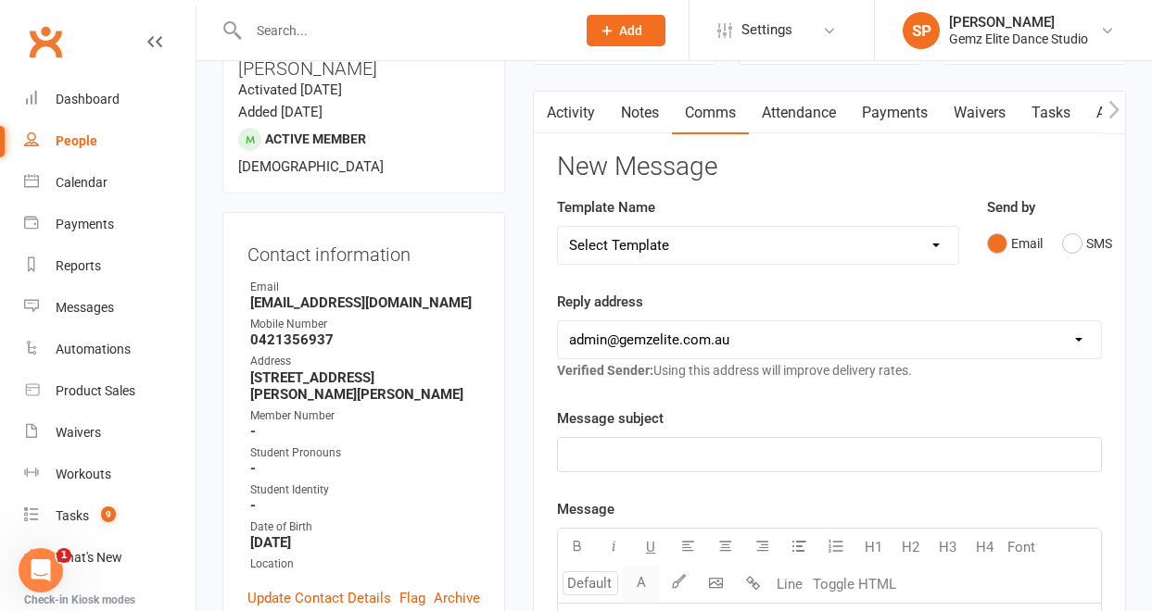
scroll to position [156, 0]
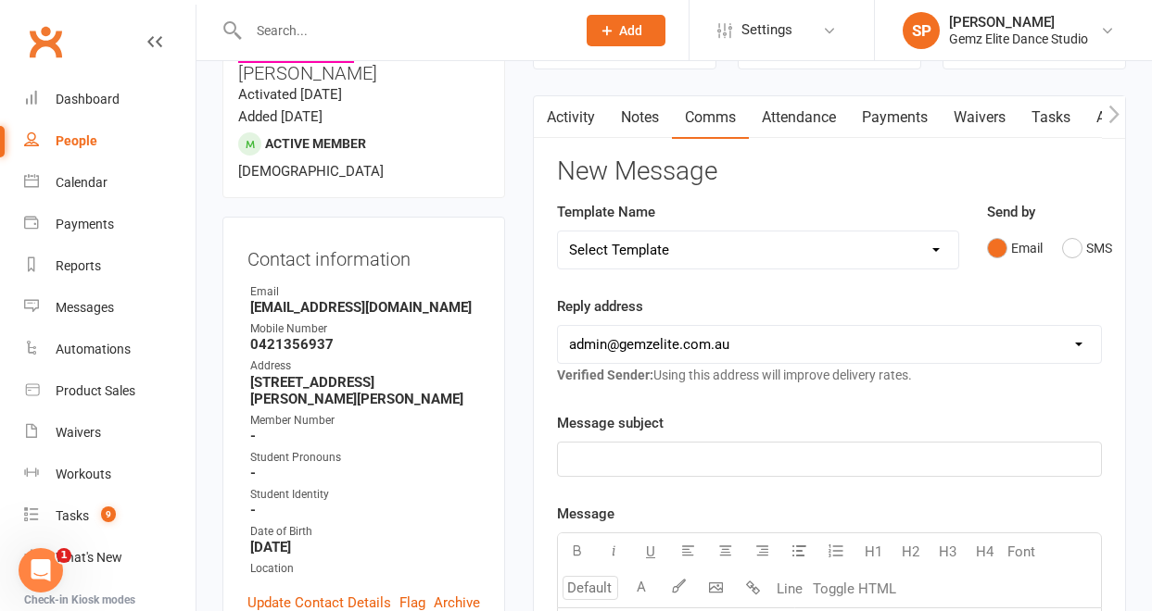
click at [575, 120] on link "Activity" at bounding box center [571, 117] width 74 height 43
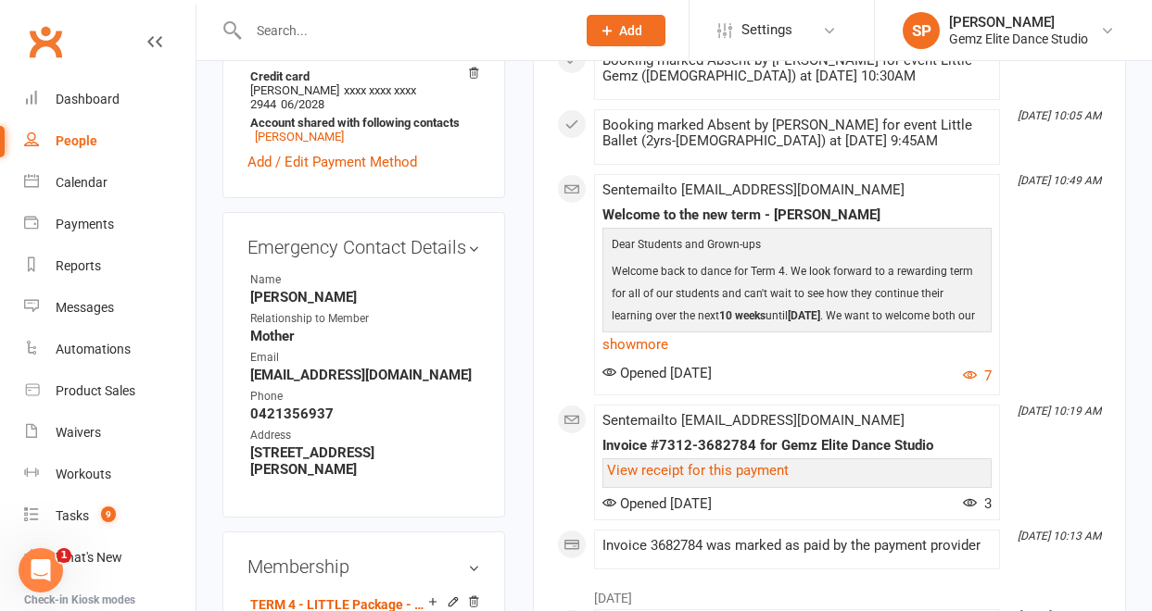
scroll to position [969, 0]
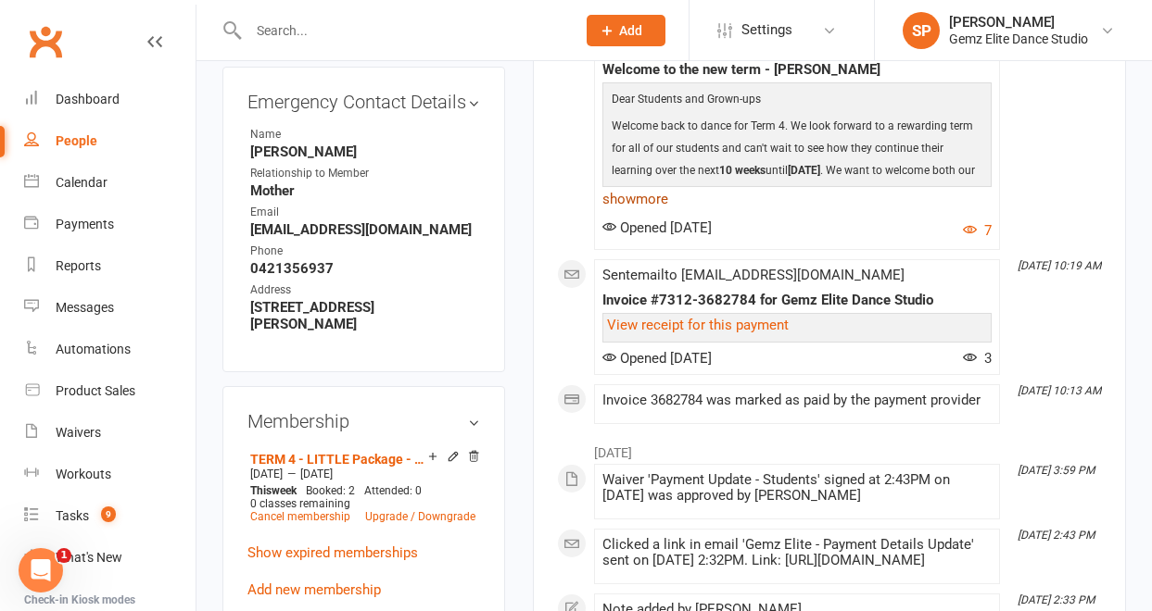
click at [658, 212] on link "show more" at bounding box center [796, 199] width 389 height 26
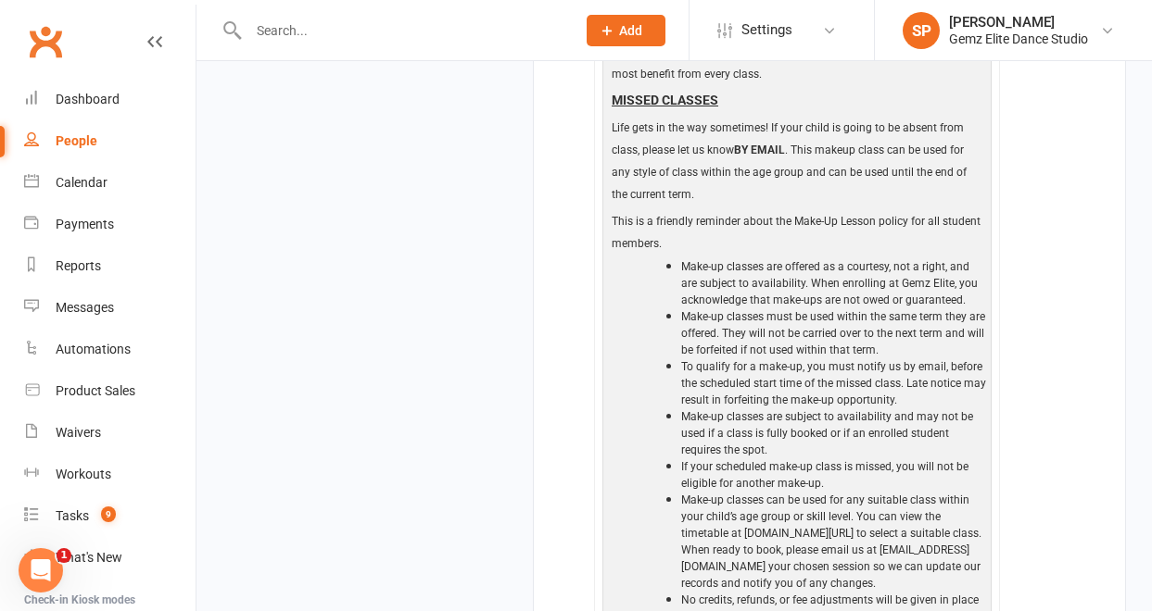
scroll to position [2898, 0]
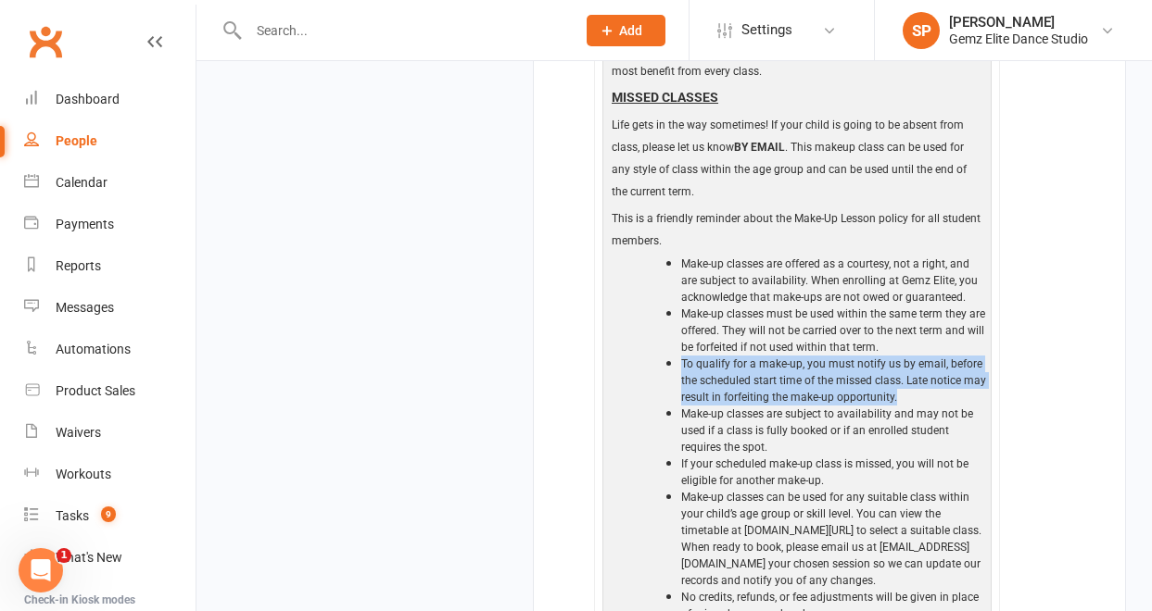
drag, startPoint x: 683, startPoint y: 397, endPoint x: 924, endPoint y: 429, distance: 242.9
click at [924, 406] on li "To qualify for a make-up, you must notify us by email, before the scheduled sta…" at bounding box center [834, 381] width 306 height 50
copy span "To qualify for a make-up, you must notify us by email, before the scheduled sta…"
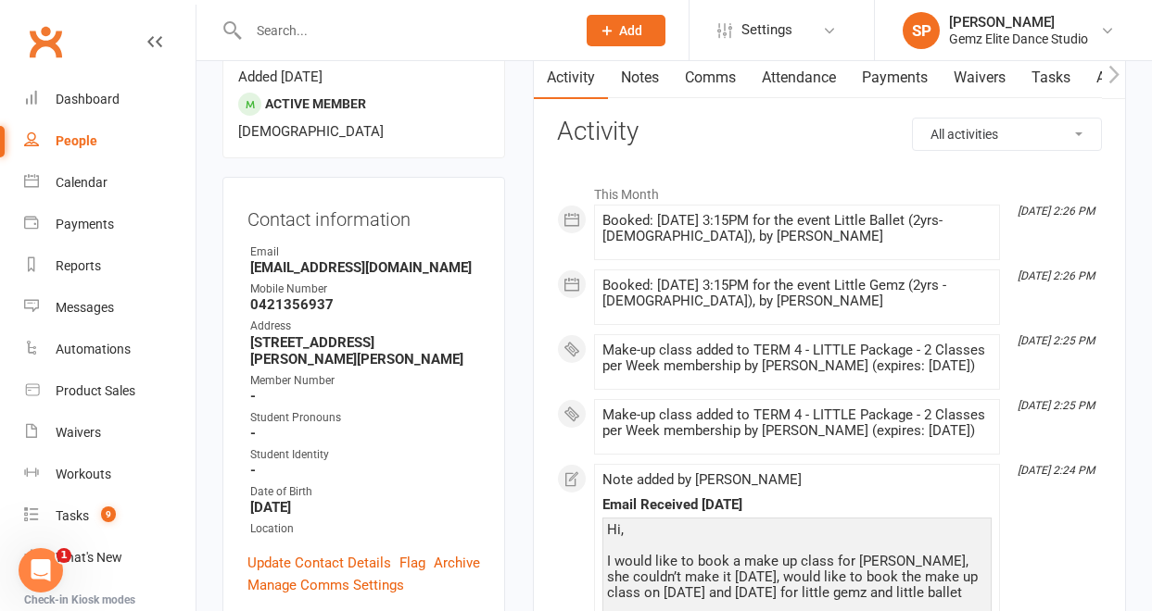
scroll to position [0, 0]
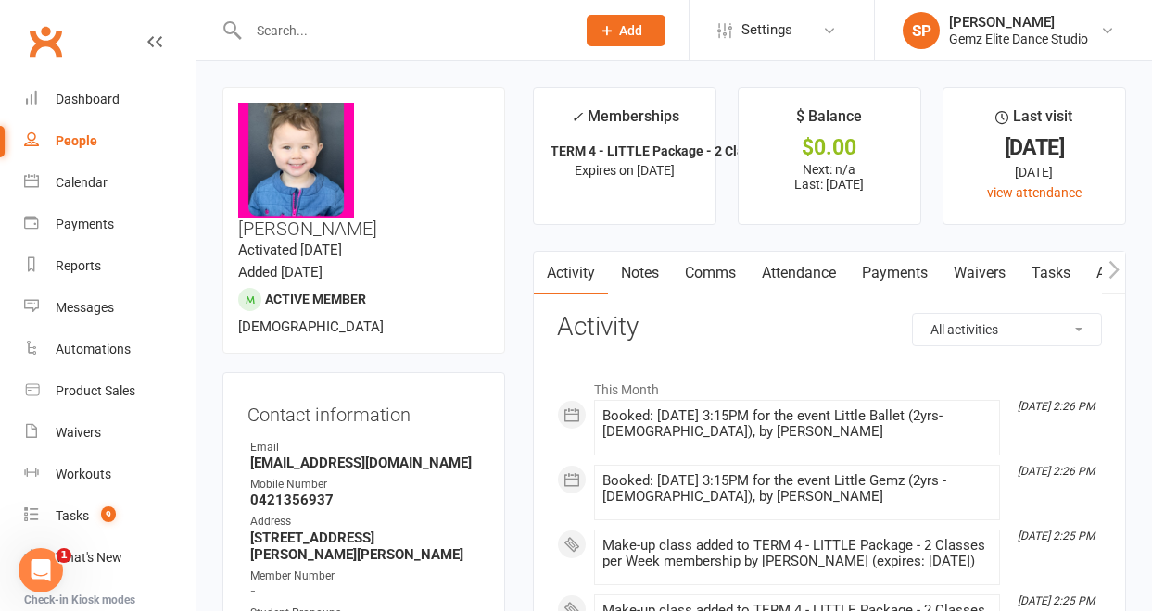
click at [701, 279] on link "Comms" at bounding box center [710, 273] width 77 height 43
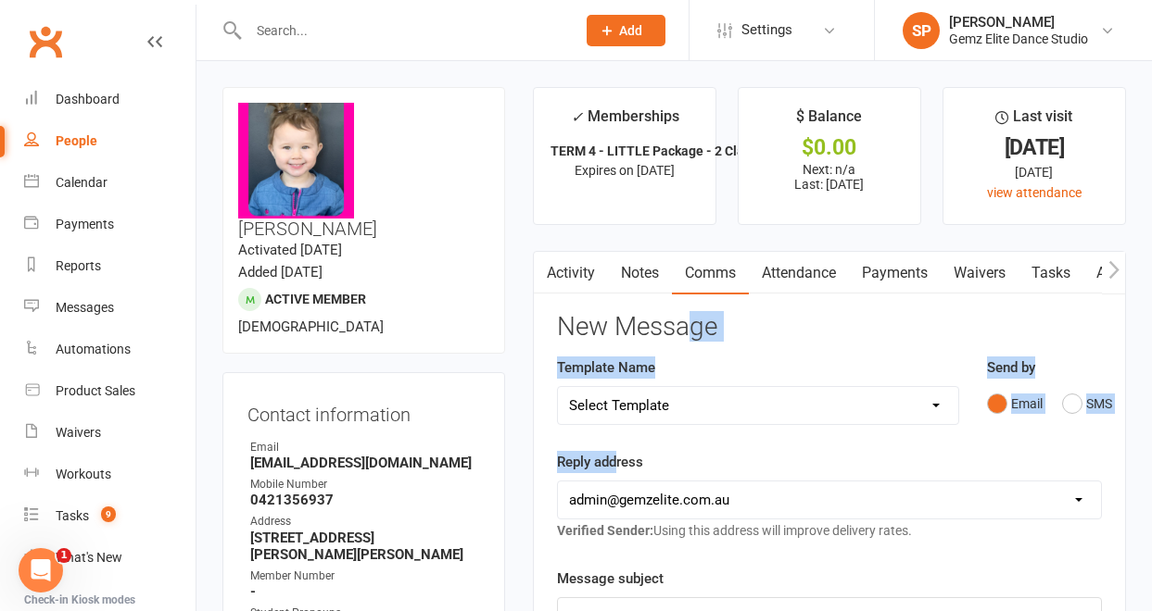
drag, startPoint x: 614, startPoint y: 458, endPoint x: 685, endPoint y: 335, distance: 141.1
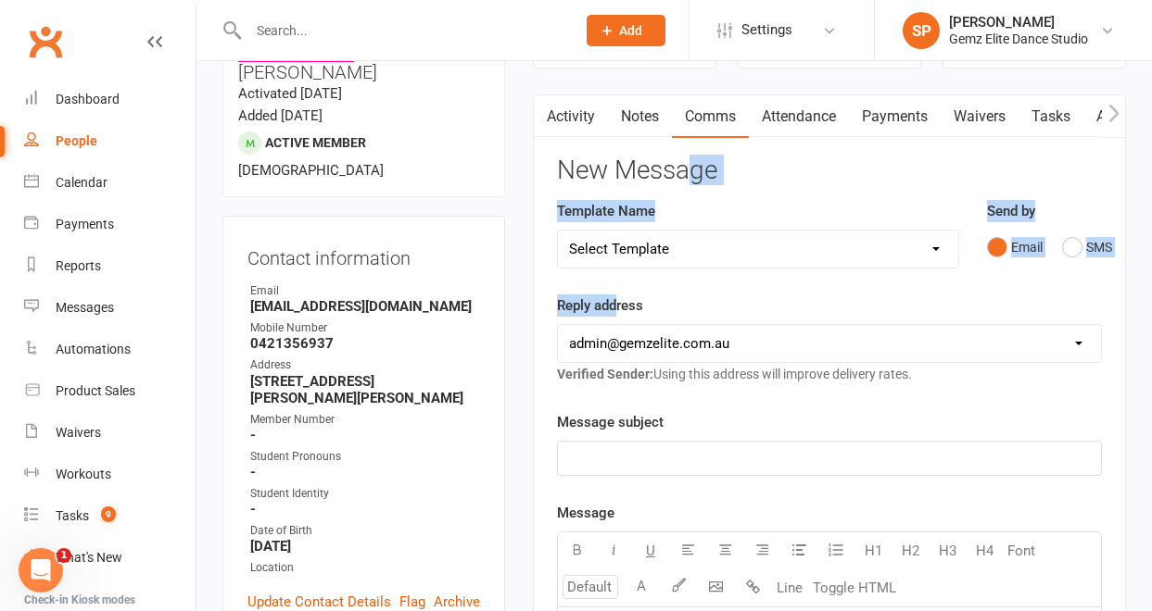
scroll to position [244, 0]
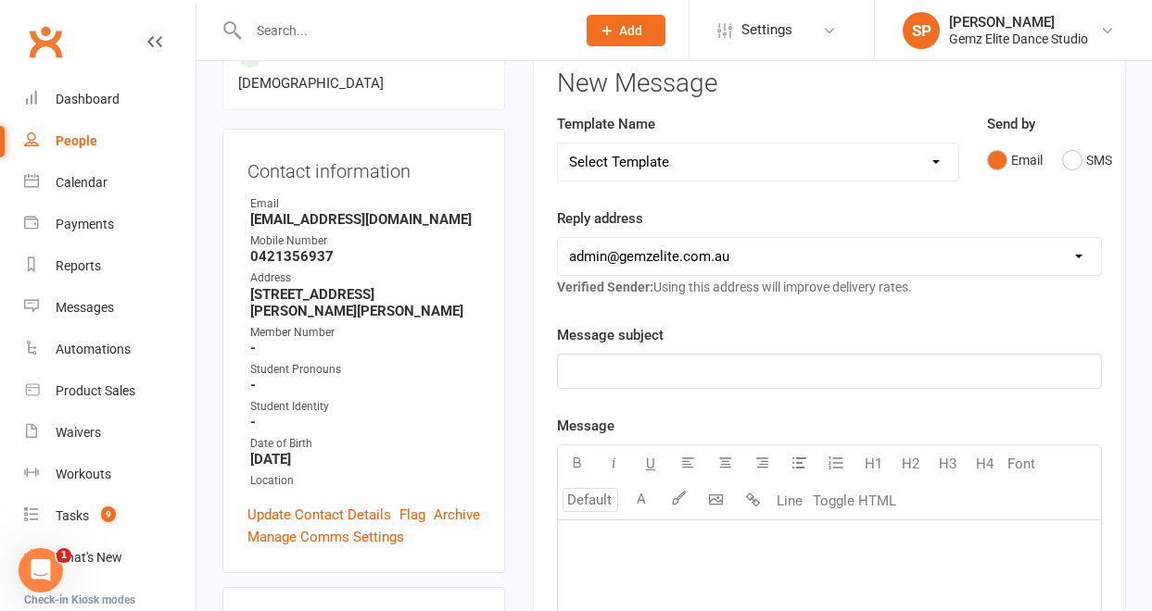
click at [596, 549] on p "﻿" at bounding box center [829, 544] width 521 height 22
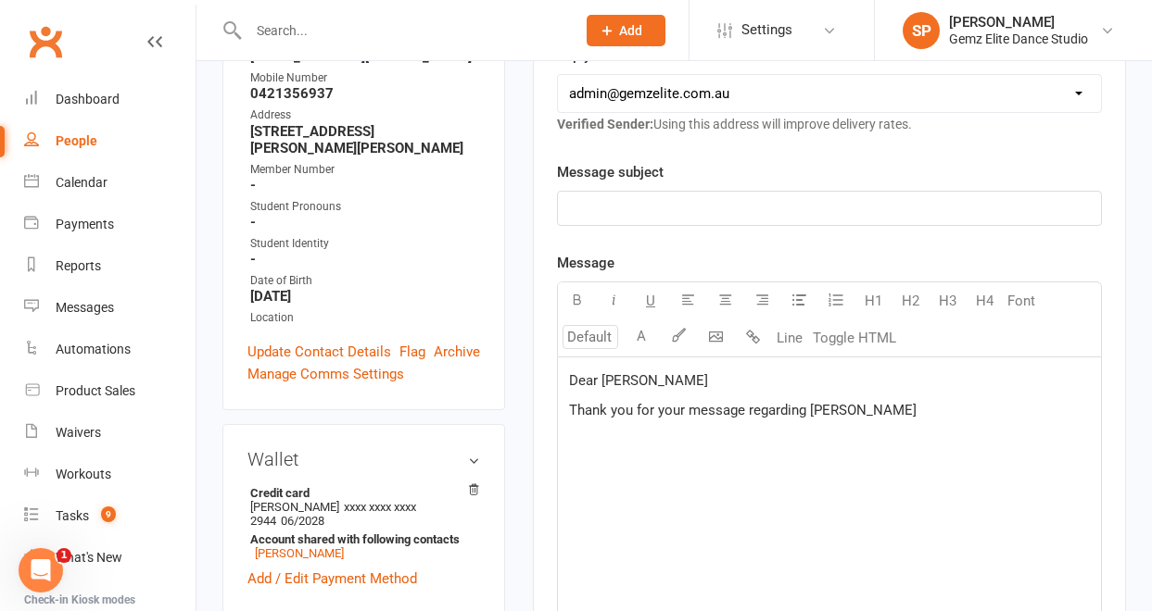
scroll to position [405, 0]
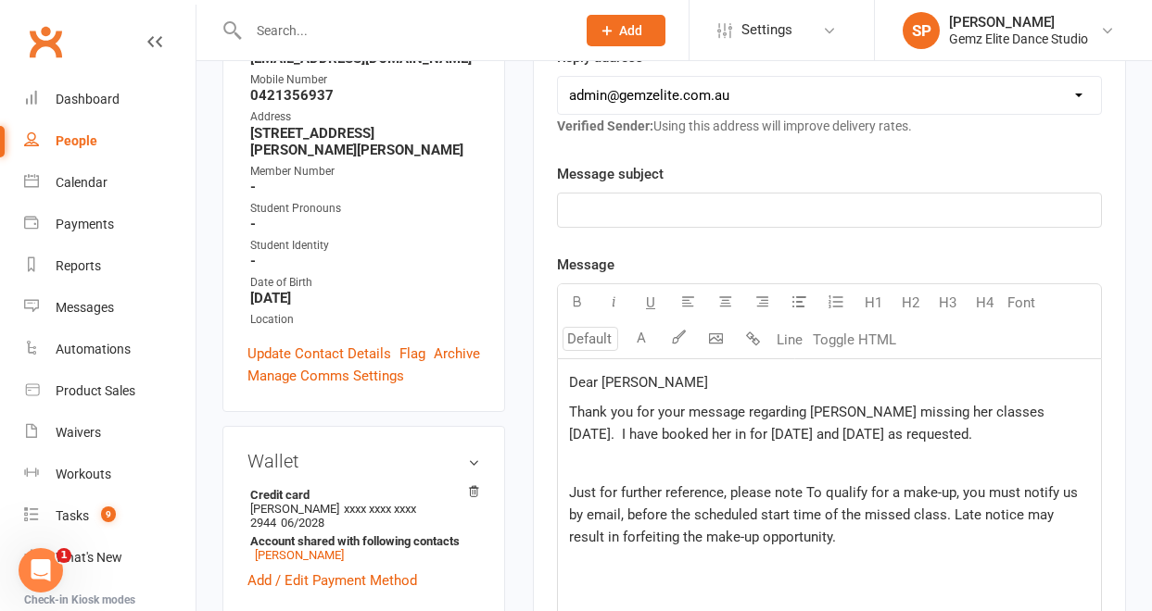
click at [807, 491] on span "Just for further reference, please note To qualify for a make-up, you must noti…" at bounding box center [825, 515] width 512 height 61
click at [813, 494] on span "Just for further reference, please note To qualify for a make-up, you must noti…" at bounding box center [825, 515] width 512 height 61
click at [863, 536] on p "Just for further reference, please note that to qualify for a make-up, you must…" at bounding box center [829, 515] width 521 height 67
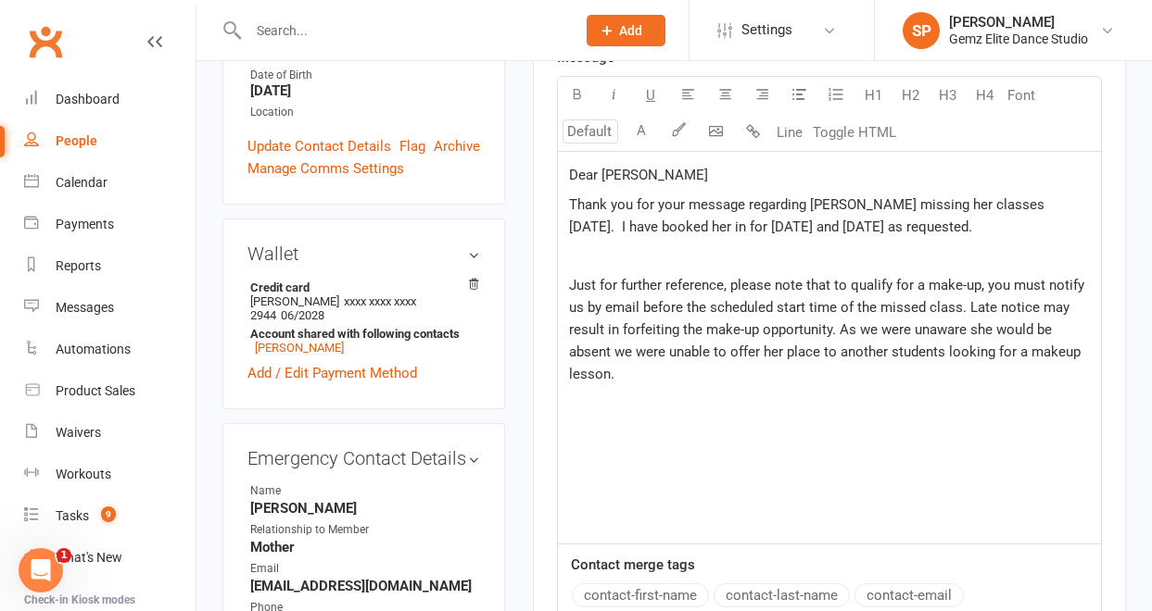
scroll to position [612, 0]
click at [614, 257] on p "﻿" at bounding box center [829, 256] width 521 height 22
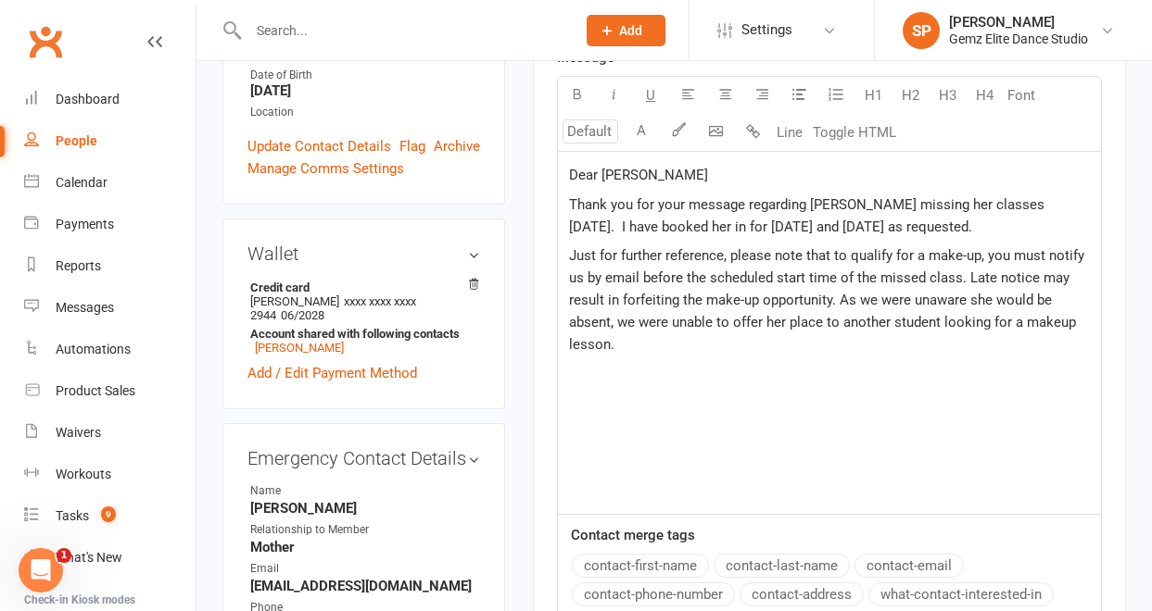
click at [640, 342] on p "Just for further reference, please note that to qualify for a make-up, you must…" at bounding box center [829, 300] width 521 height 111
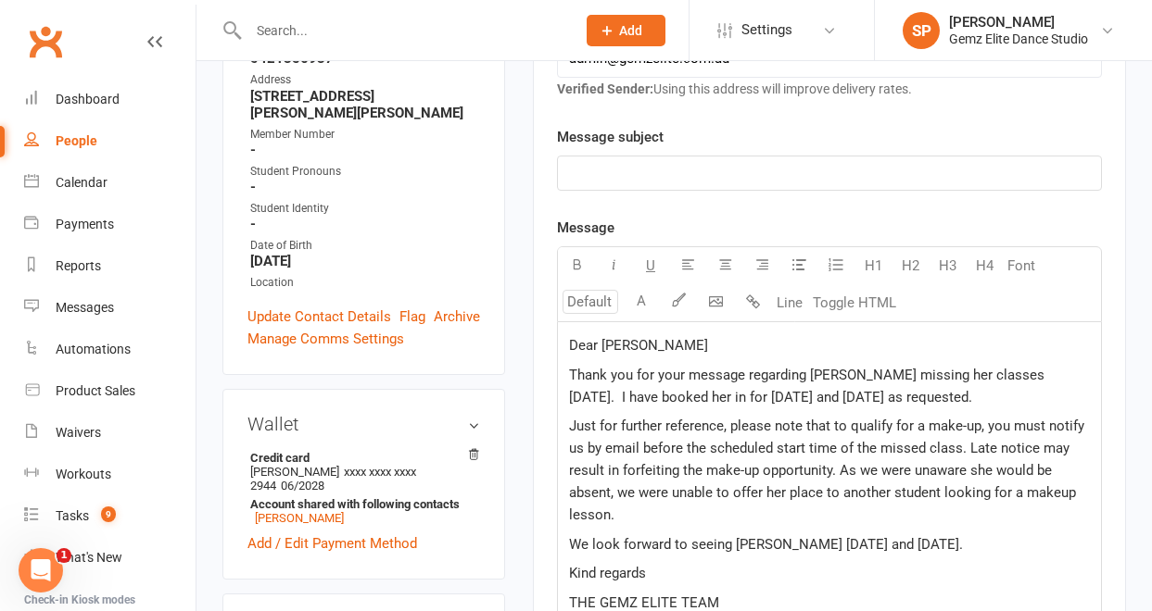
scroll to position [415, 0]
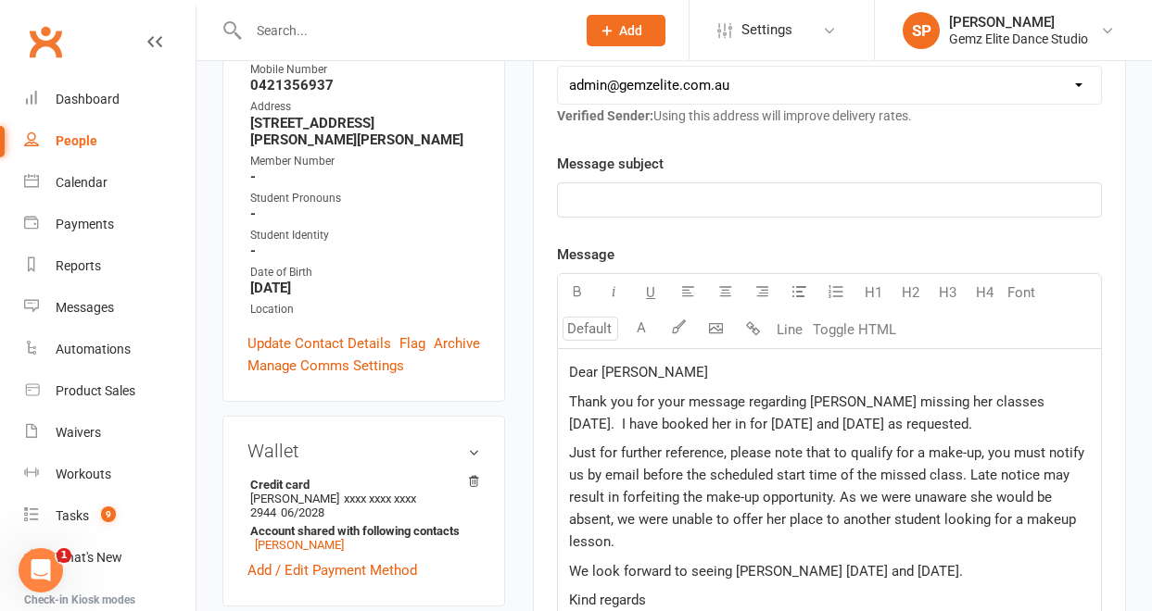
click at [703, 203] on p "﻿" at bounding box center [829, 200] width 521 height 22
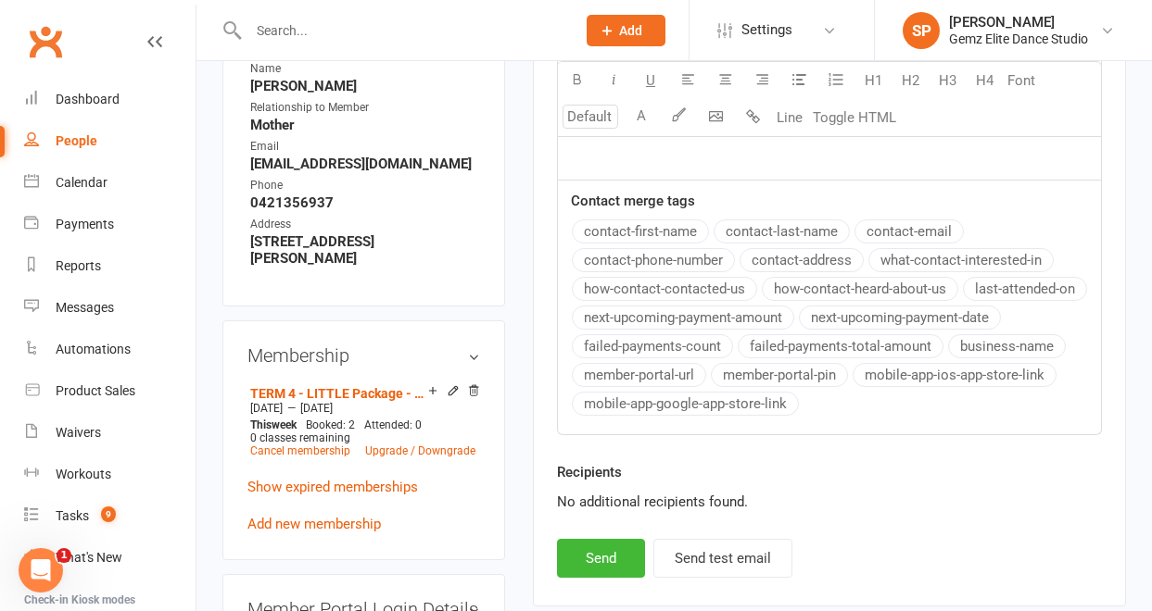
scroll to position [1077, 0]
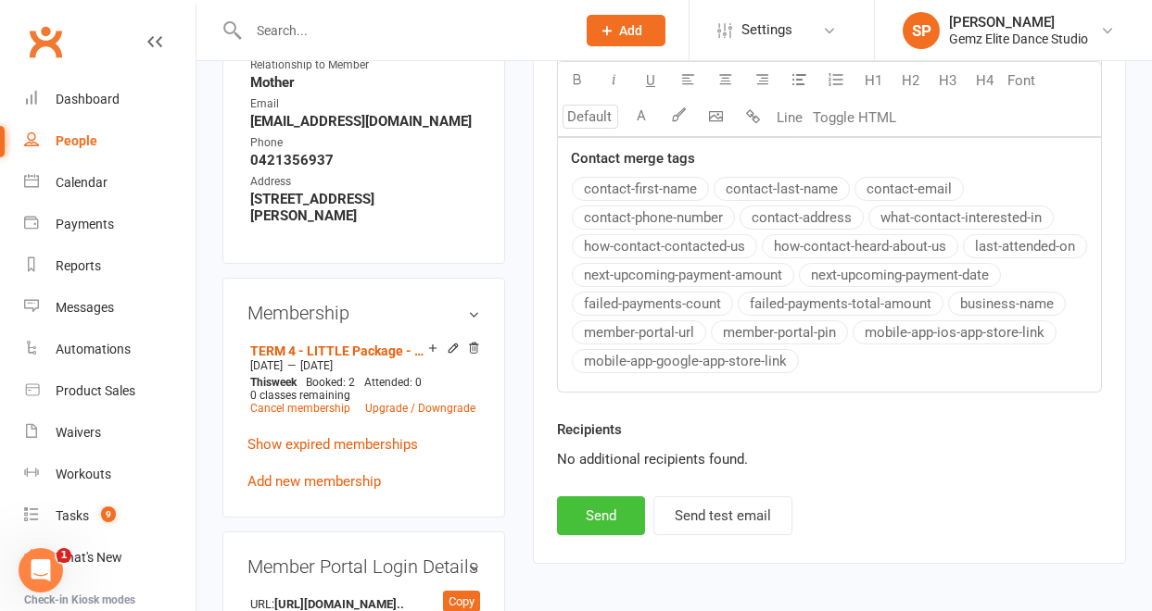
click at [615, 513] on button "Send" at bounding box center [601, 516] width 88 height 39
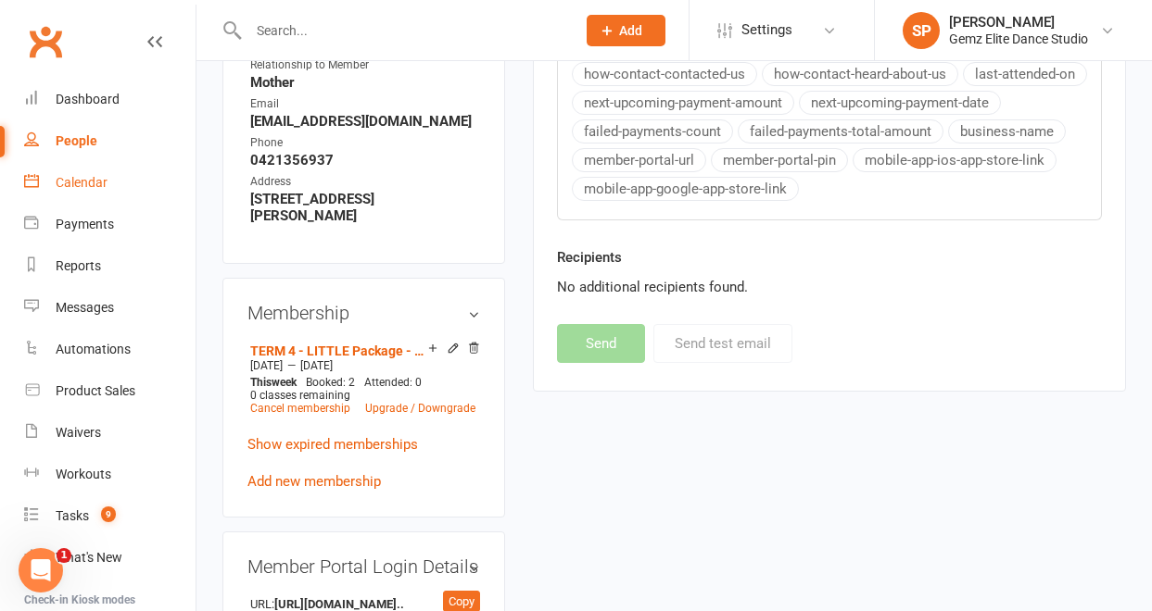
click at [69, 183] on div "Calendar" at bounding box center [82, 182] width 52 height 15
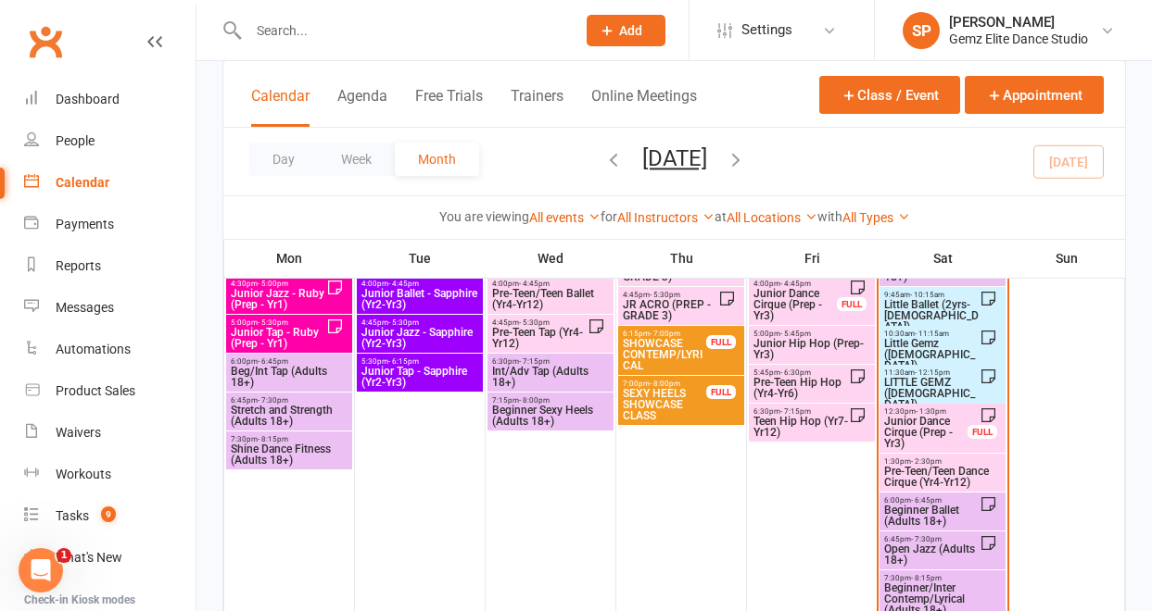
scroll to position [393, 0]
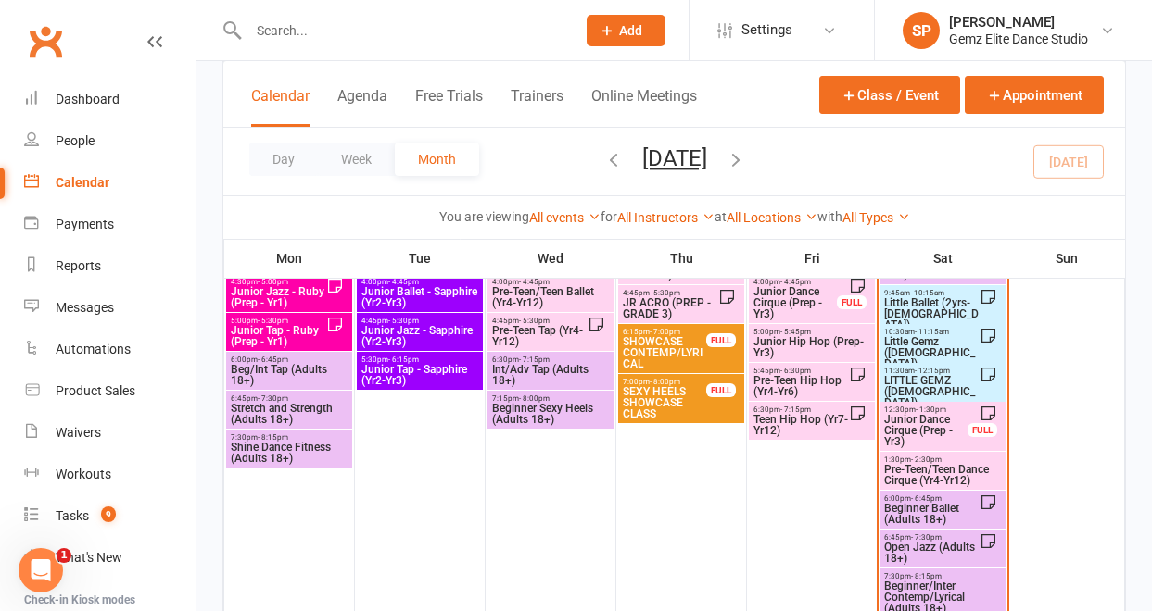
click at [915, 309] on span "Little Ballet (2yrs-[DEMOGRAPHIC_DATA])" at bounding box center [931, 313] width 96 height 33
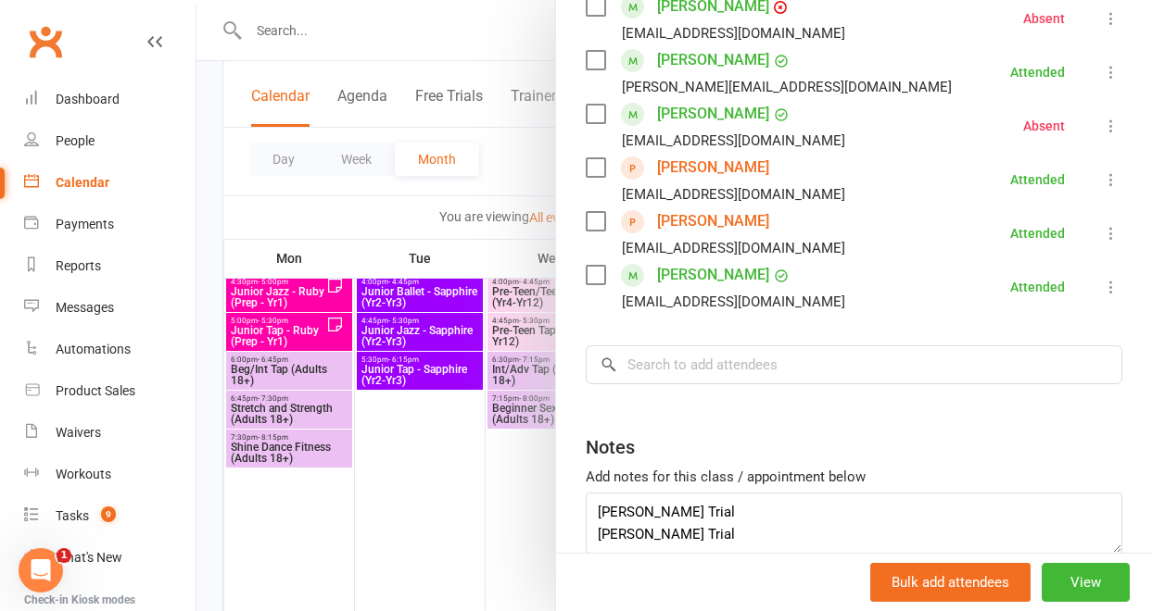
scroll to position [514, 0]
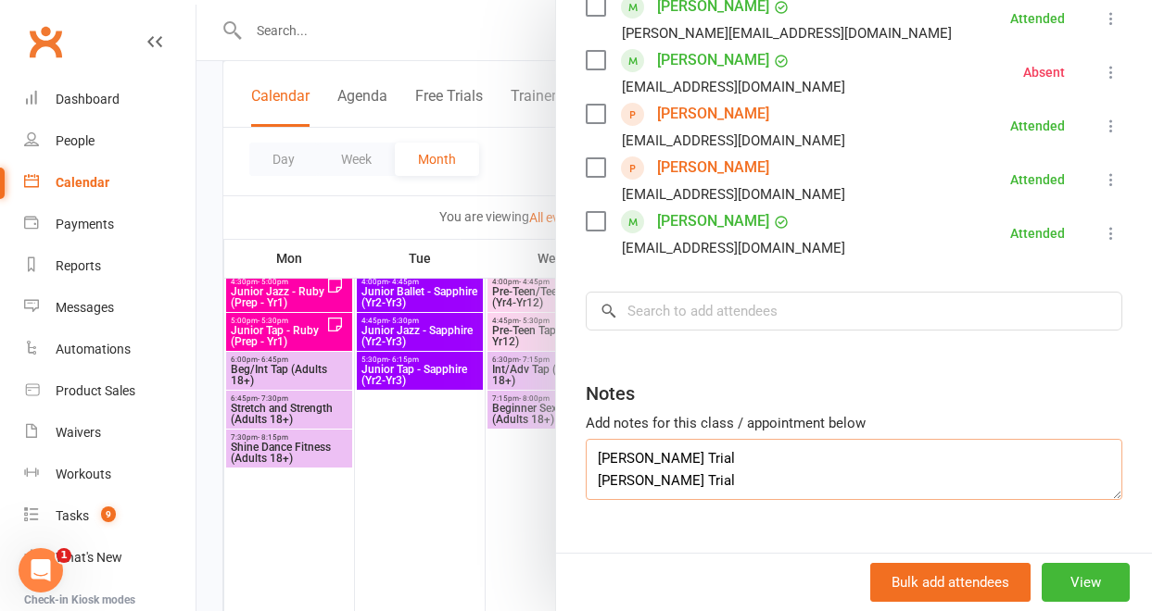
click at [696, 481] on textarea "[PERSON_NAME] Trial [PERSON_NAME] Trial" at bounding box center [854, 469] width 536 height 61
click at [788, 468] on textarea "[PERSON_NAME] Trial [PERSON_NAME] Trial [PERSON_NAME] - Email Received" at bounding box center [854, 469] width 536 height 61
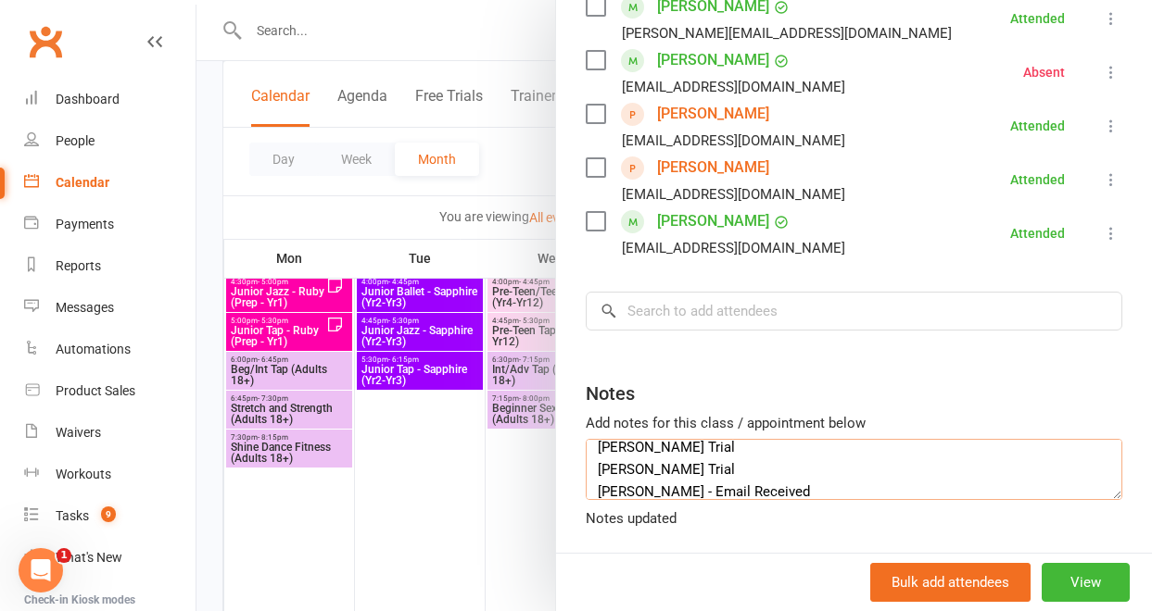
type textarea "[PERSON_NAME] Trial [PERSON_NAME] Trial [PERSON_NAME] - Email Received"
click at [460, 497] on div at bounding box center [673, 305] width 955 height 611
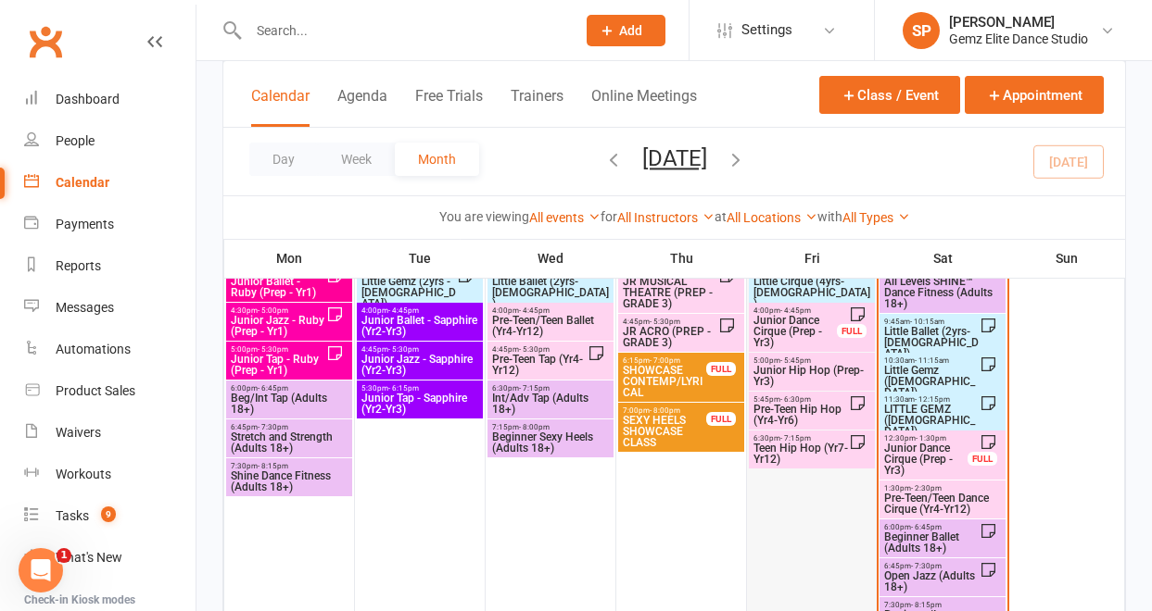
scroll to position [356, 0]
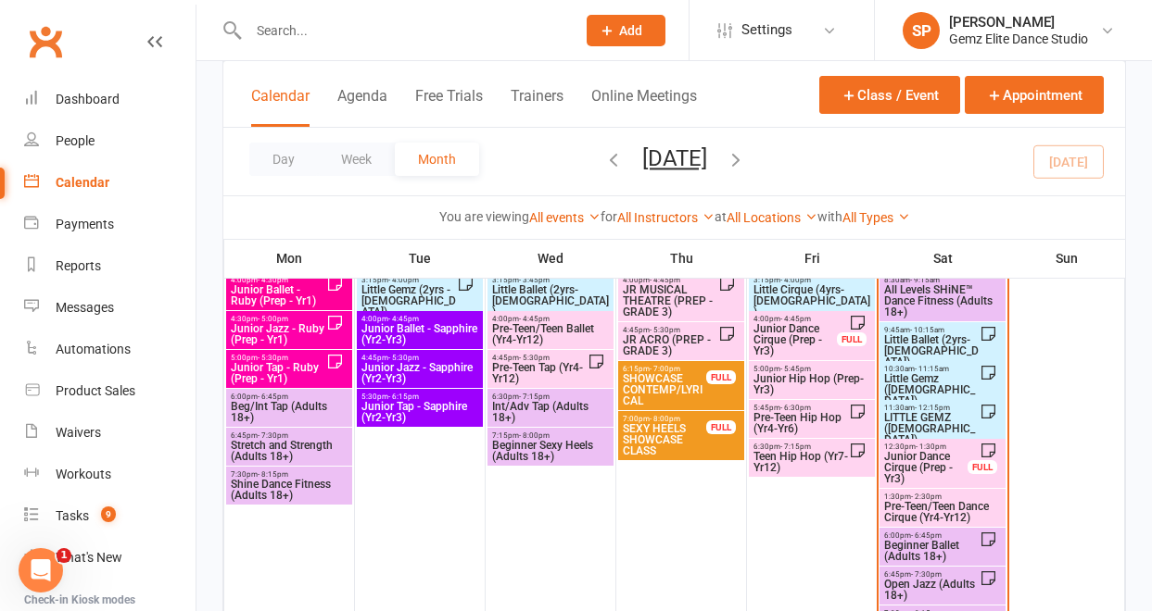
click at [913, 386] on span "Little Gemz ([DEMOGRAPHIC_DATA])" at bounding box center [931, 389] width 96 height 33
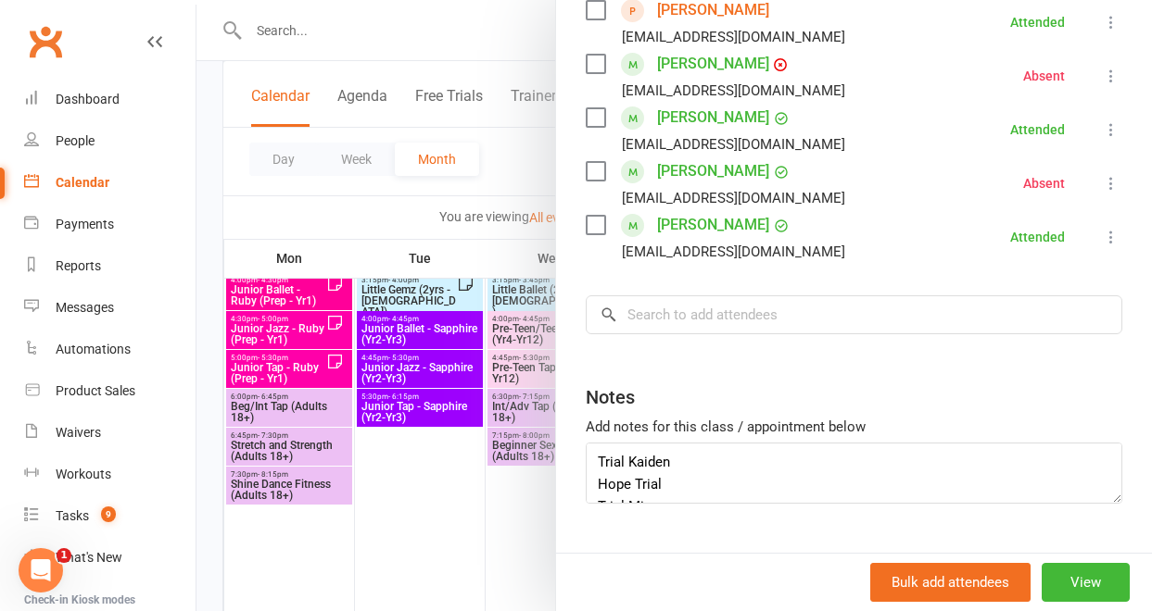
scroll to position [22, 0]
click at [708, 485] on textarea "Trial Kaiden Hope Trial Trial Mia" at bounding box center [854, 473] width 536 height 61
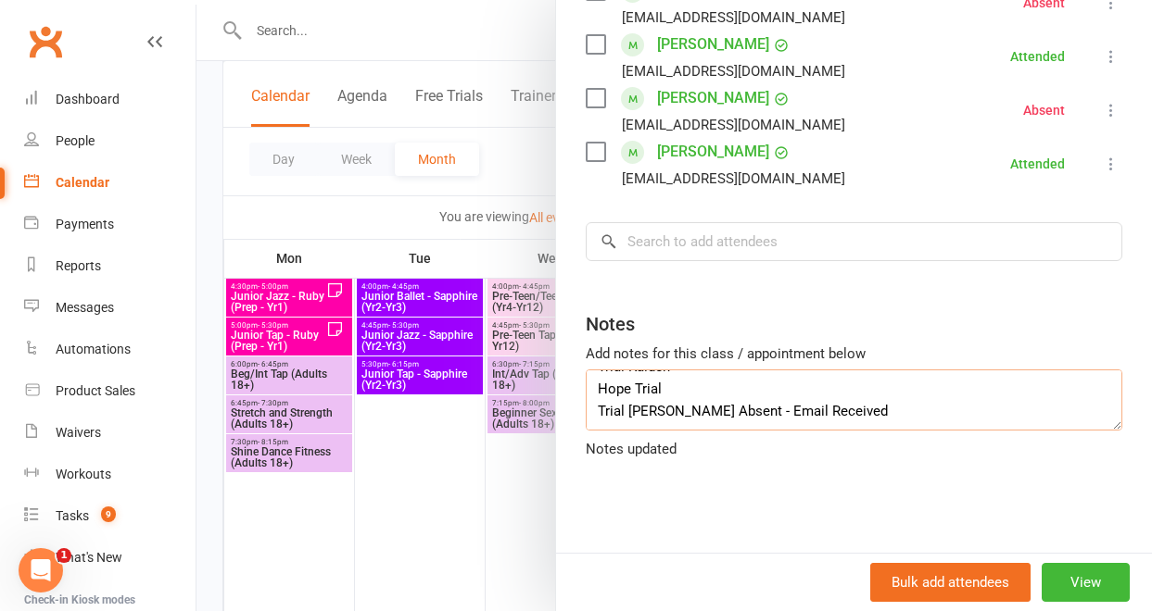
scroll to position [398, 0]
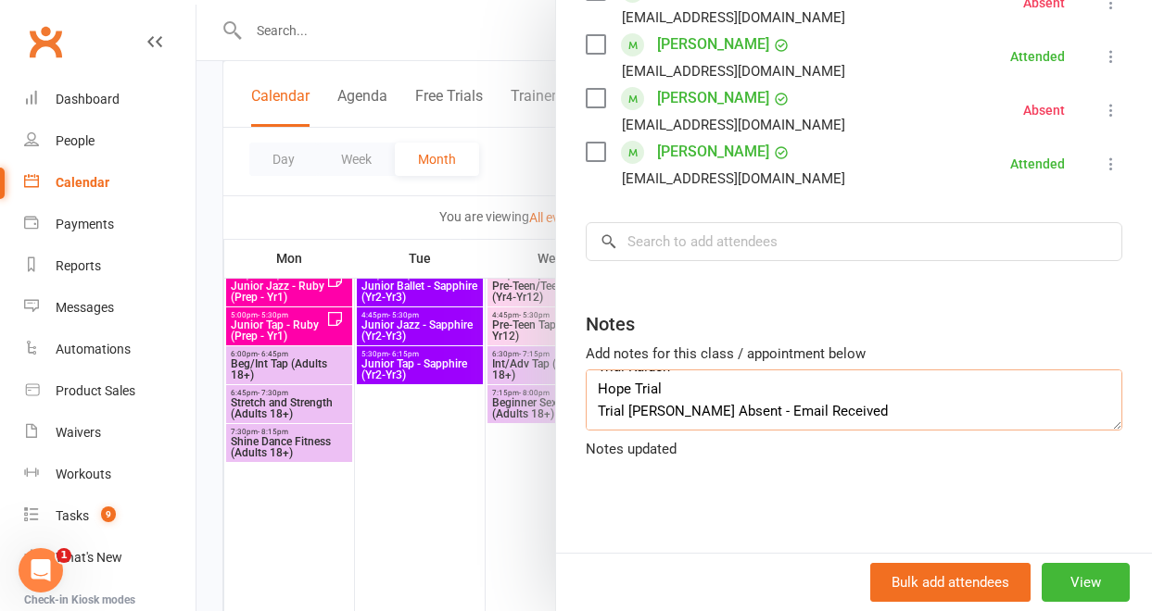
click at [831, 410] on textarea "Trial Kaiden Hope Trial Trial [PERSON_NAME] Absent - Email Received" at bounding box center [854, 400] width 536 height 61
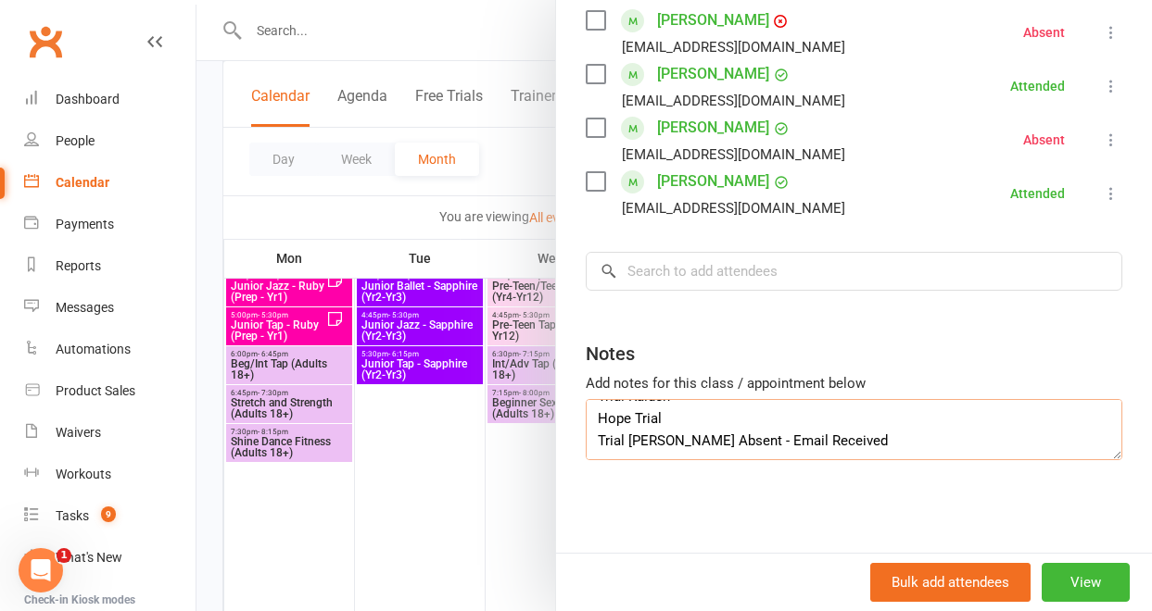
type textarea "Trial Kaiden Hope Trial Trial [PERSON_NAME] Absent - Email Received"
click at [771, 523] on div "Class kiosk mode Roll call 10:30 AM - 11:15 AM, [DATE] with Admin Gemz Elite at…" at bounding box center [854, 65] width 596 height 975
click at [392, 519] on div at bounding box center [673, 305] width 955 height 611
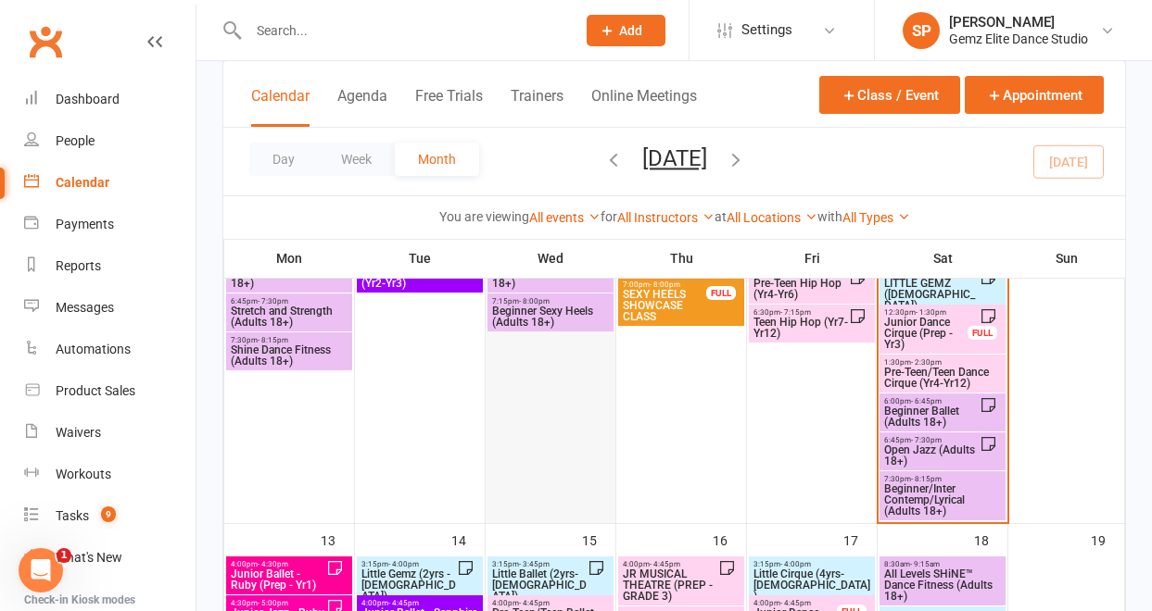
scroll to position [488, 0]
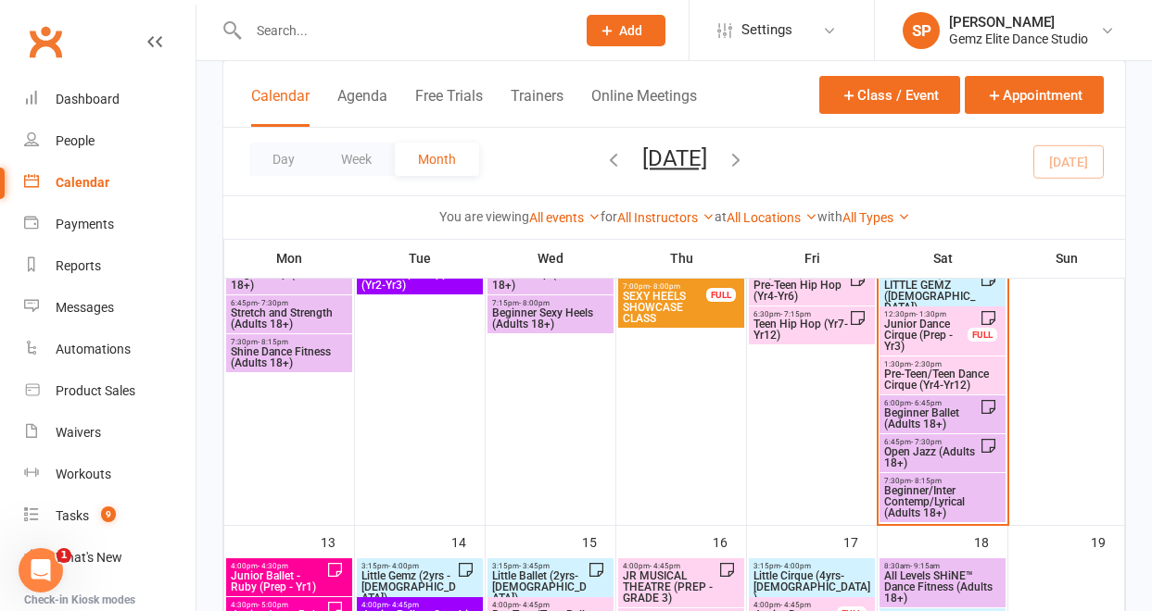
click at [911, 379] on span "Pre-Teen/Teen Dance Cirque (Yr4-Yr12)" at bounding box center [942, 380] width 119 height 22
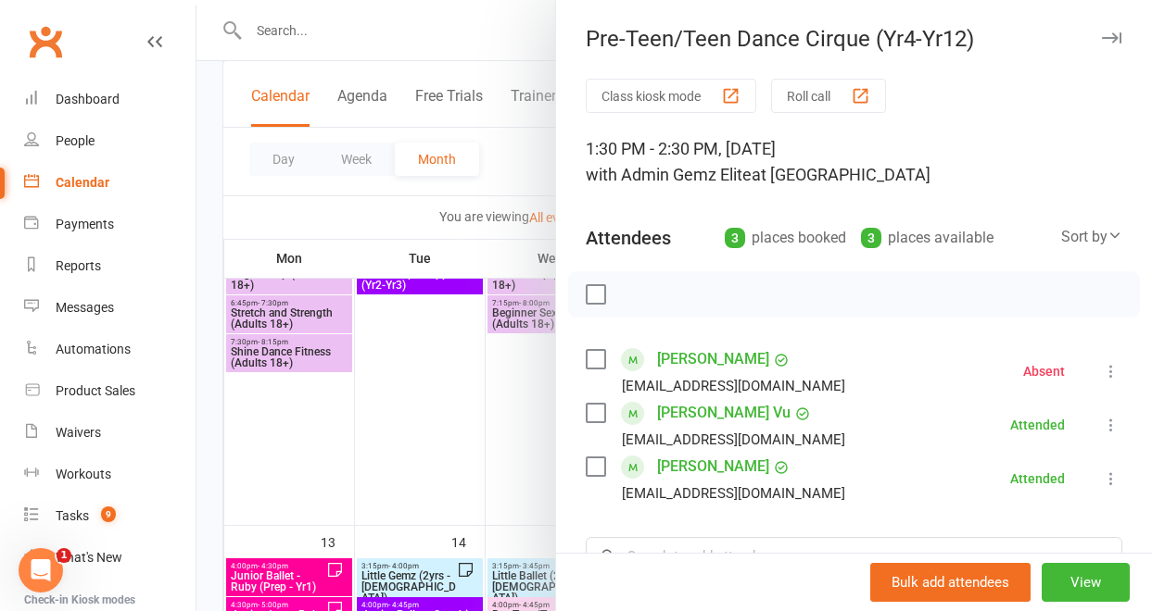
click at [399, 409] on div at bounding box center [673, 305] width 955 height 611
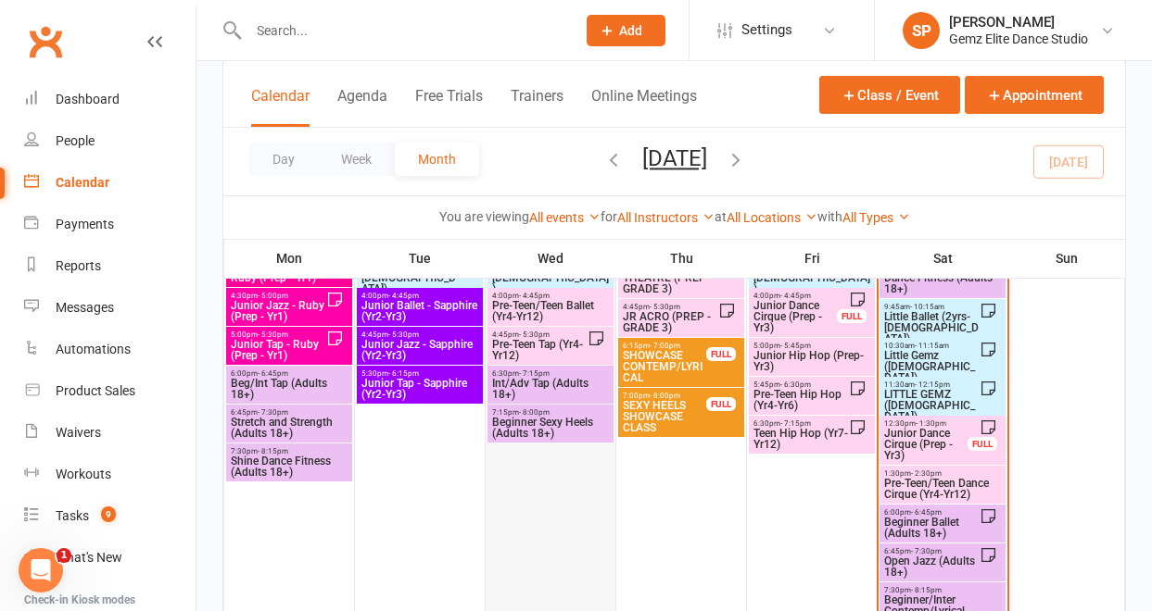
scroll to position [359, 0]
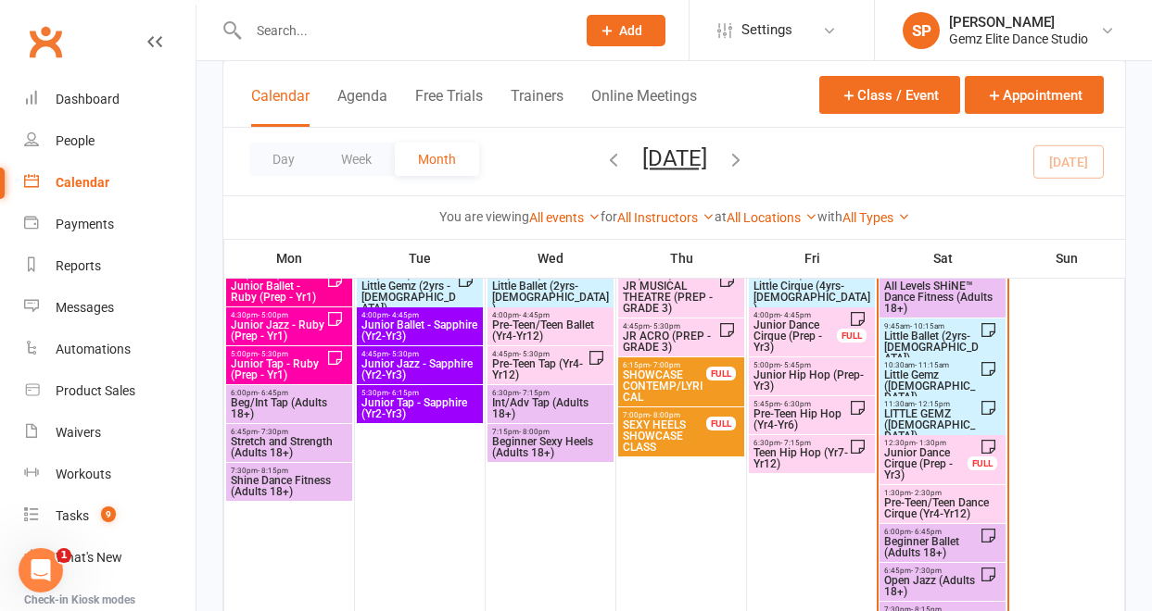
click at [905, 378] on span "Little Gemz ([DEMOGRAPHIC_DATA])" at bounding box center [931, 386] width 96 height 33
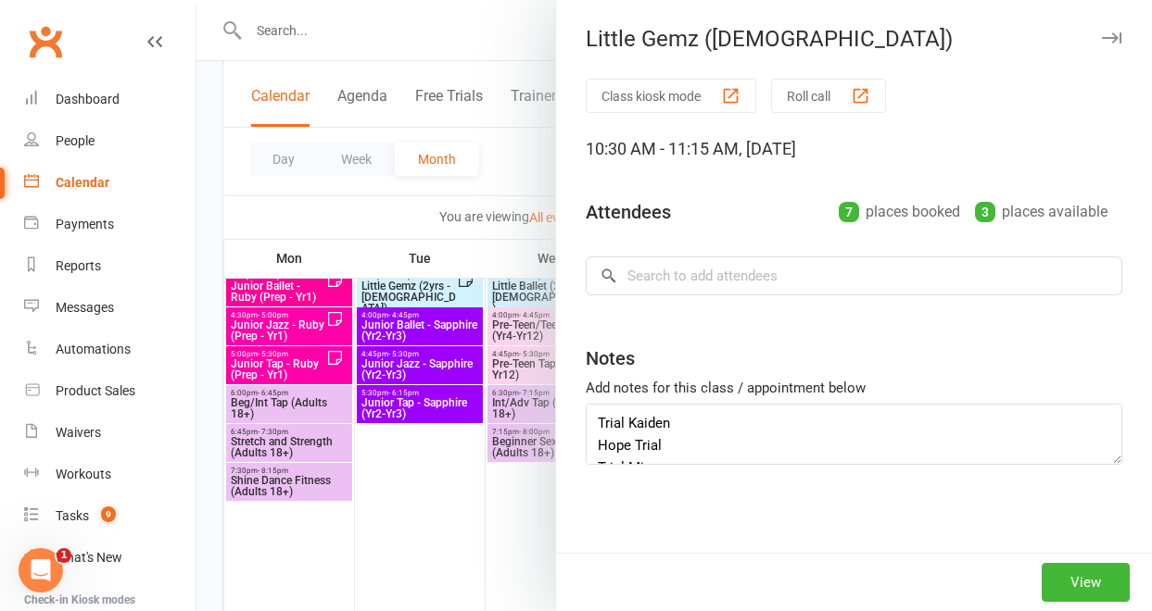
type textarea "Trial Kaiden Hope Trial Trial [PERSON_NAME] Absent - Email Received"
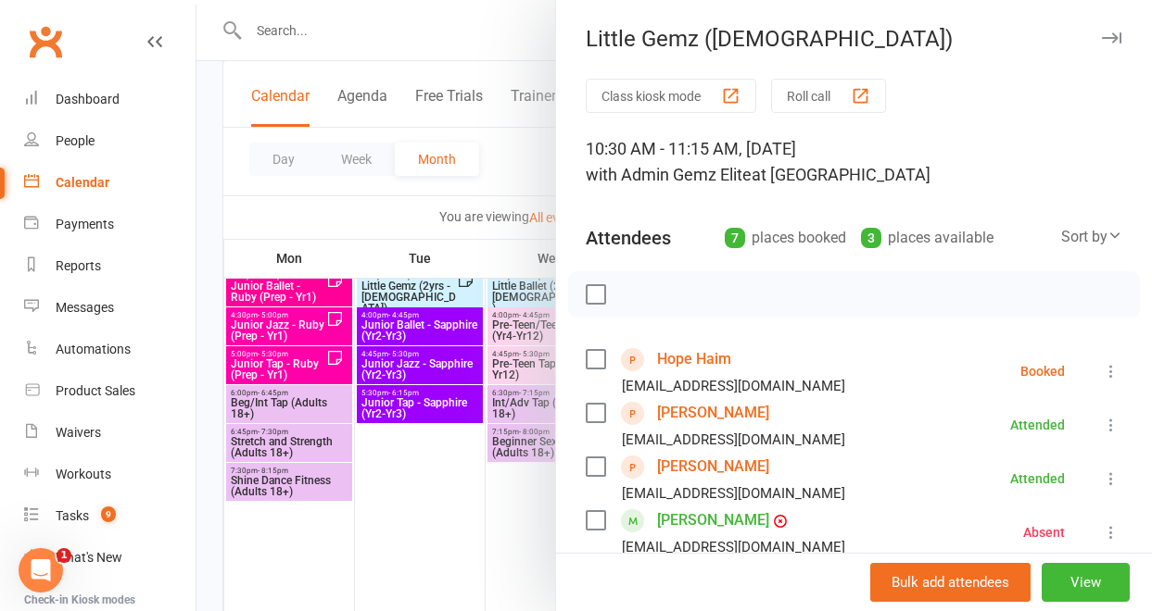
click at [691, 362] on link "Hope Haim" at bounding box center [694, 360] width 74 height 30
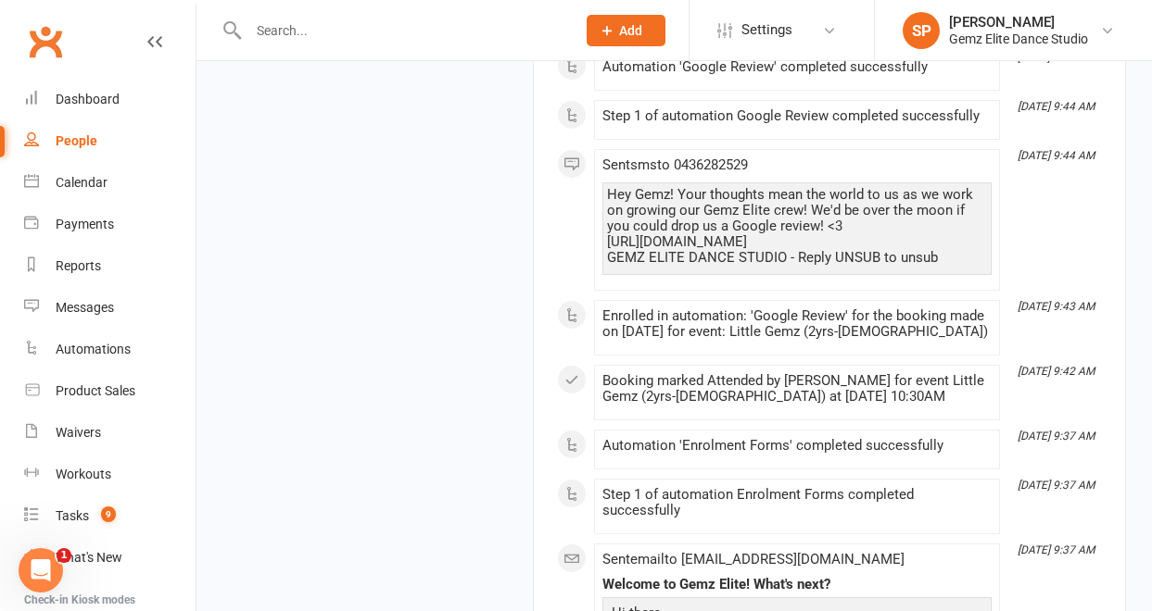
scroll to position [2442, 0]
click at [399, 324] on div "upload photo change photo Hope Haim Added [DATE] prospect [DEMOGRAPHIC_DATA] Co…" at bounding box center [673, 480] width 931 height 5671
